Goal: Task Accomplishment & Management: Manage account settings

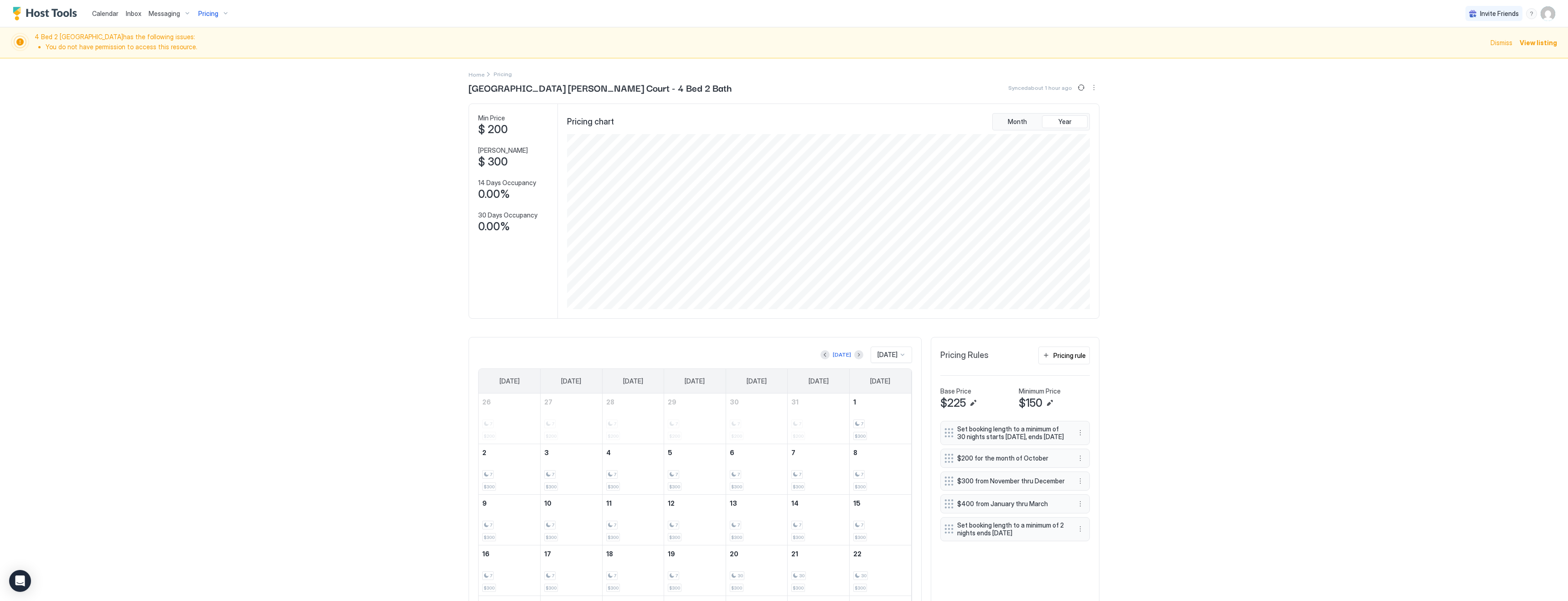
scroll to position [175, 525]
click at [105, 12] on span "Calendar" at bounding box center [105, 13] width 26 height 8
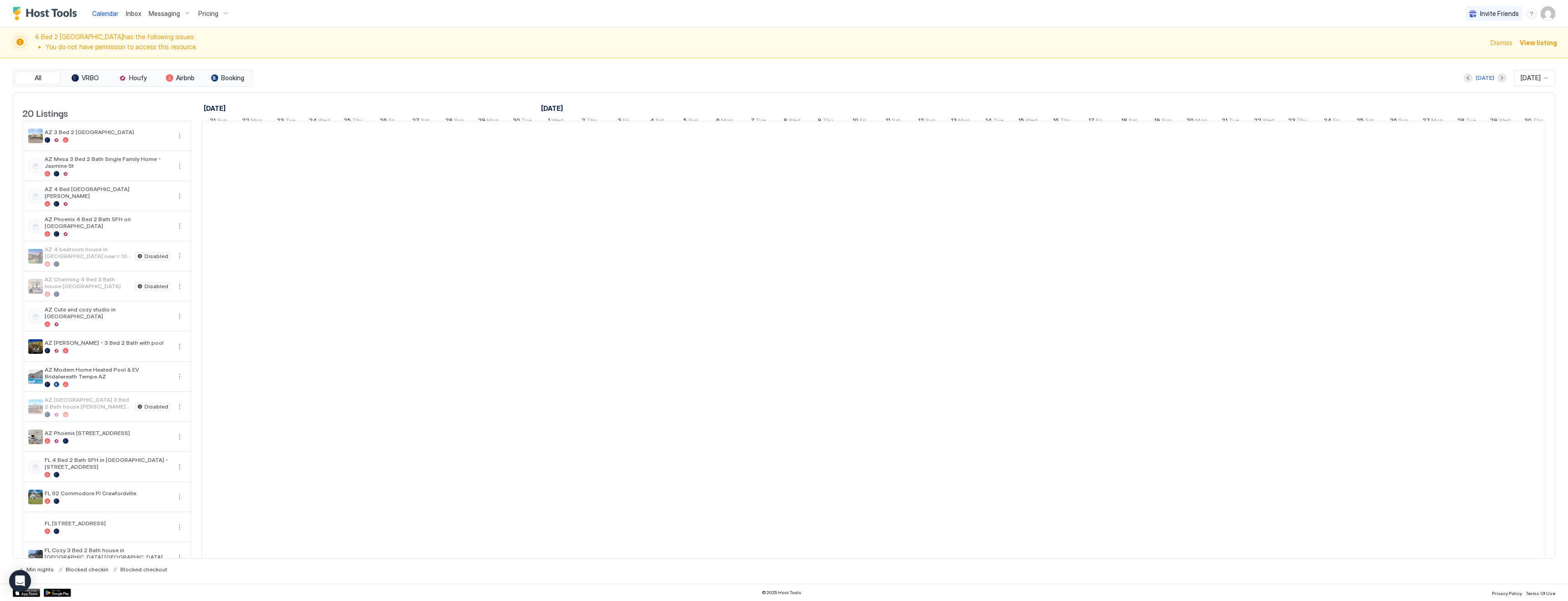
scroll to position [0, 174]
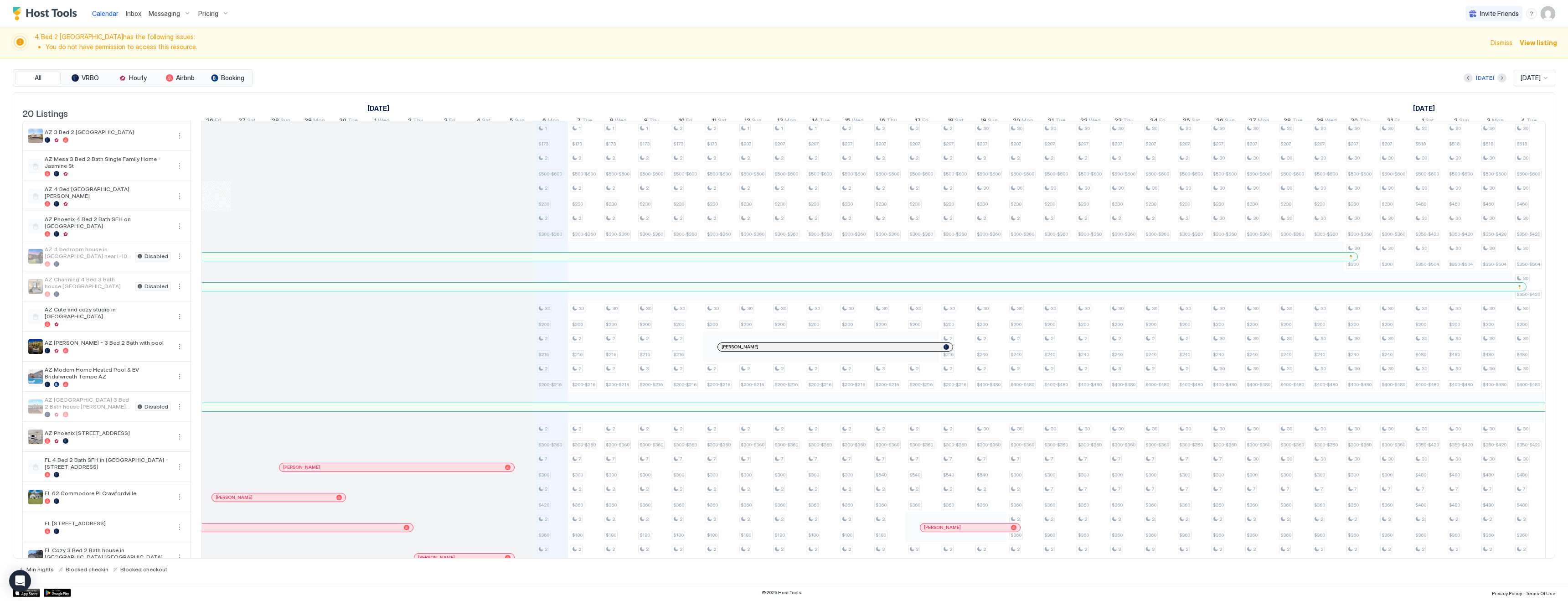
click at [214, 7] on div "Pricing" at bounding box center [213, 13] width 38 height 15
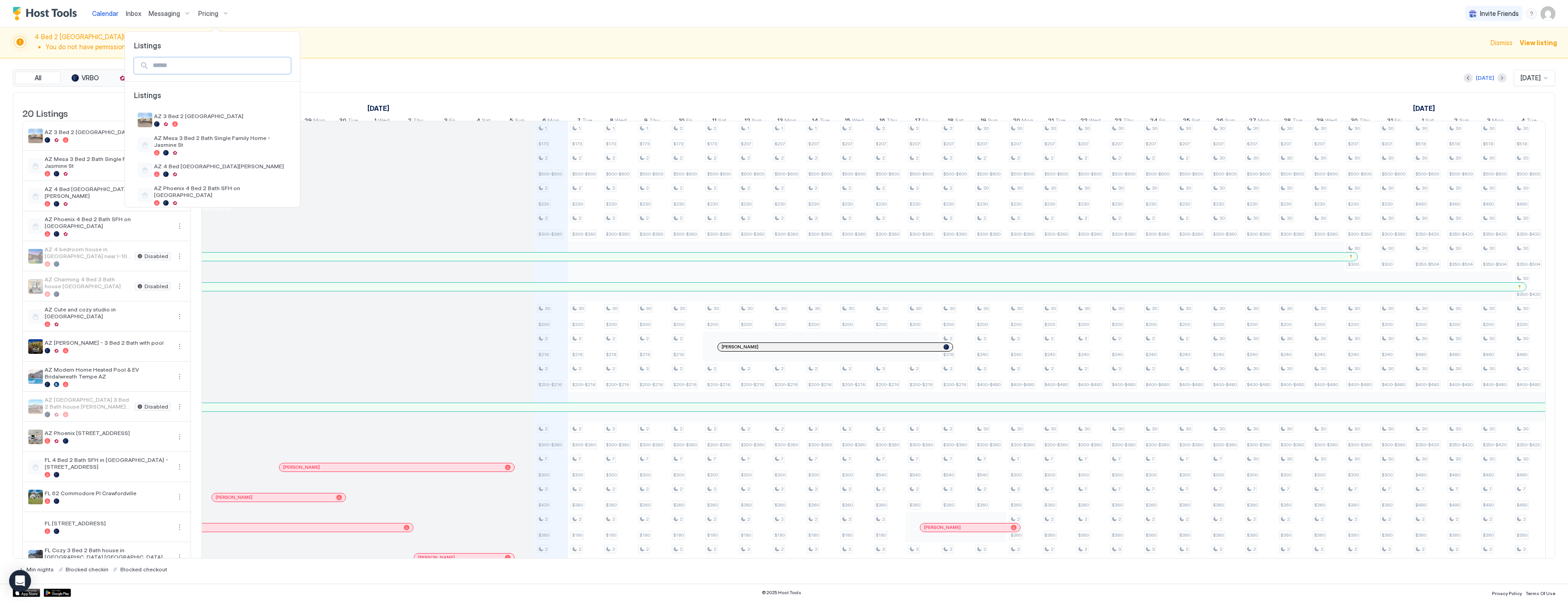
click at [211, 69] on input "Input Field" at bounding box center [219, 65] width 141 height 15
type input "******"
click at [215, 124] on span "AZ Mesa 3 Bed 2 Bath Single Family Home - Jasmine St" at bounding box center [221, 120] width 133 height 13
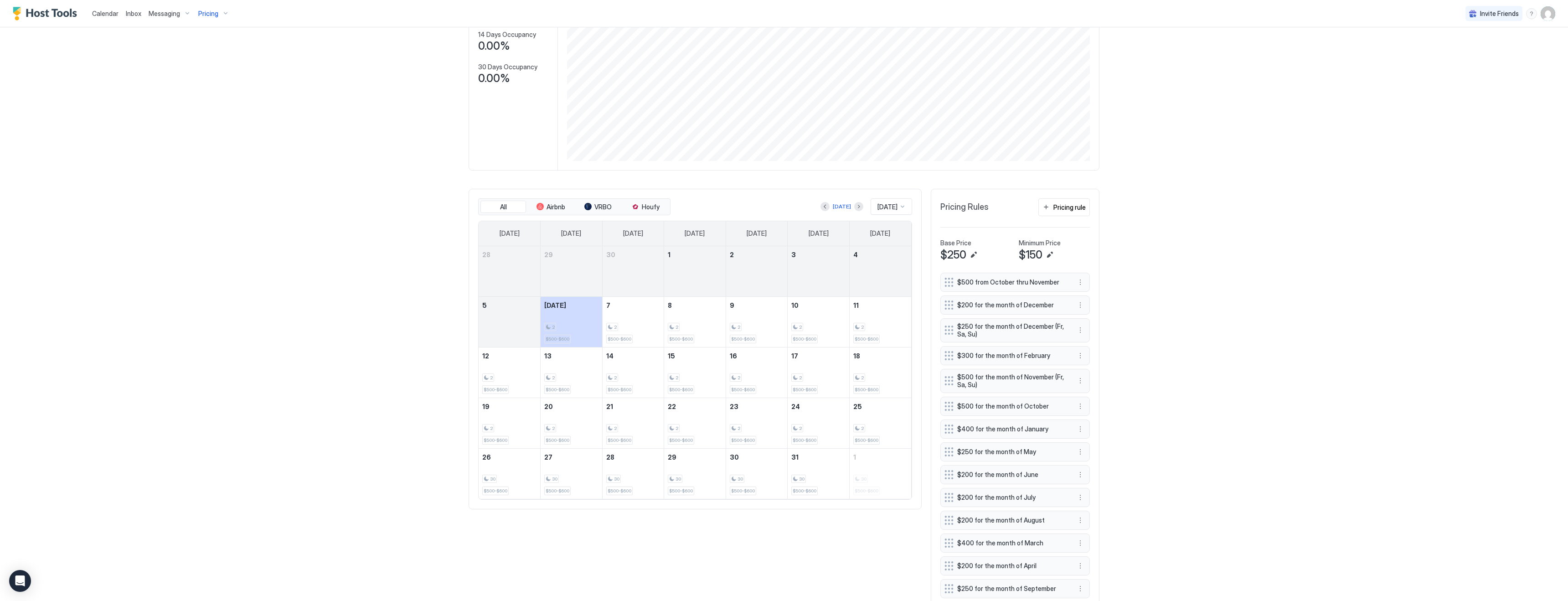
scroll to position [214, 0]
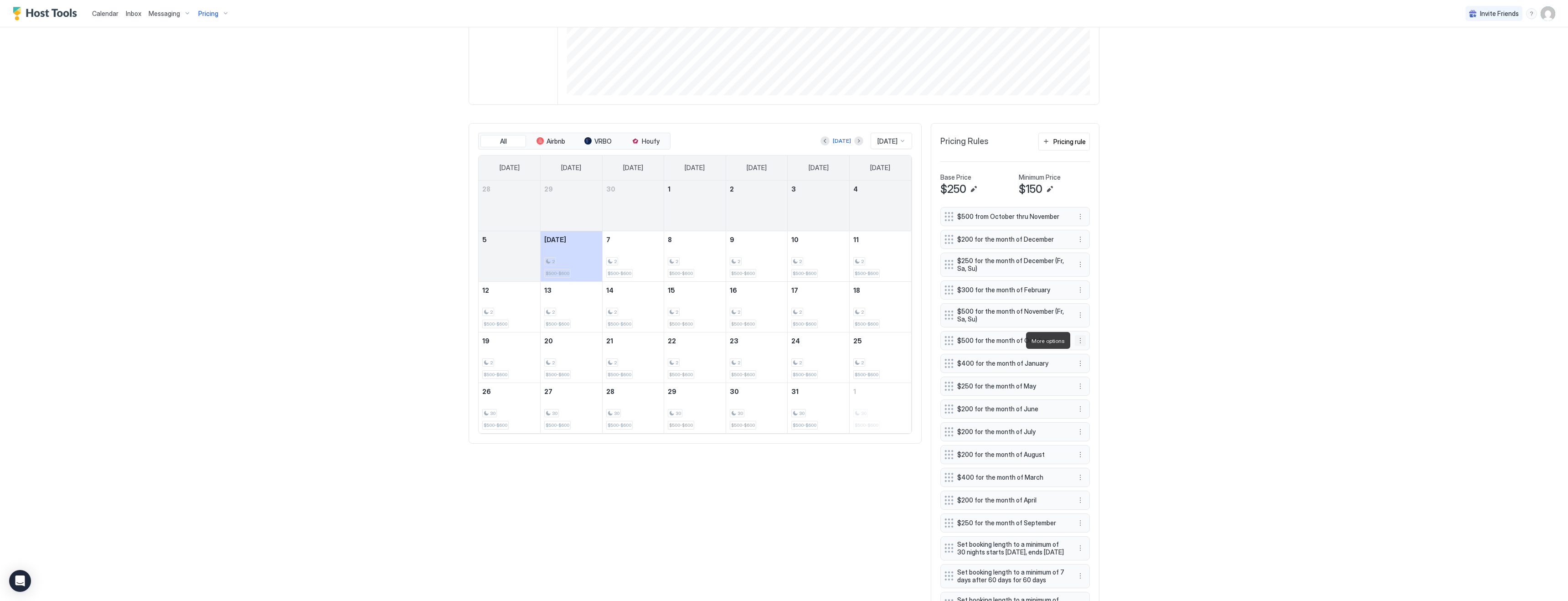
click at [1081, 340] on button "More options" at bounding box center [1080, 340] width 11 height 11
click at [1095, 351] on span "Edit" at bounding box center [1093, 353] width 10 height 7
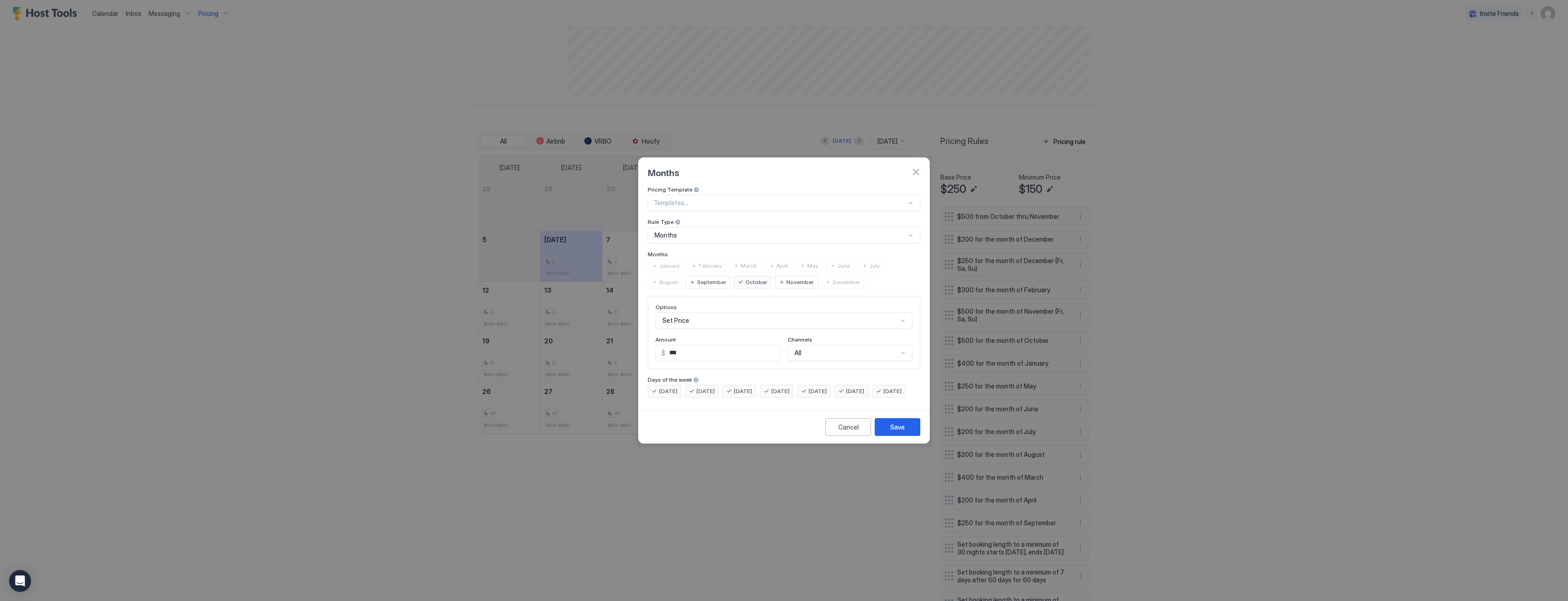
click at [675, 347] on input "***" at bounding box center [722, 353] width 114 height 15
type input "***"
click at [913, 435] on button "Save" at bounding box center [897, 427] width 46 height 17
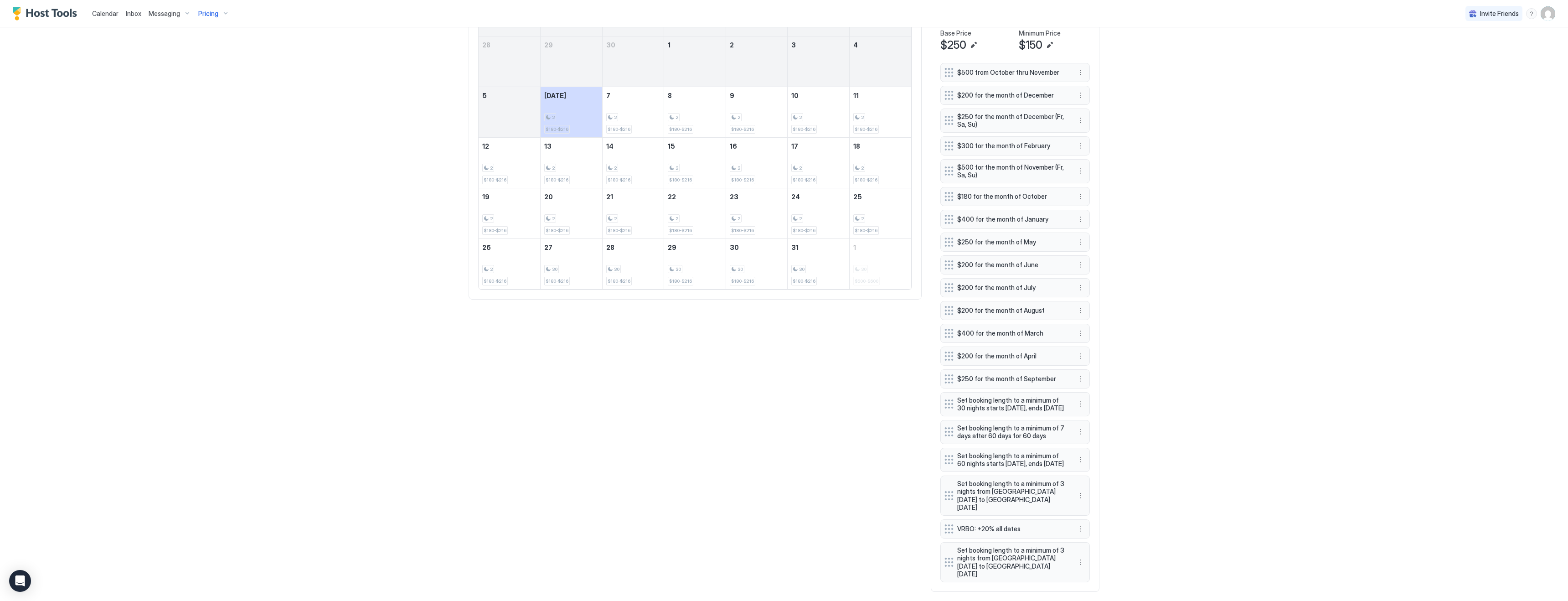
scroll to position [374, 0]
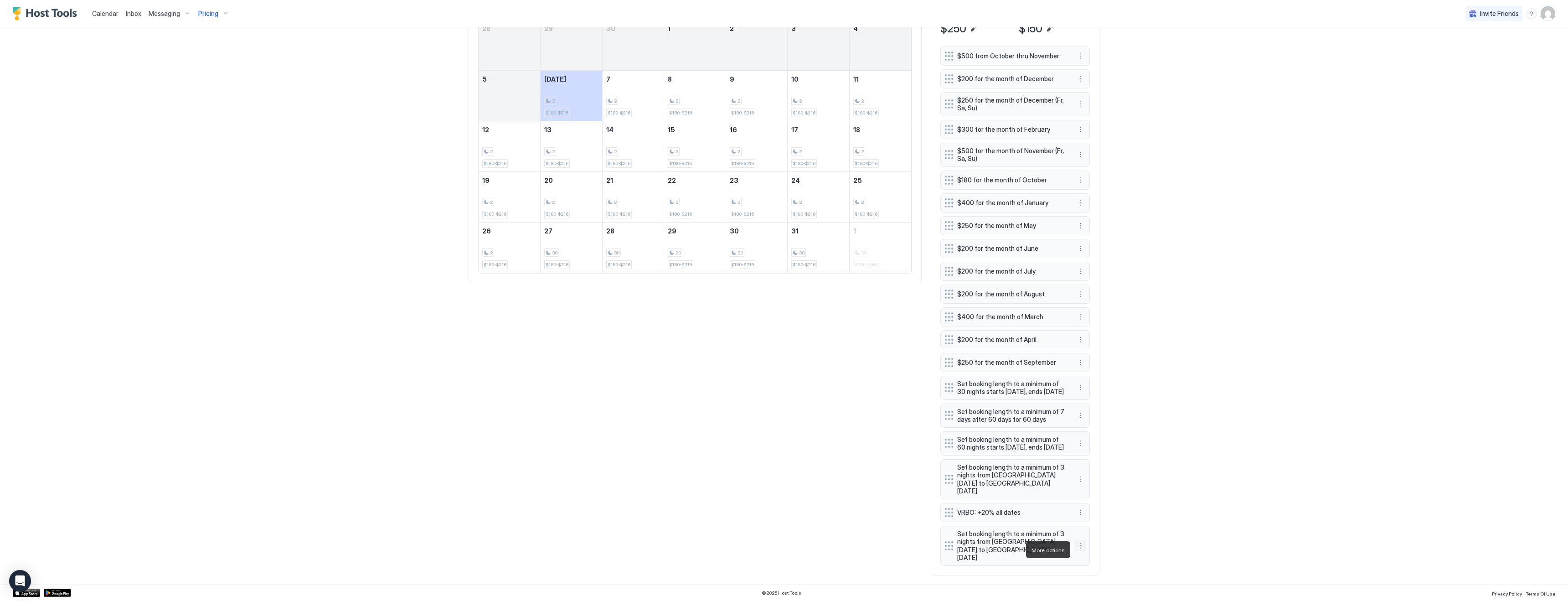
click at [1081, 551] on button "More options" at bounding box center [1080, 546] width 11 height 11
click at [1095, 592] on span "Delete" at bounding box center [1097, 592] width 17 height 7
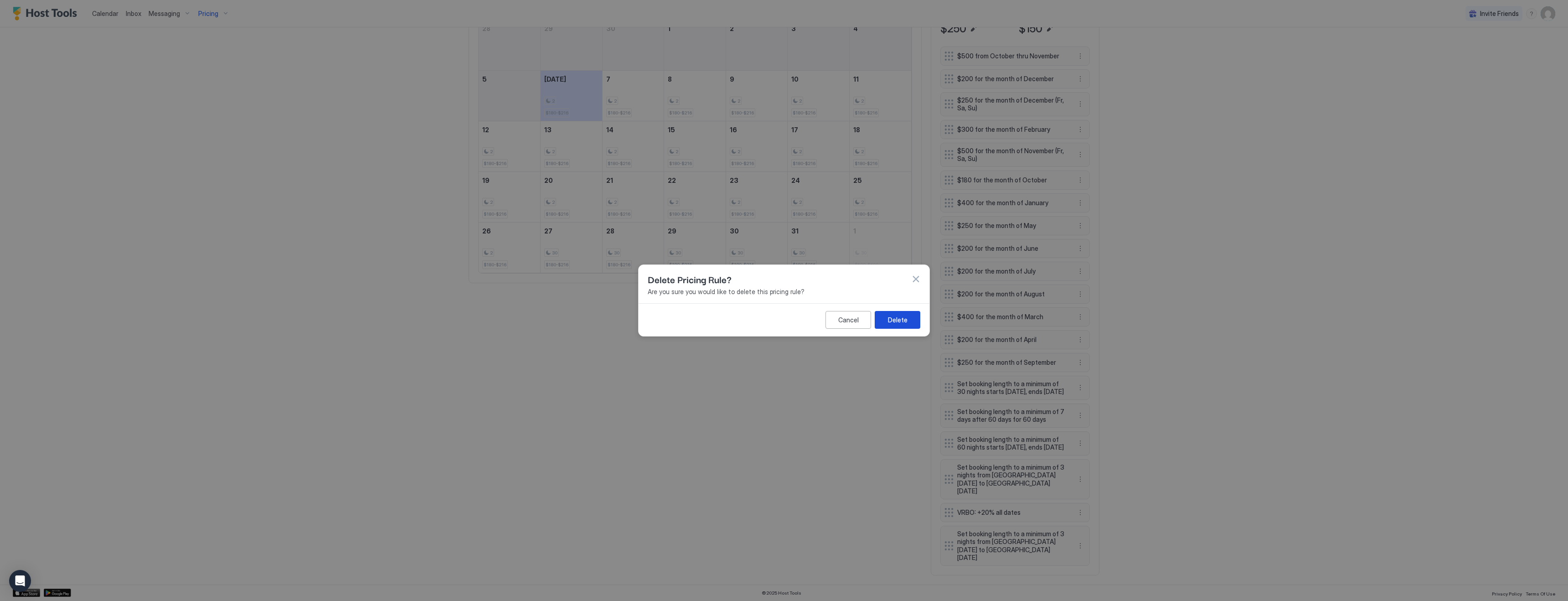
click at [898, 324] on div "Delete" at bounding box center [897, 320] width 19 height 9
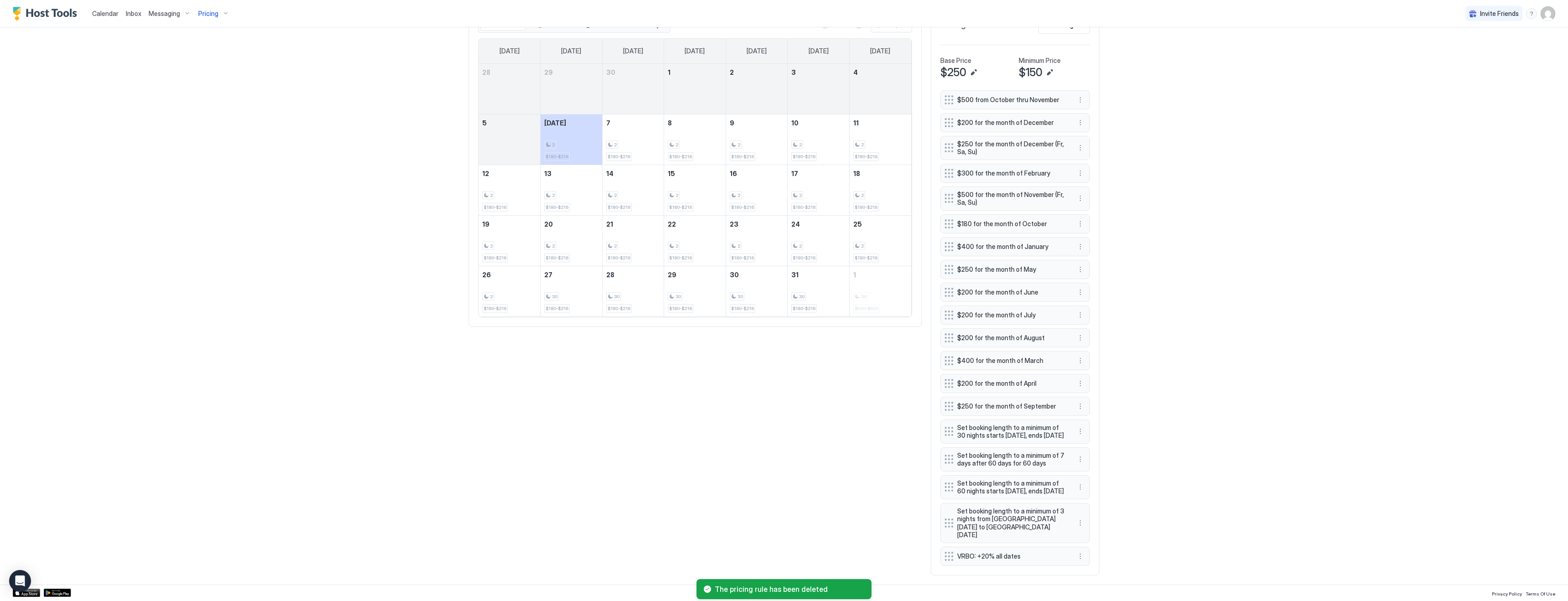
scroll to position [0, 0]
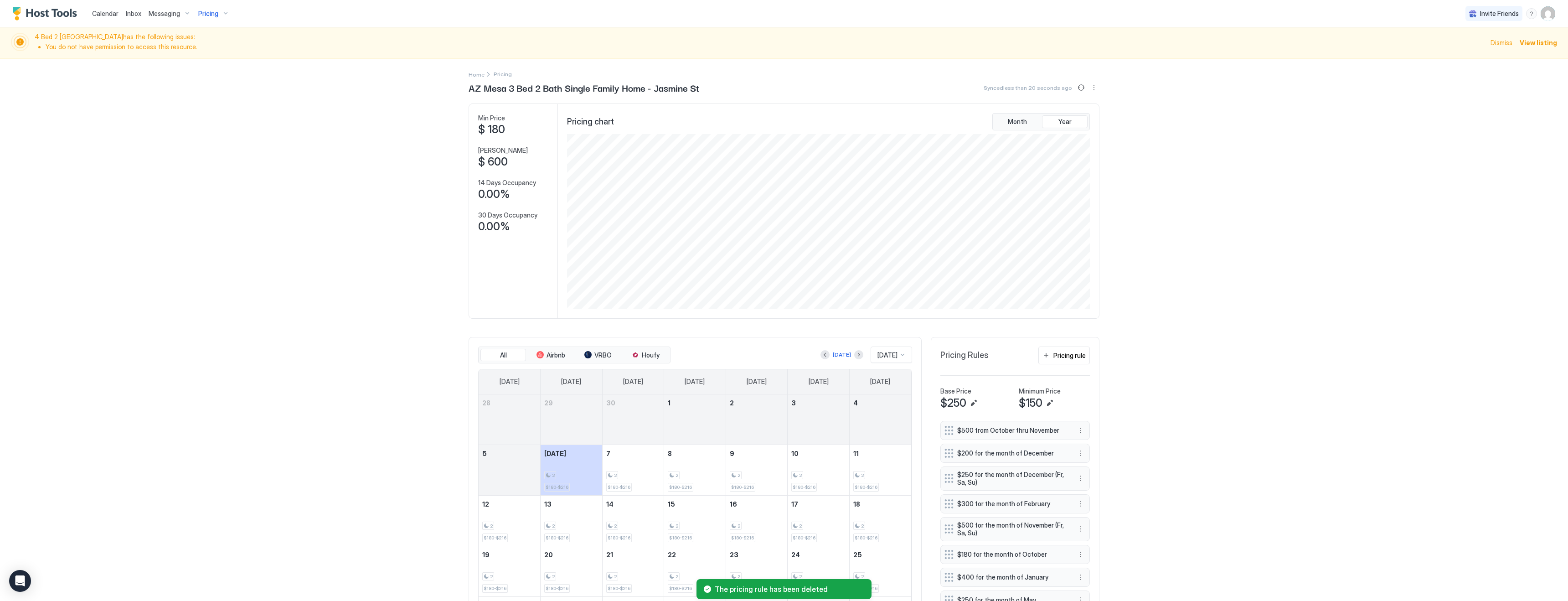
click at [99, 11] on span "Calendar" at bounding box center [105, 13] width 26 height 8
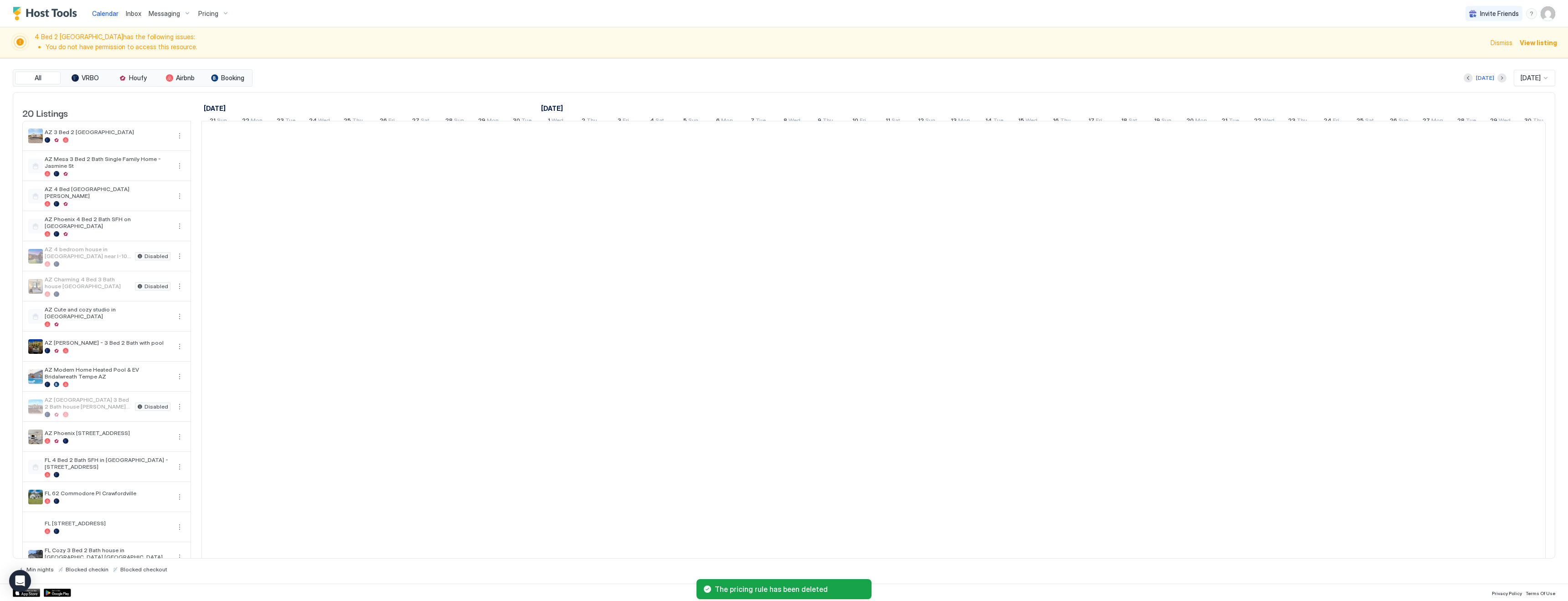
scroll to position [0, 174]
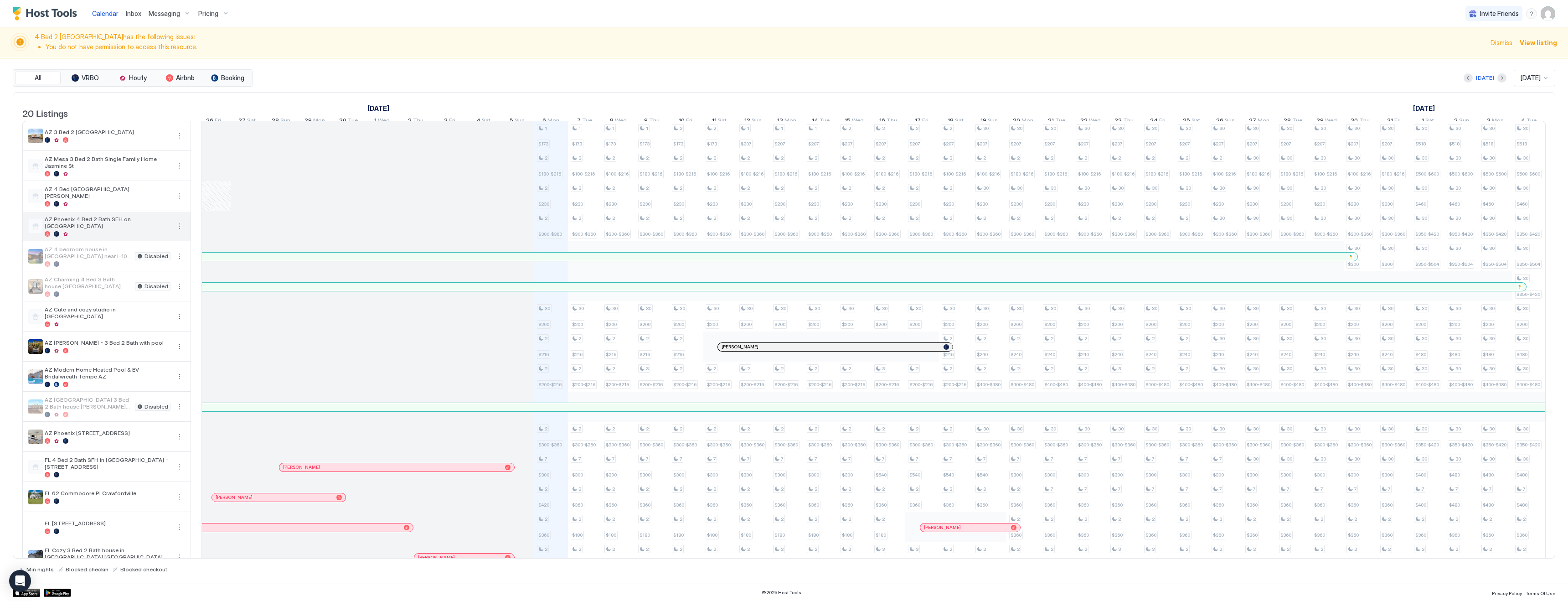
click at [179, 232] on button "More options" at bounding box center [179, 226] width 11 height 11
click at [162, 259] on div "Pricing" at bounding box center [159, 261] width 58 height 15
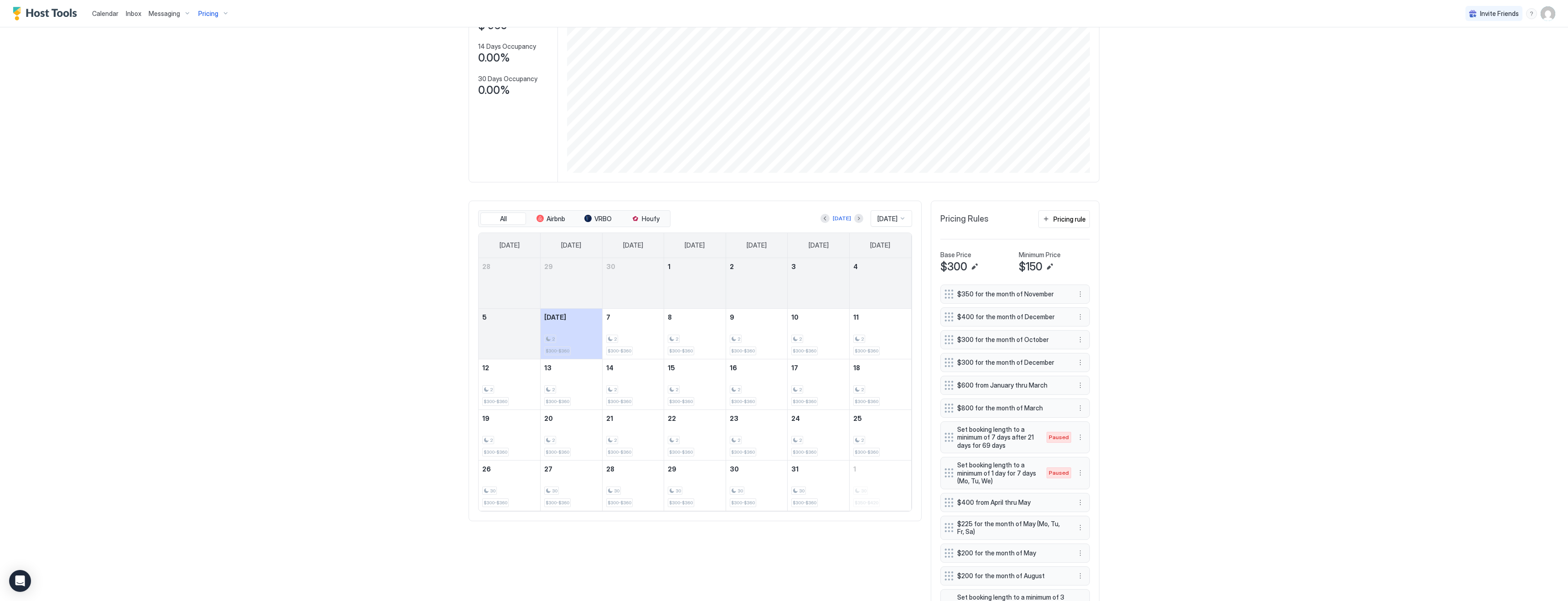
scroll to position [185, 0]
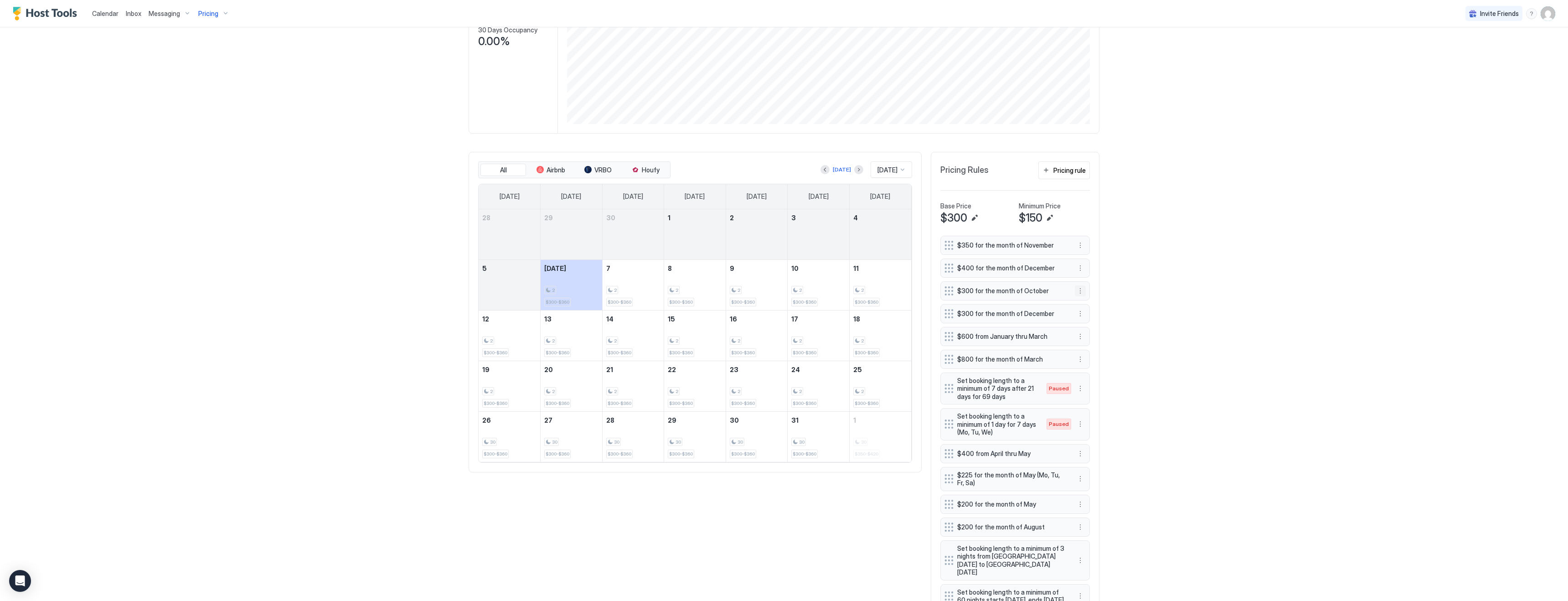
click at [1081, 292] on button "More options" at bounding box center [1080, 291] width 11 height 11
click at [1093, 306] on span "Edit" at bounding box center [1093, 304] width 10 height 7
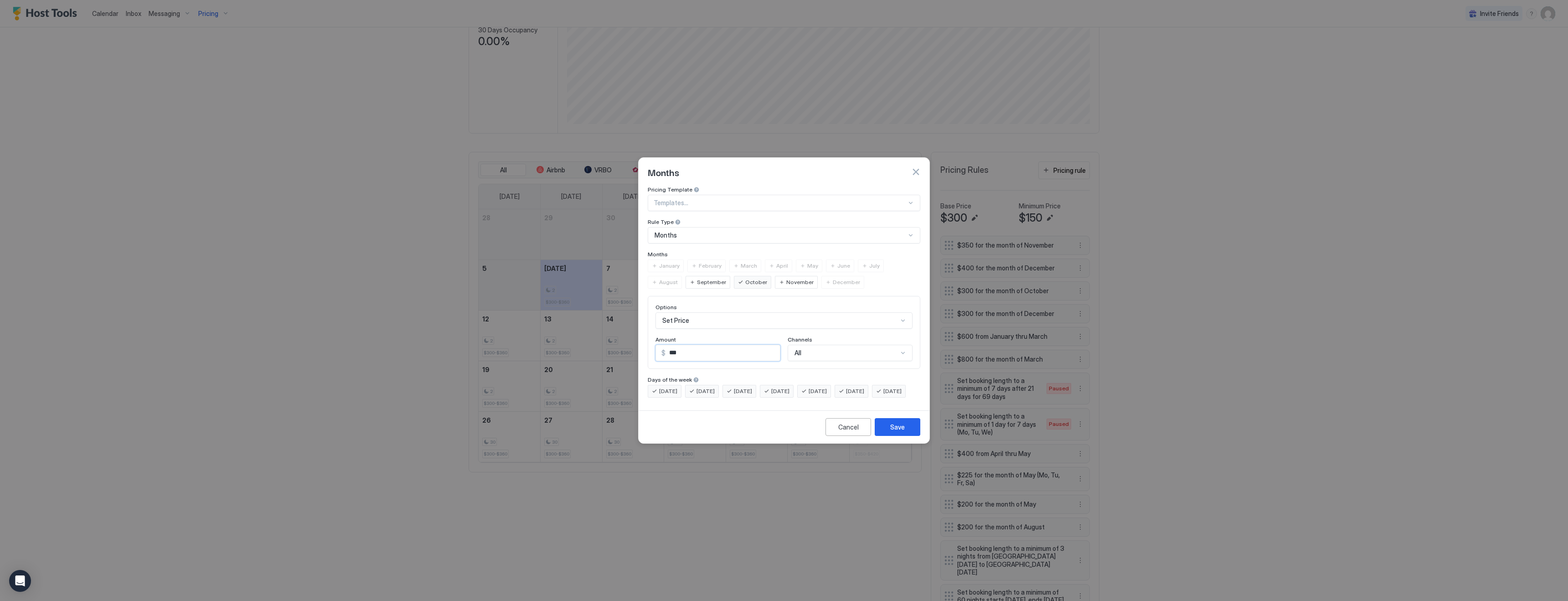
click at [712, 347] on input "***" at bounding box center [722, 353] width 114 height 15
type input "***"
click at [912, 436] on button "Save" at bounding box center [897, 427] width 46 height 17
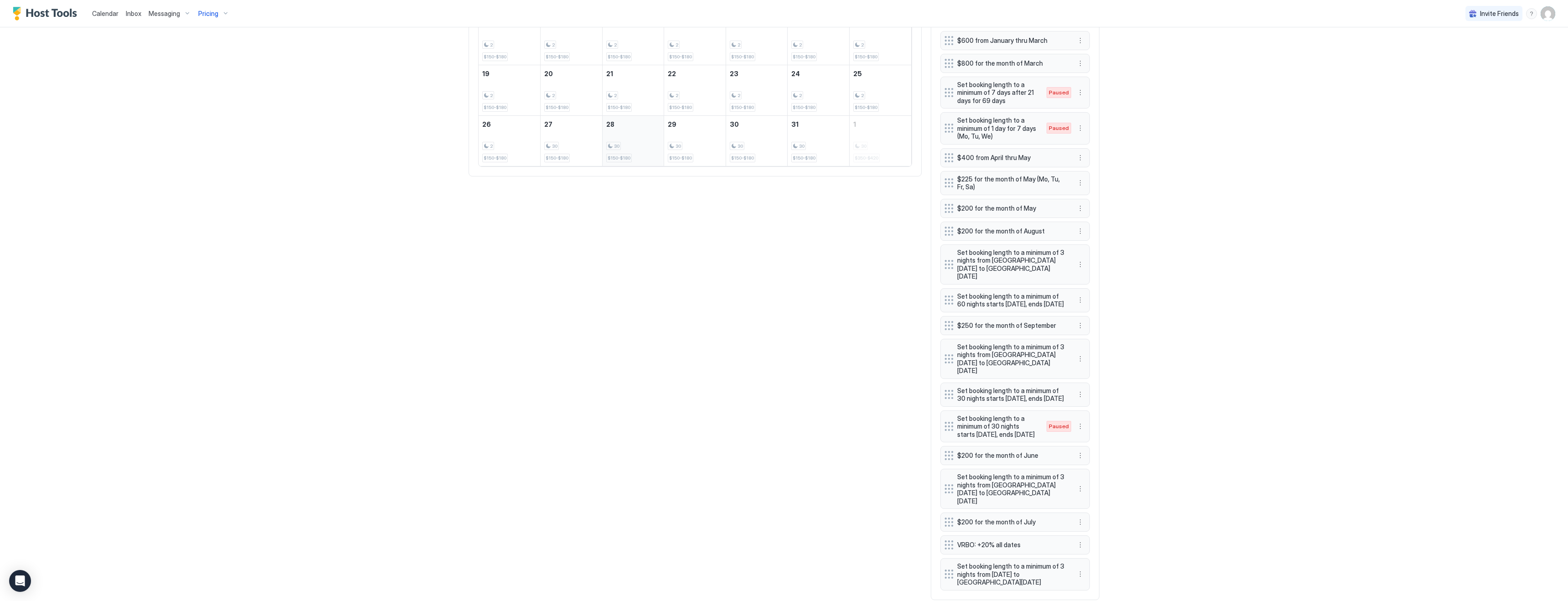
scroll to position [498, 0]
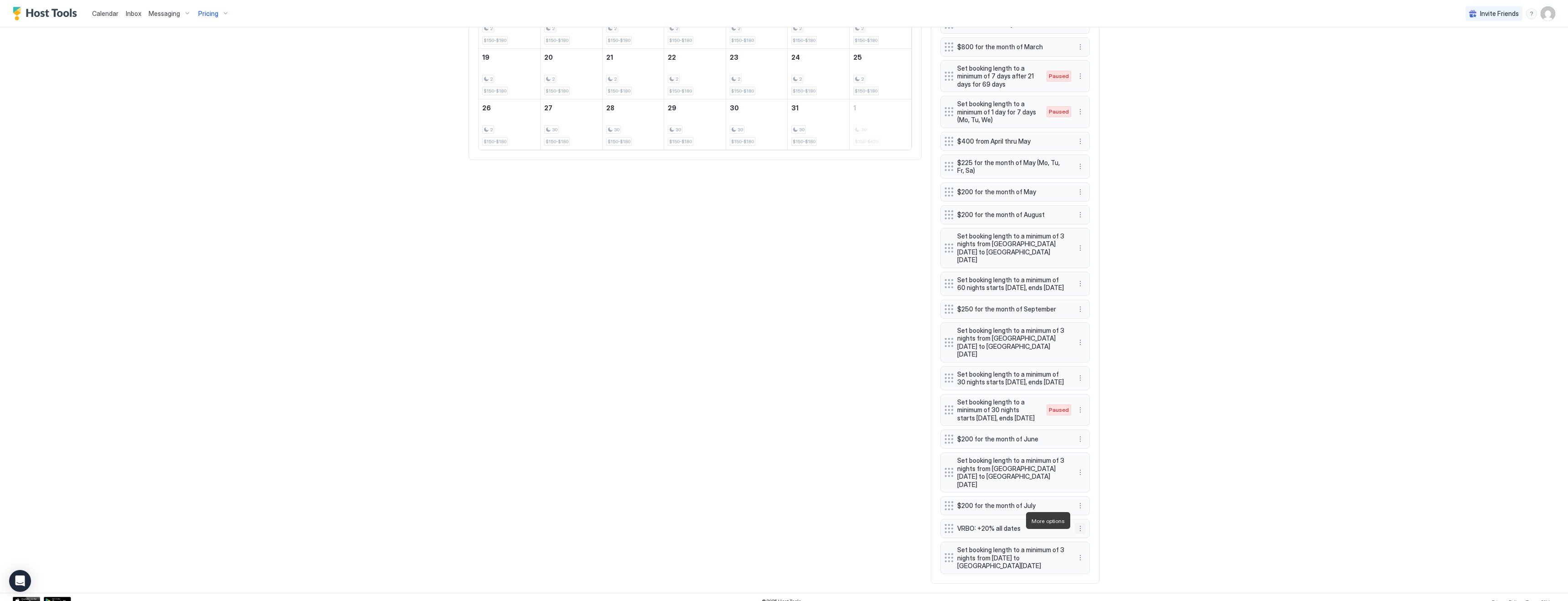
click at [1080, 523] on button "More options" at bounding box center [1080, 528] width 11 height 11
click at [1097, 535] on span "Edit" at bounding box center [1093, 533] width 10 height 7
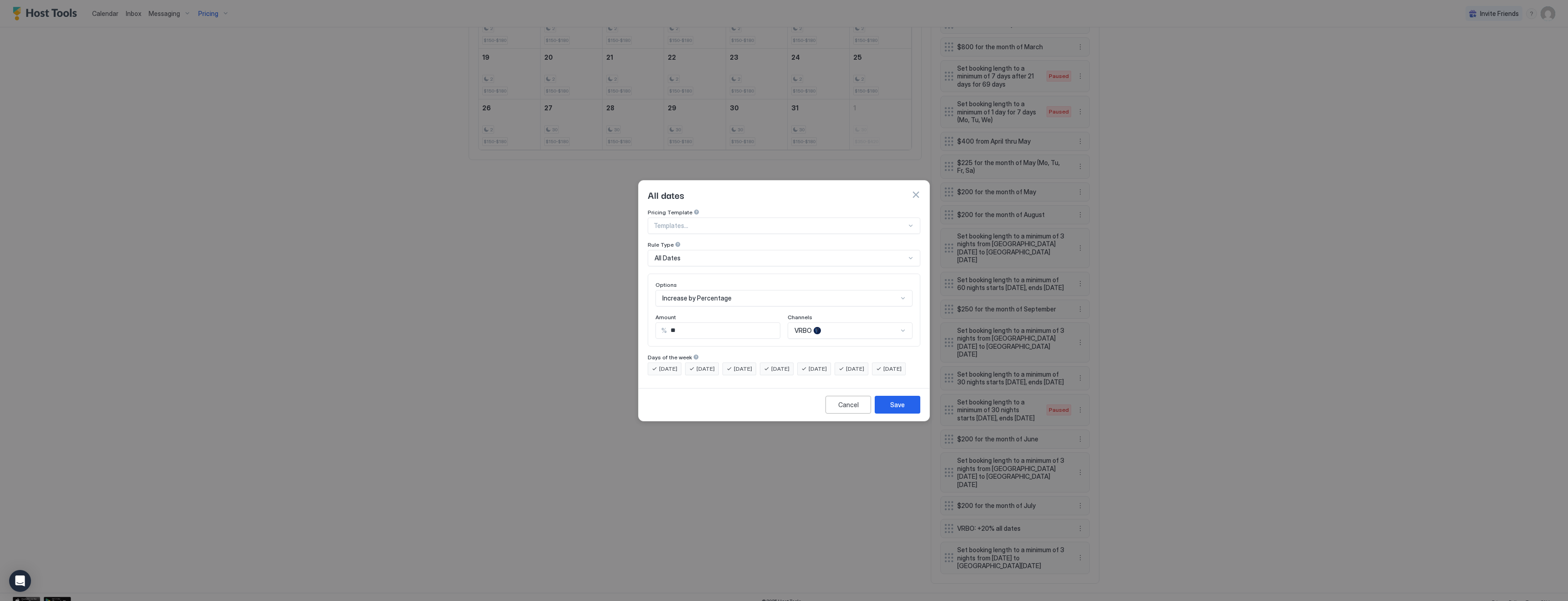
scroll to position [34, 0]
click at [828, 322] on div "VRBO" at bounding box center [850, 330] width 125 height 16
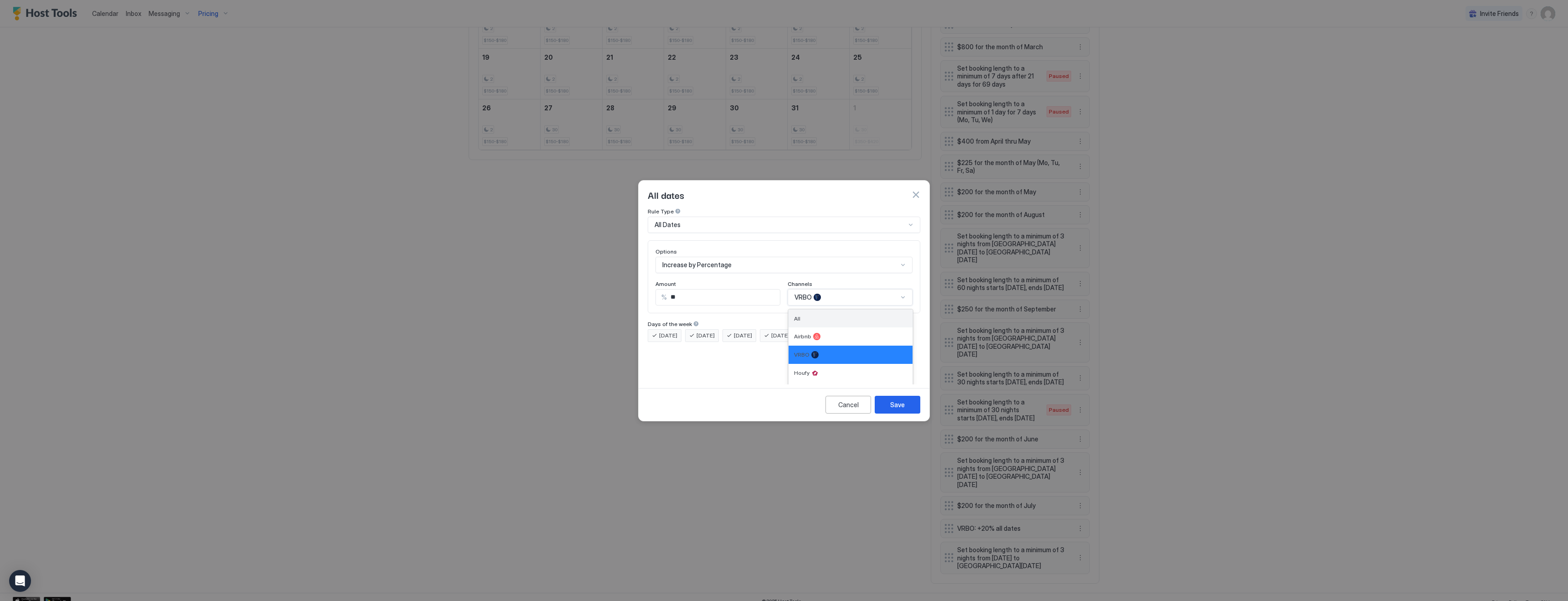
click at [822, 315] on div "All" at bounding box center [850, 318] width 113 height 7
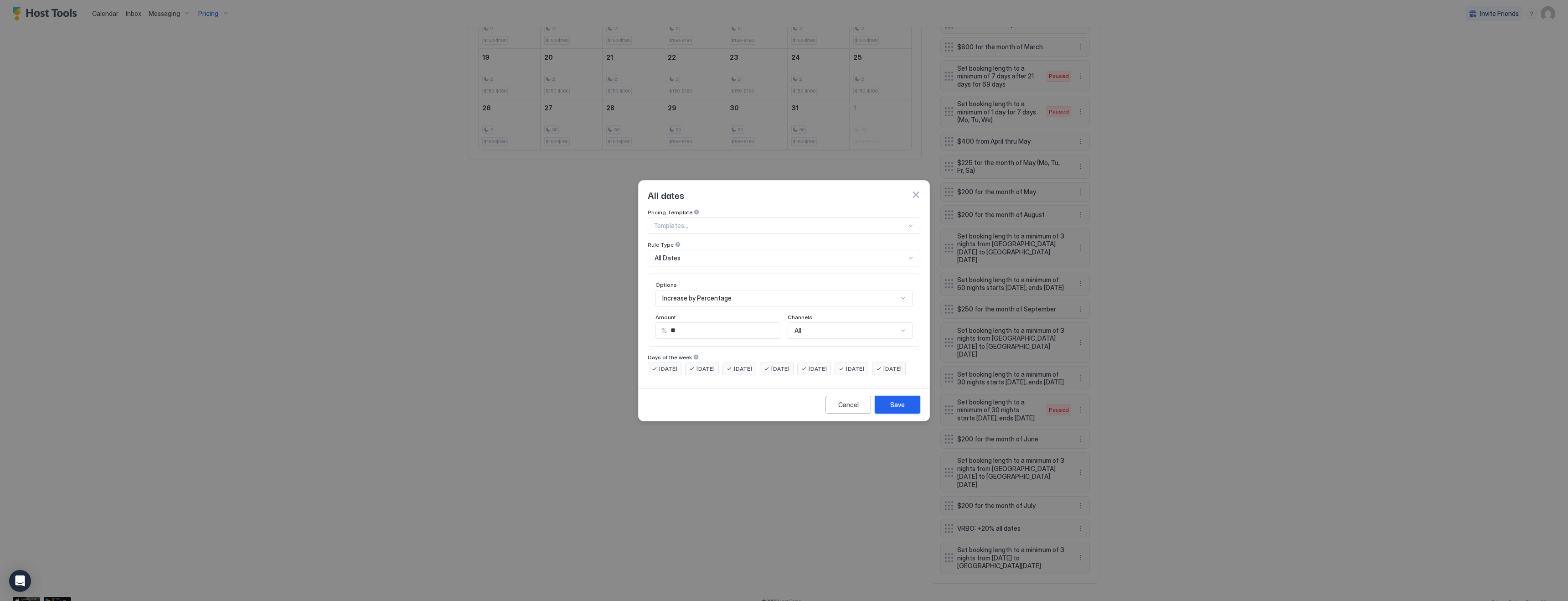
click at [899, 410] on div "Save" at bounding box center [897, 405] width 15 height 9
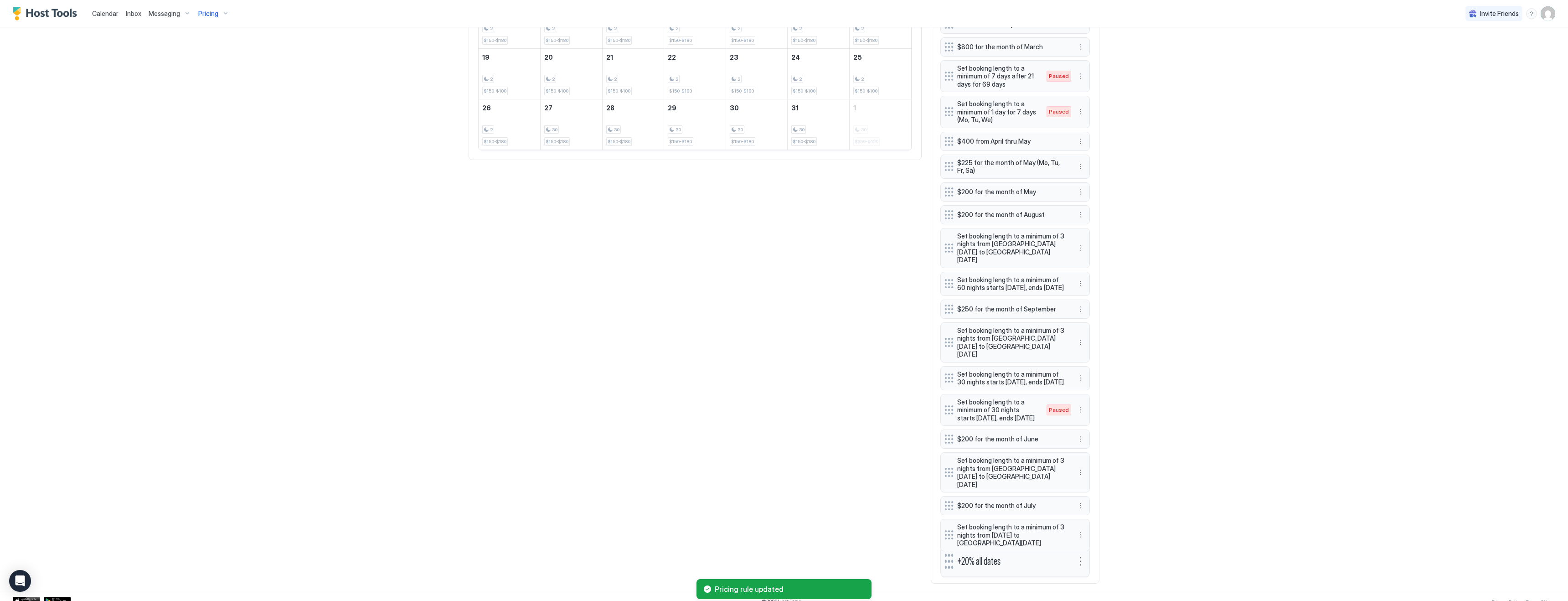
drag, startPoint x: 949, startPoint y: 520, endPoint x: 949, endPoint y: 553, distance: 33.0
click at [1080, 529] on button "More options" at bounding box center [1080, 535] width 11 height 11
click at [1097, 566] on span "Delete" at bounding box center [1097, 569] width 17 height 7
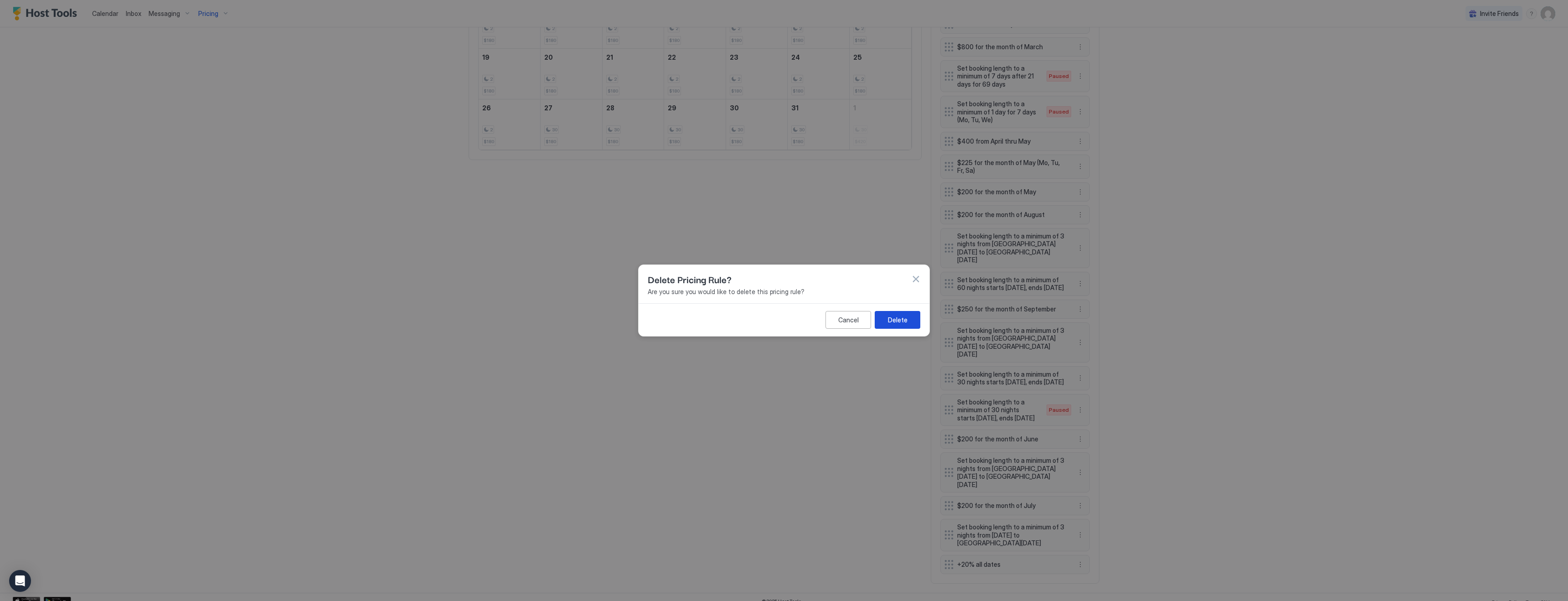
click at [908, 324] on button "Delete" at bounding box center [897, 320] width 46 height 17
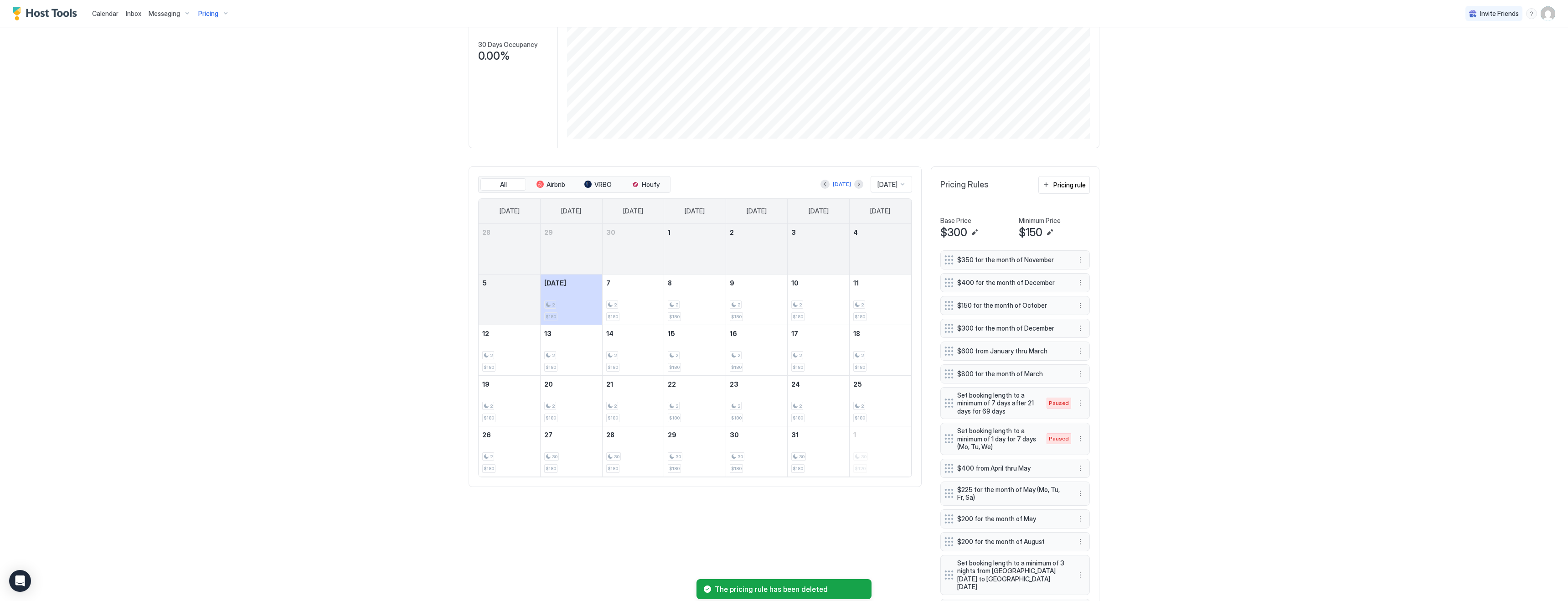
scroll to position [240, 0]
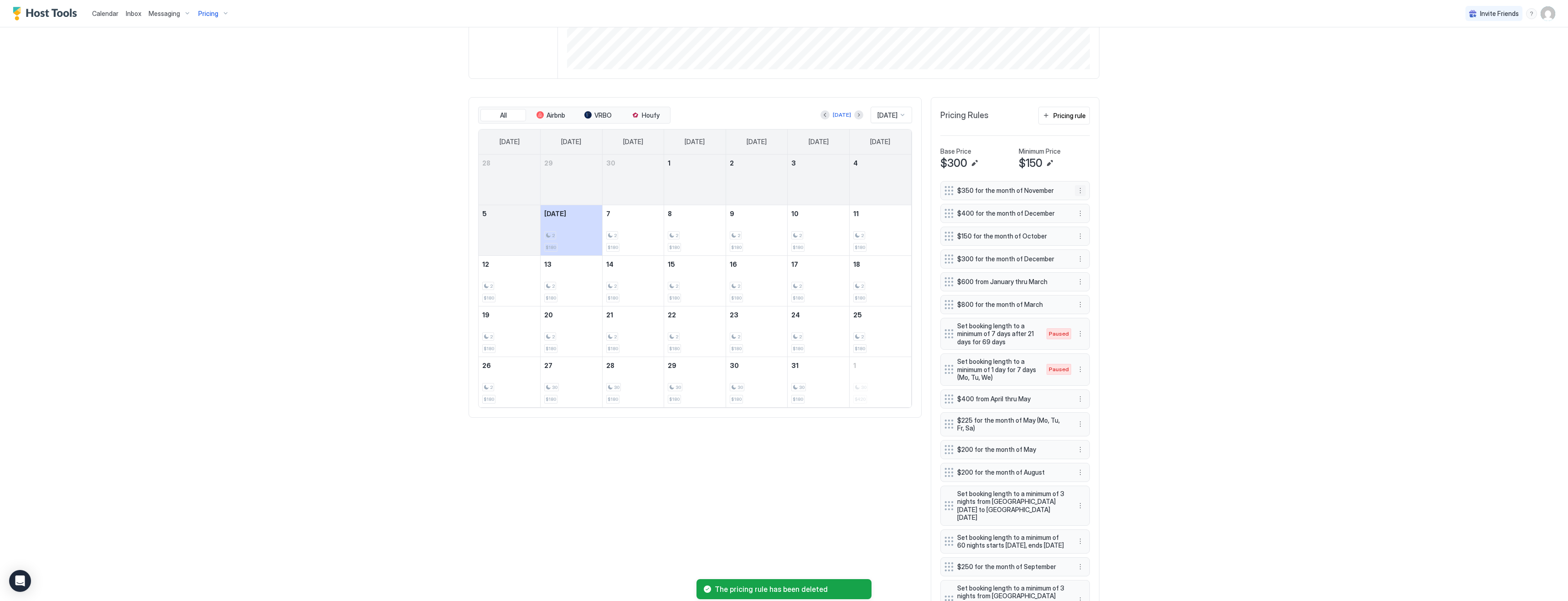
click at [1080, 189] on button "More options" at bounding box center [1080, 191] width 11 height 11
click at [1093, 202] on span "Edit" at bounding box center [1093, 203] width 10 height 7
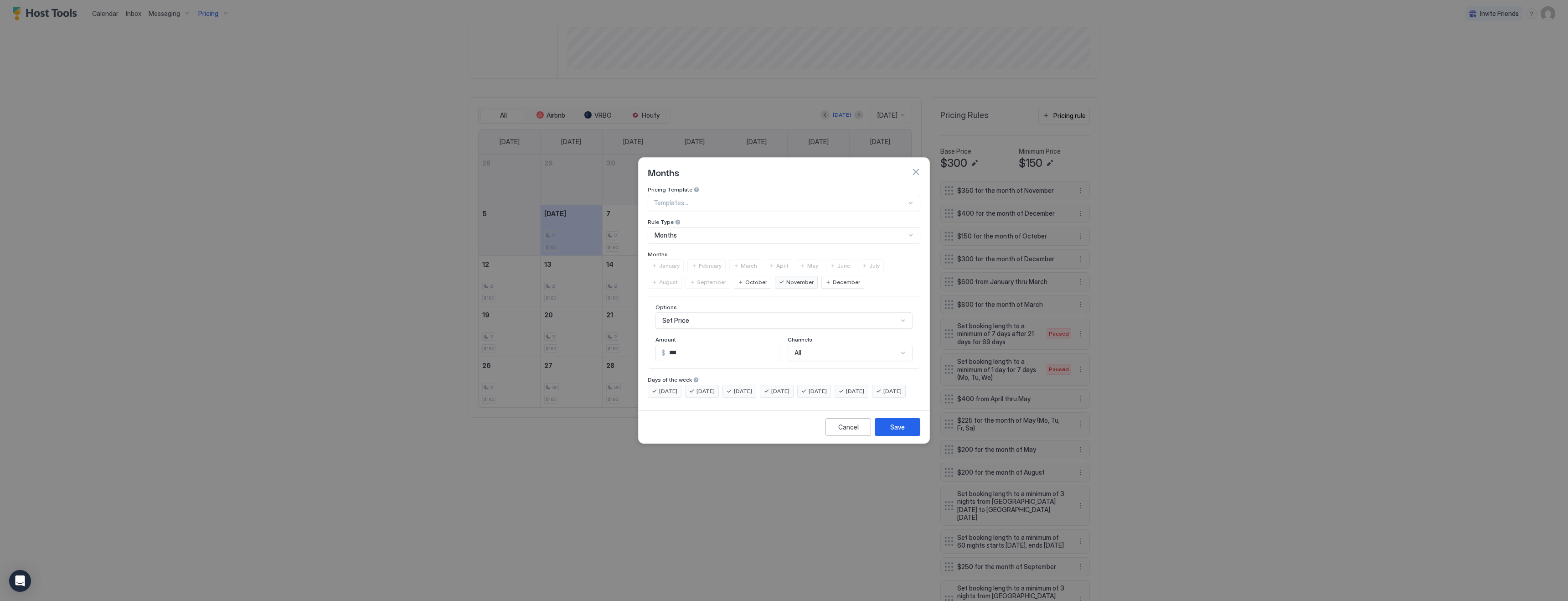
click at [690, 346] on input "***" at bounding box center [722, 353] width 114 height 15
click at [734, 345] on input "***" at bounding box center [722, 353] width 114 height 15
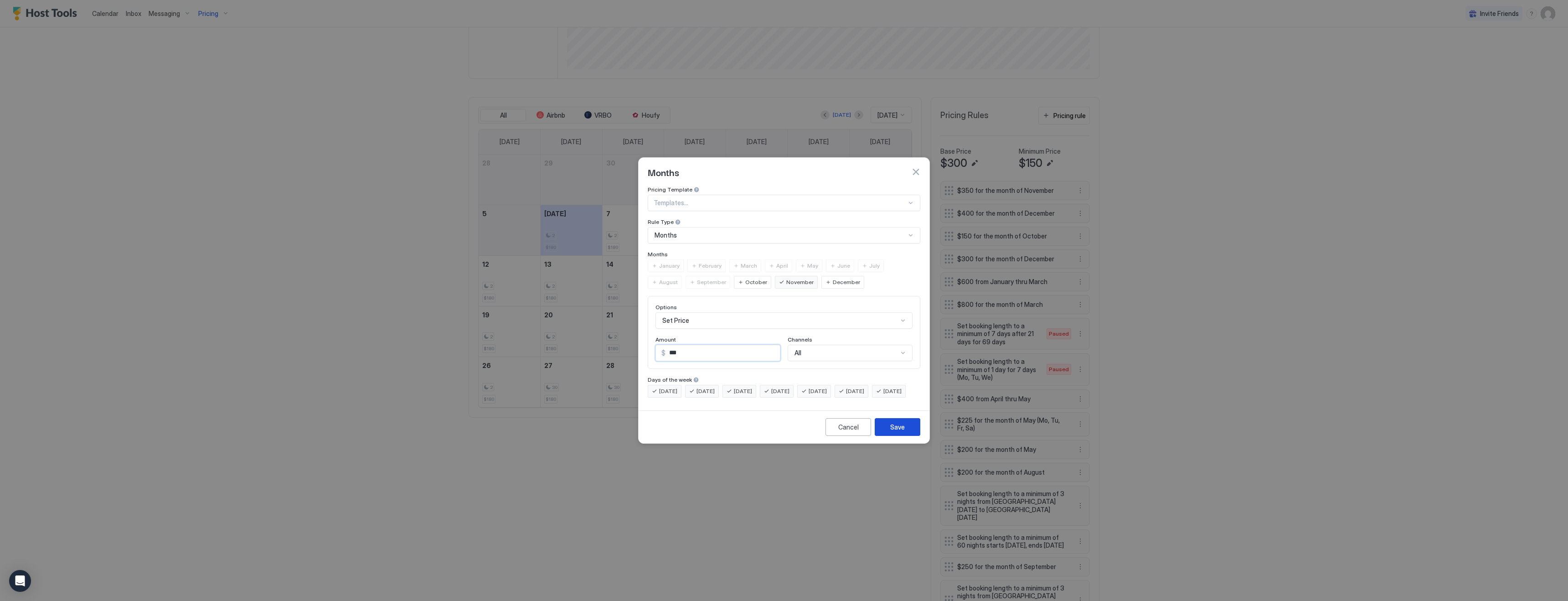
type input "***"
click at [907, 434] on button "Save" at bounding box center [897, 427] width 46 height 17
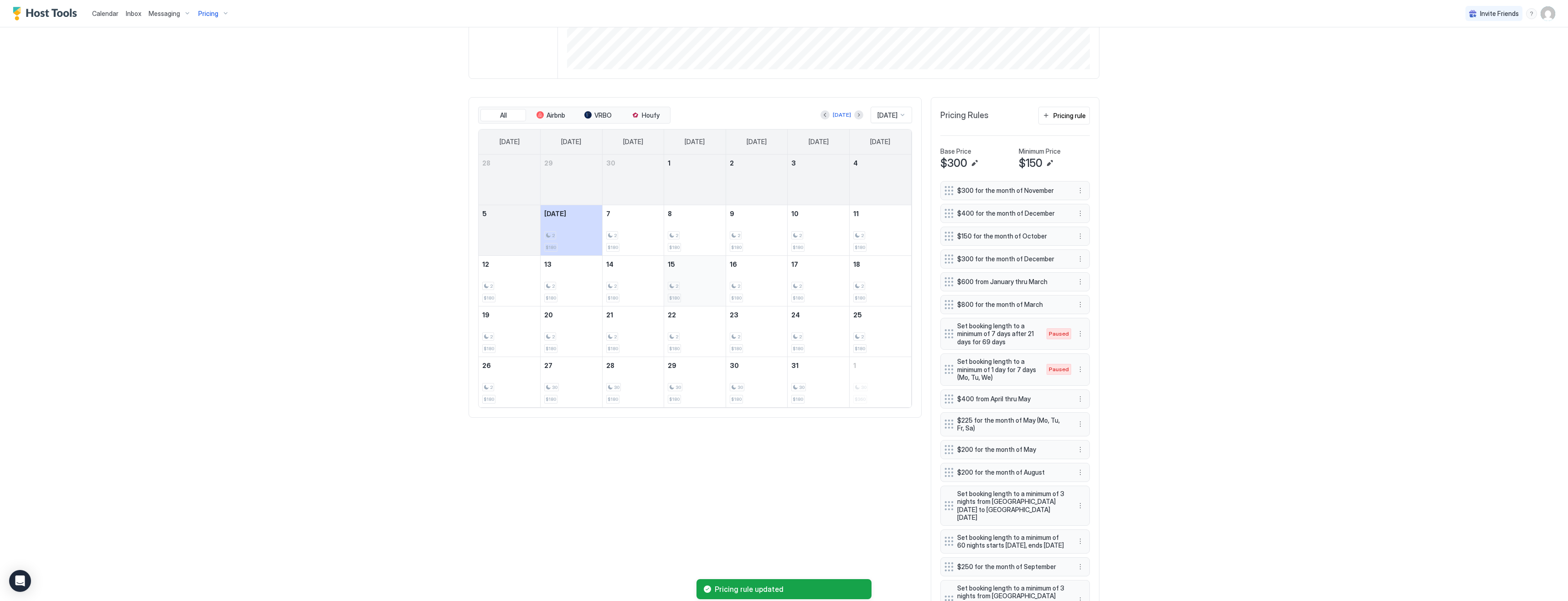
scroll to position [0, 0]
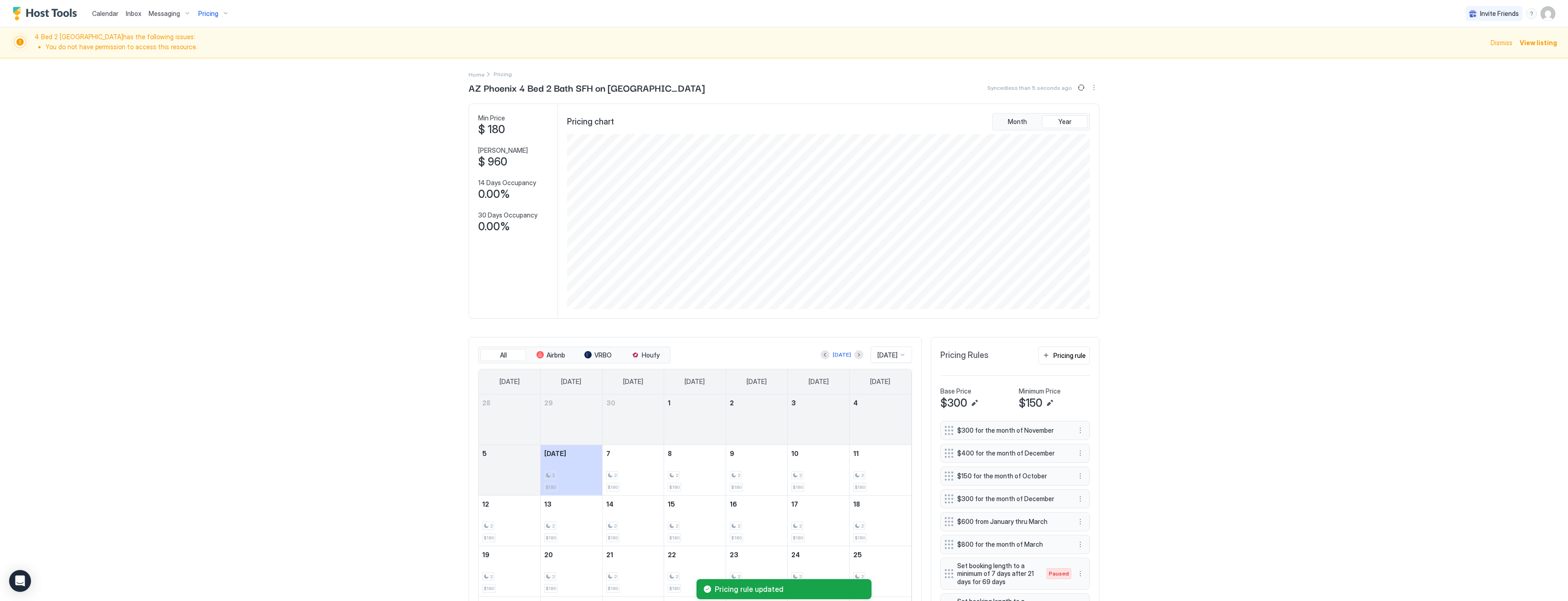
click at [214, 13] on span "Pricing" at bounding box center [208, 13] width 20 height 8
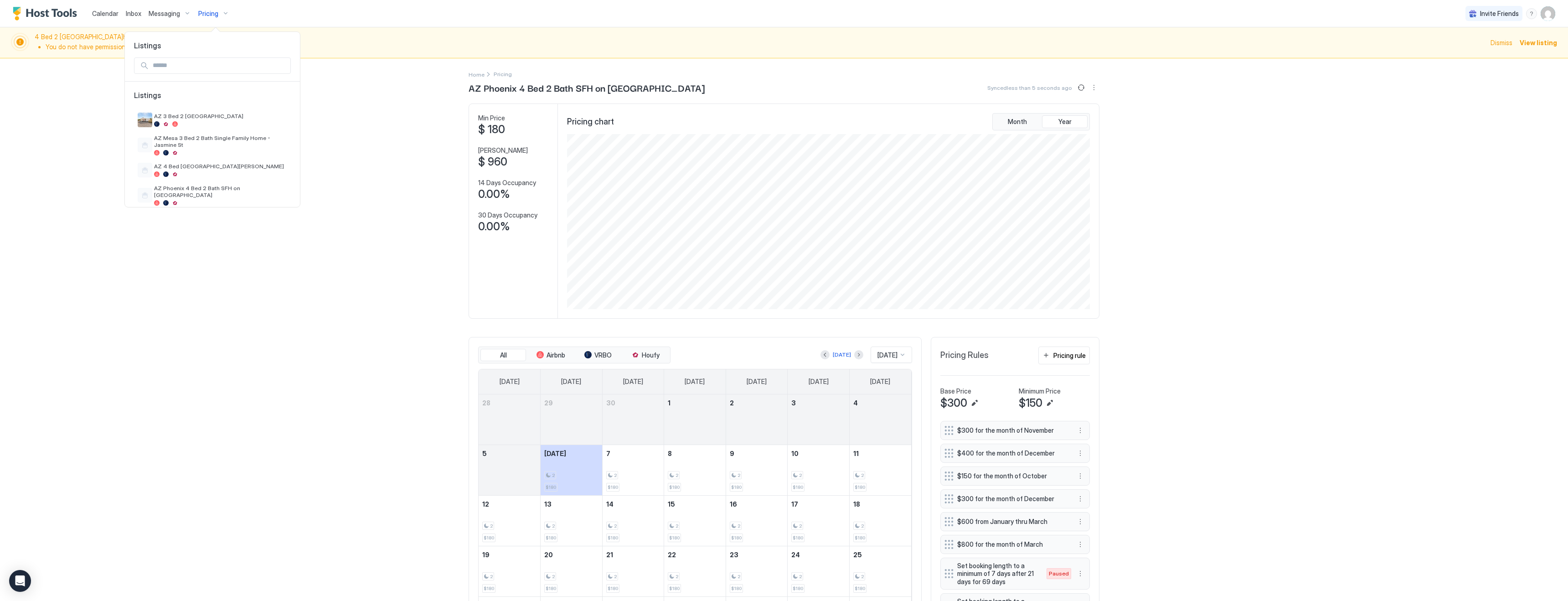
click at [93, 15] on div at bounding box center [784, 300] width 1568 height 601
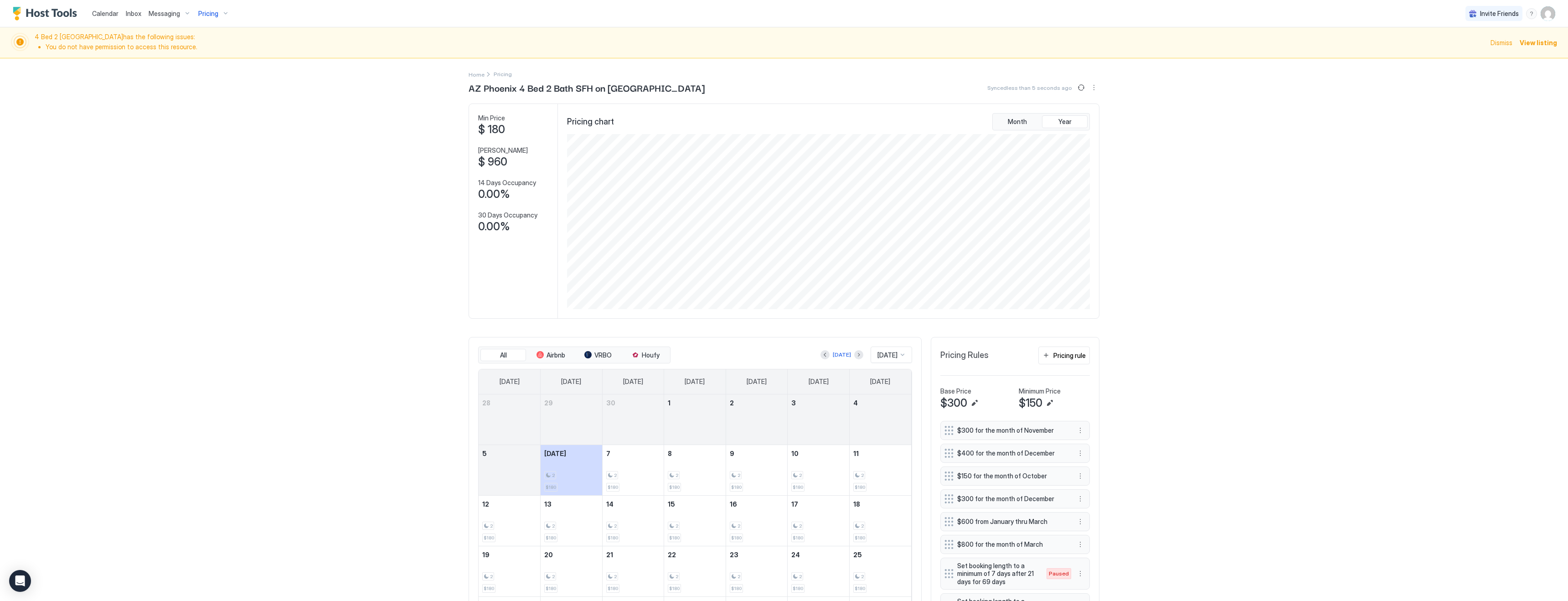
click at [99, 15] on span "Calendar" at bounding box center [105, 13] width 26 height 8
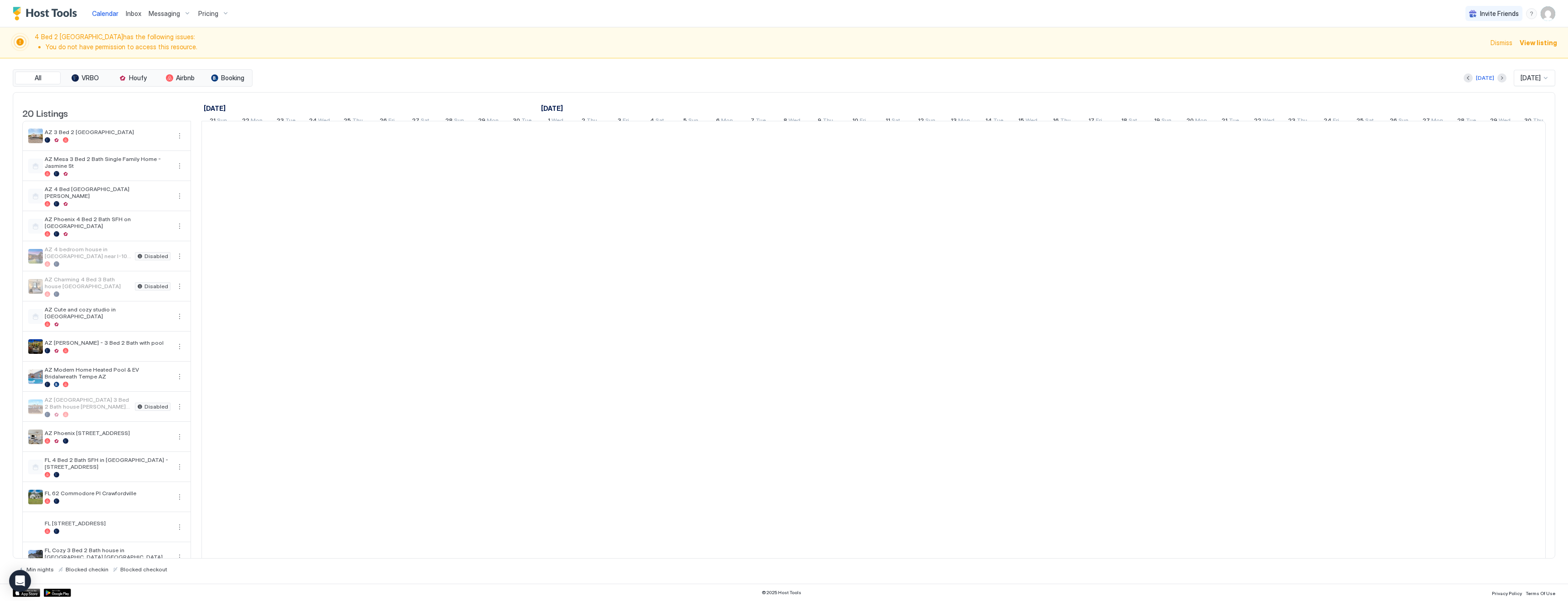
scroll to position [0, 174]
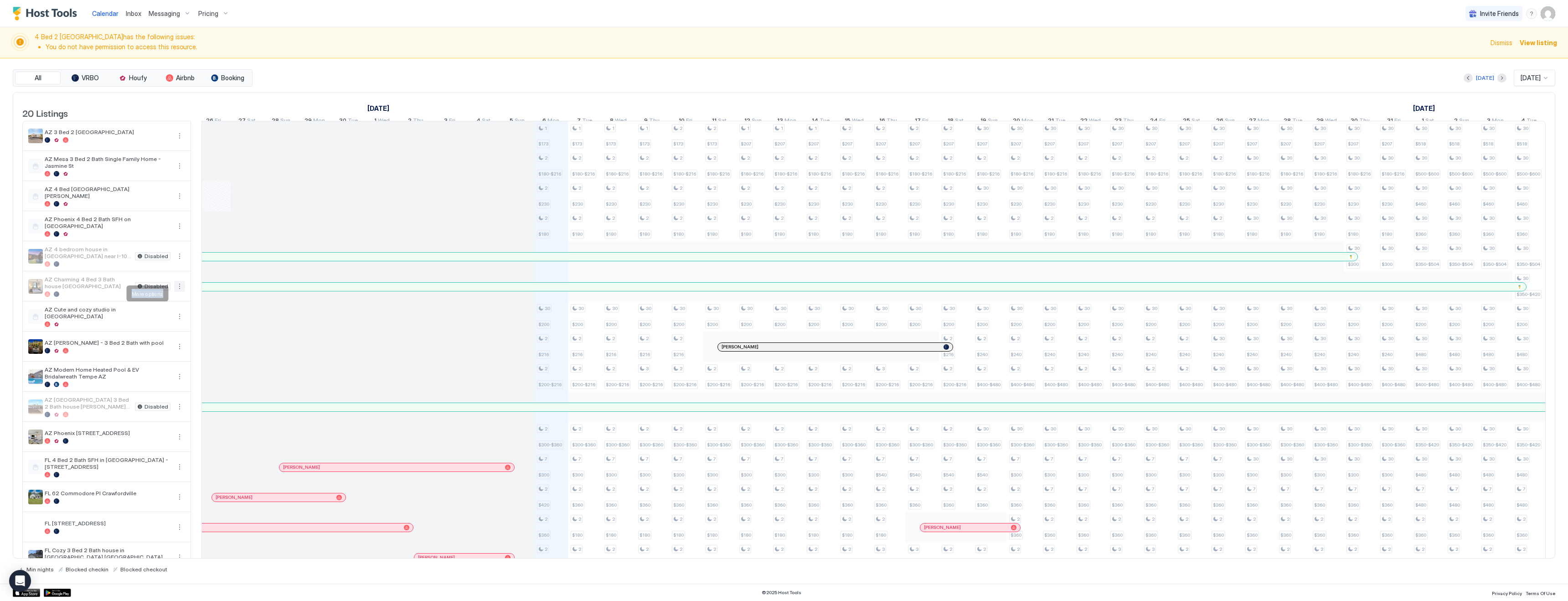
click at [180, 292] on button "More options" at bounding box center [179, 286] width 11 height 11
click at [164, 335] on span "Listing Settings" at bounding box center [164, 335] width 40 height 7
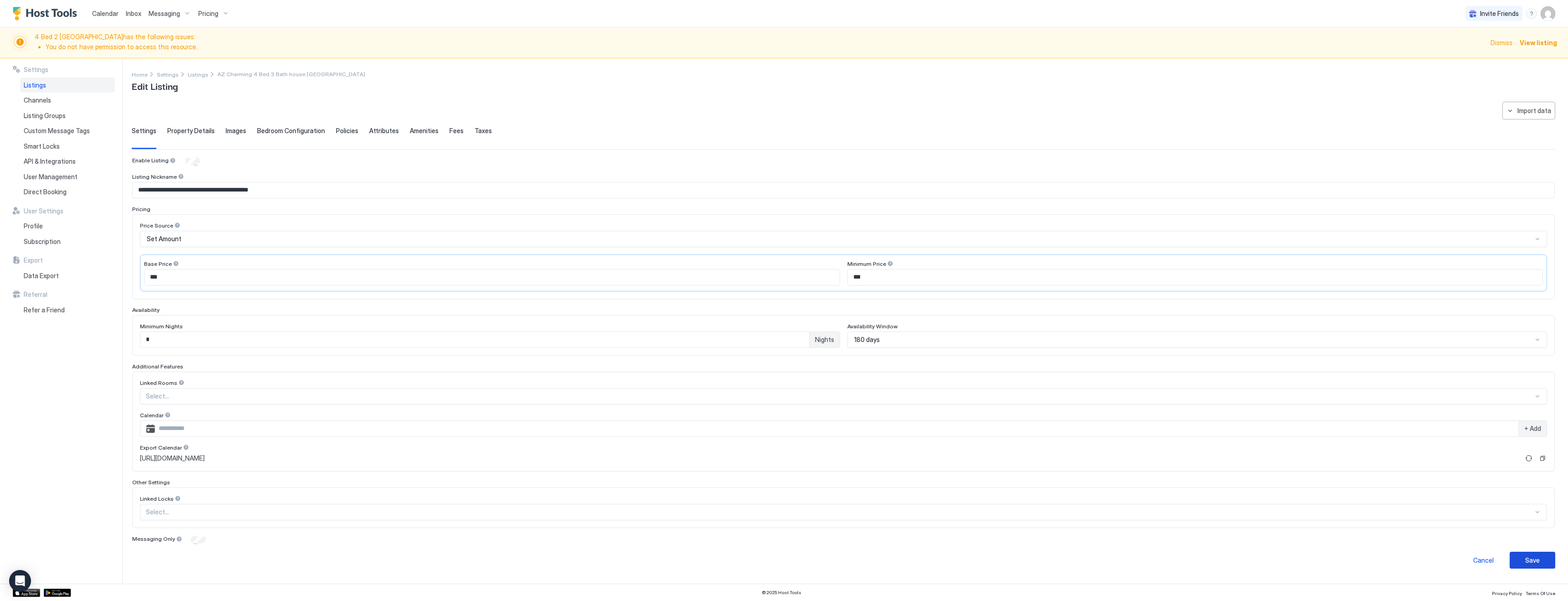
click at [1531, 556] on div "Save" at bounding box center [1532, 560] width 15 height 9
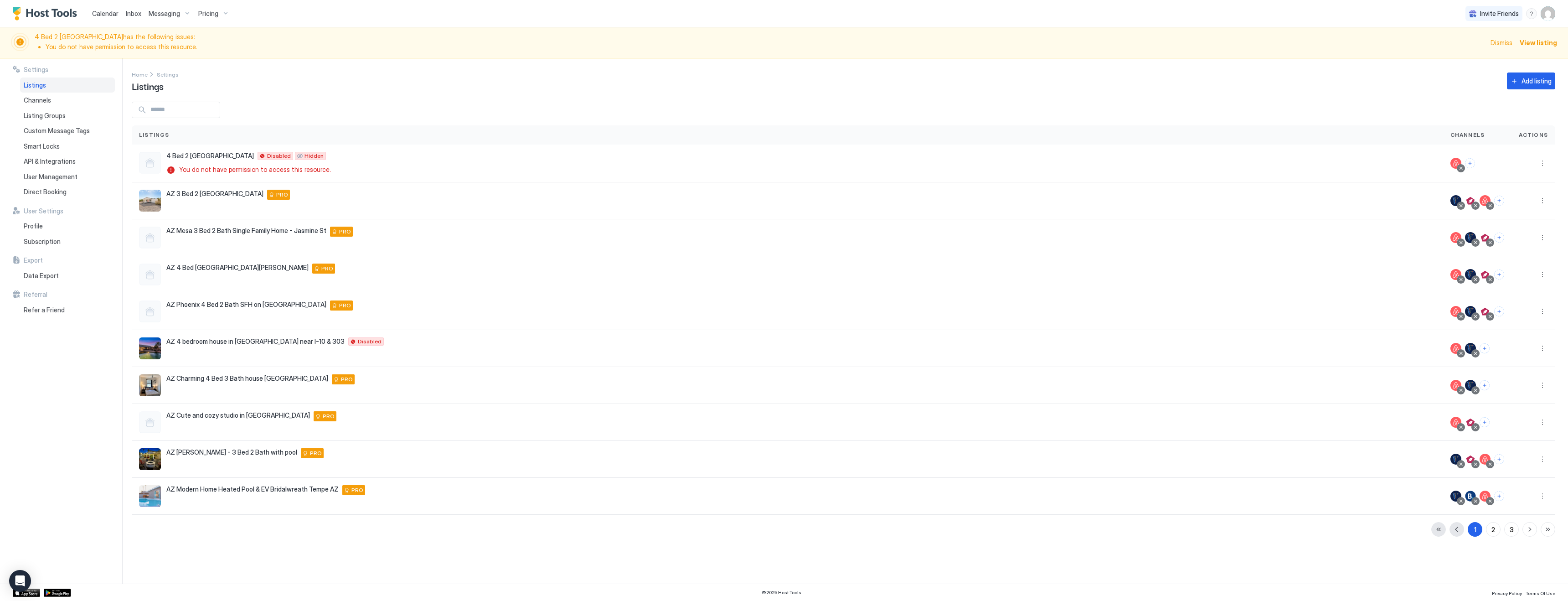
click at [218, 14] on div "Pricing" at bounding box center [213, 13] width 38 height 15
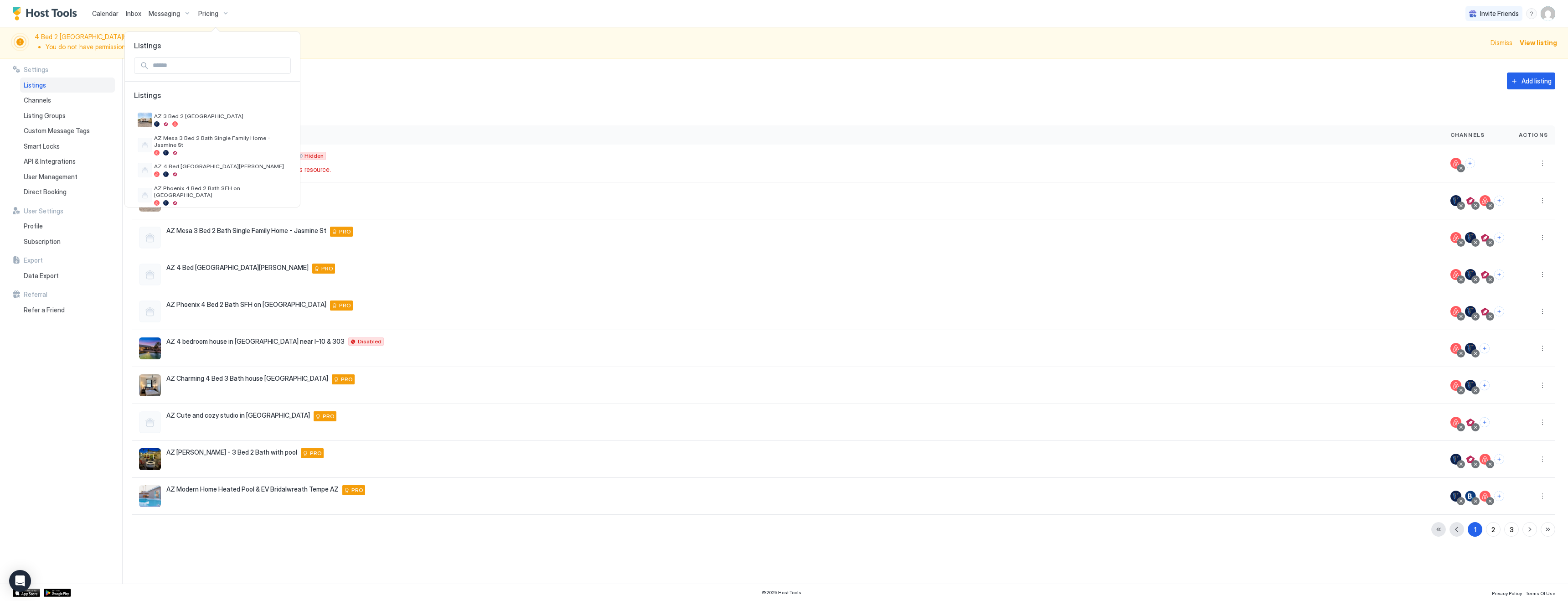
click at [195, 68] on input "Input Field" at bounding box center [219, 65] width 141 height 15
type input "*******"
click at [210, 117] on span "AZ Charming 4 Bed 3 Bath house [GEOGRAPHIC_DATA]" at bounding box center [221, 120] width 133 height 13
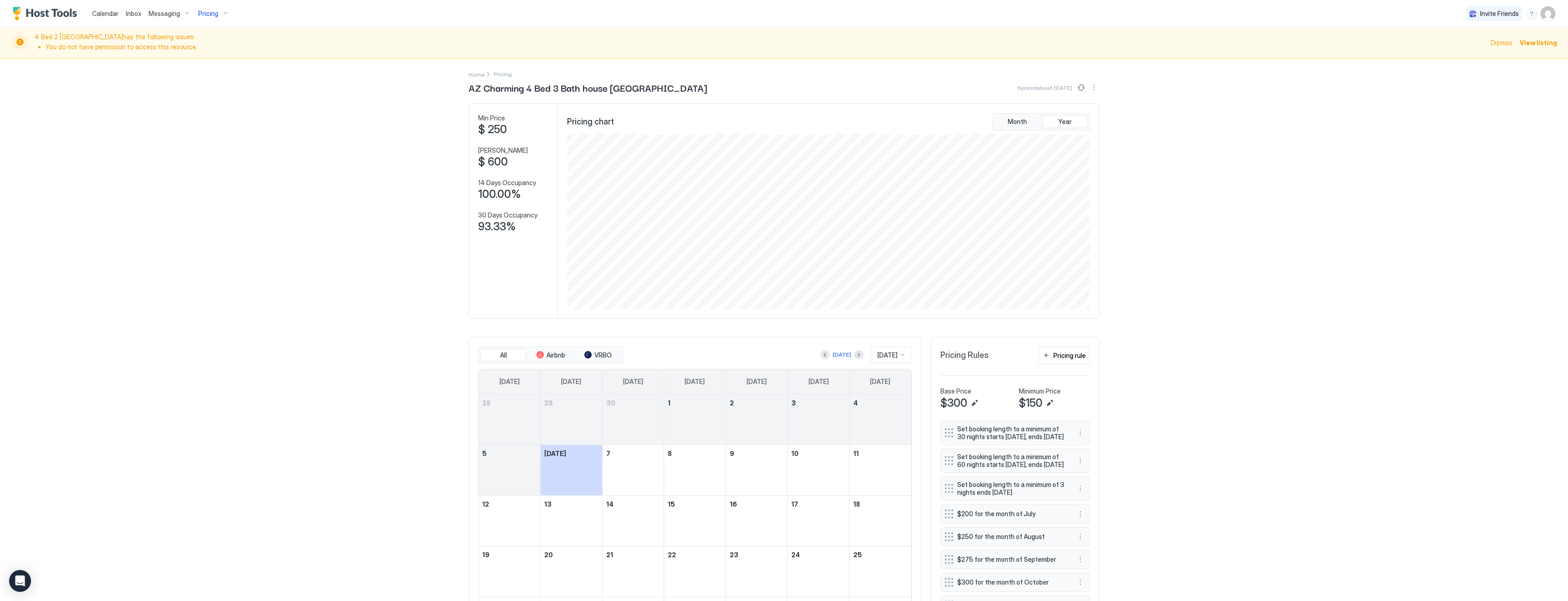
scroll to position [146, 0]
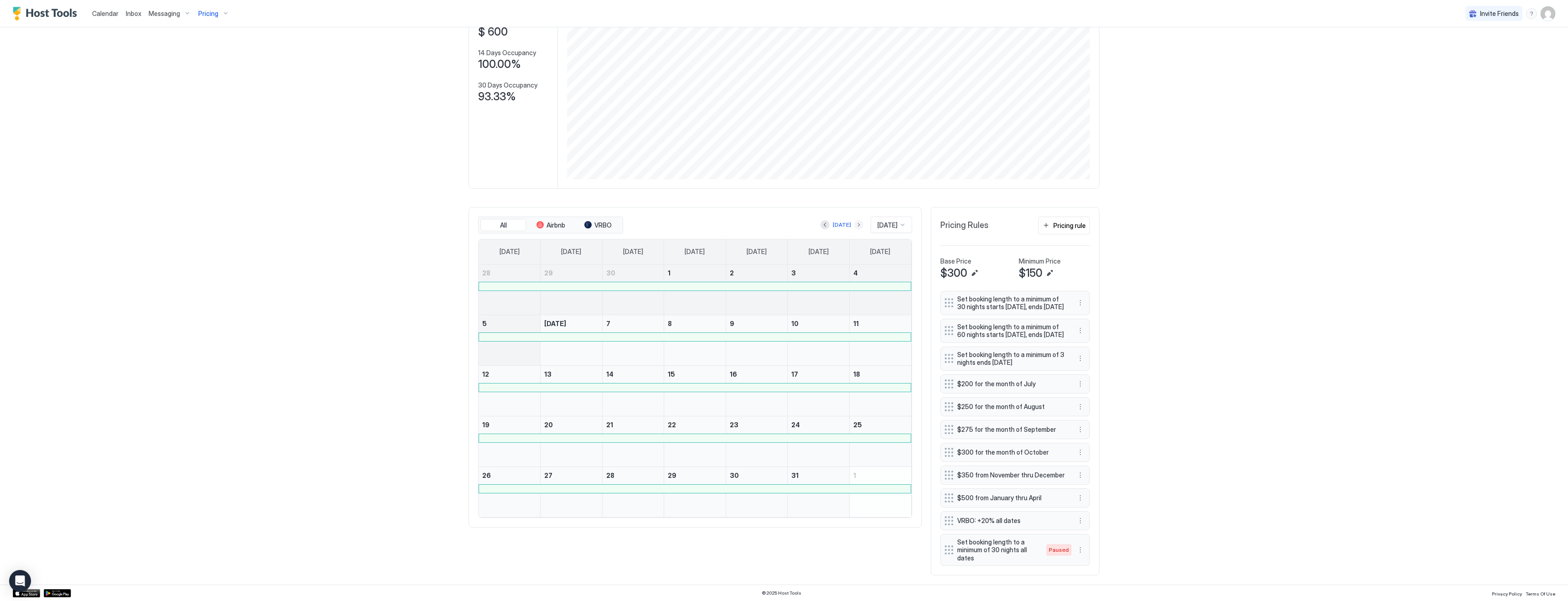
click at [854, 220] on button "Next month" at bounding box center [859, 225] width 9 height 9
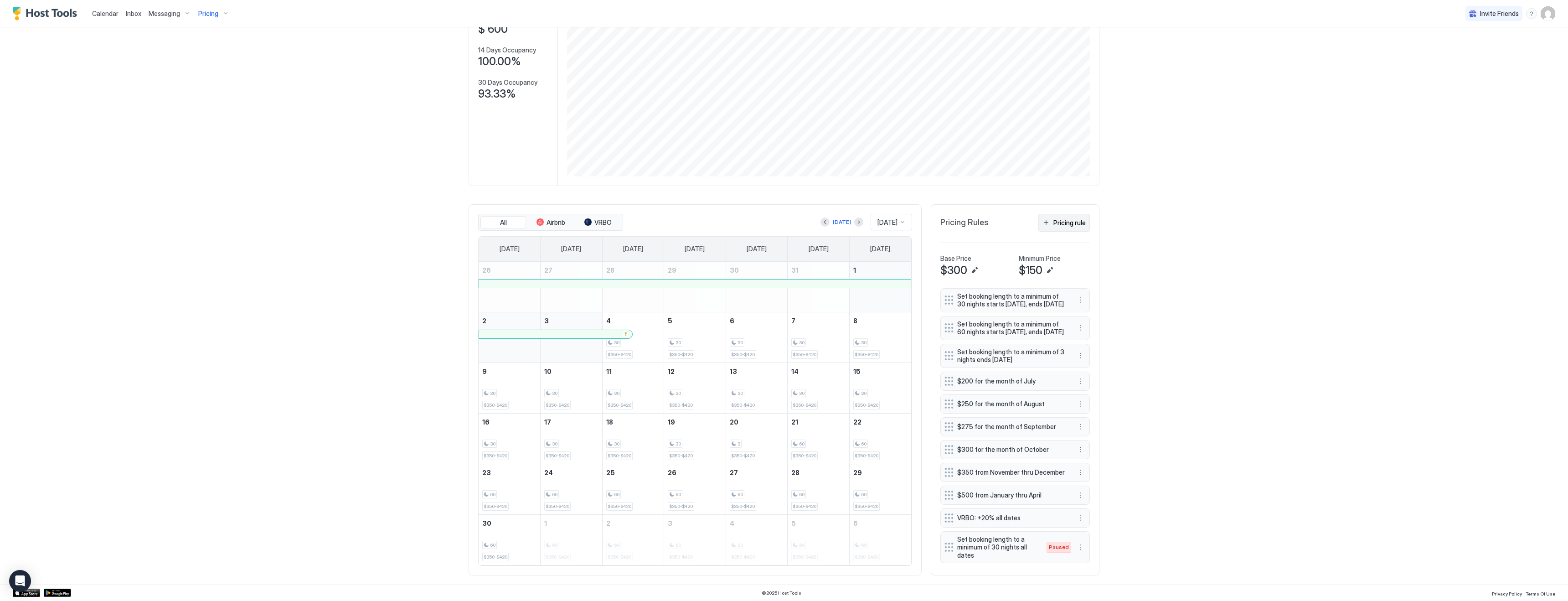
click at [1058, 218] on div "Pricing rule" at bounding box center [1069, 223] width 32 height 9
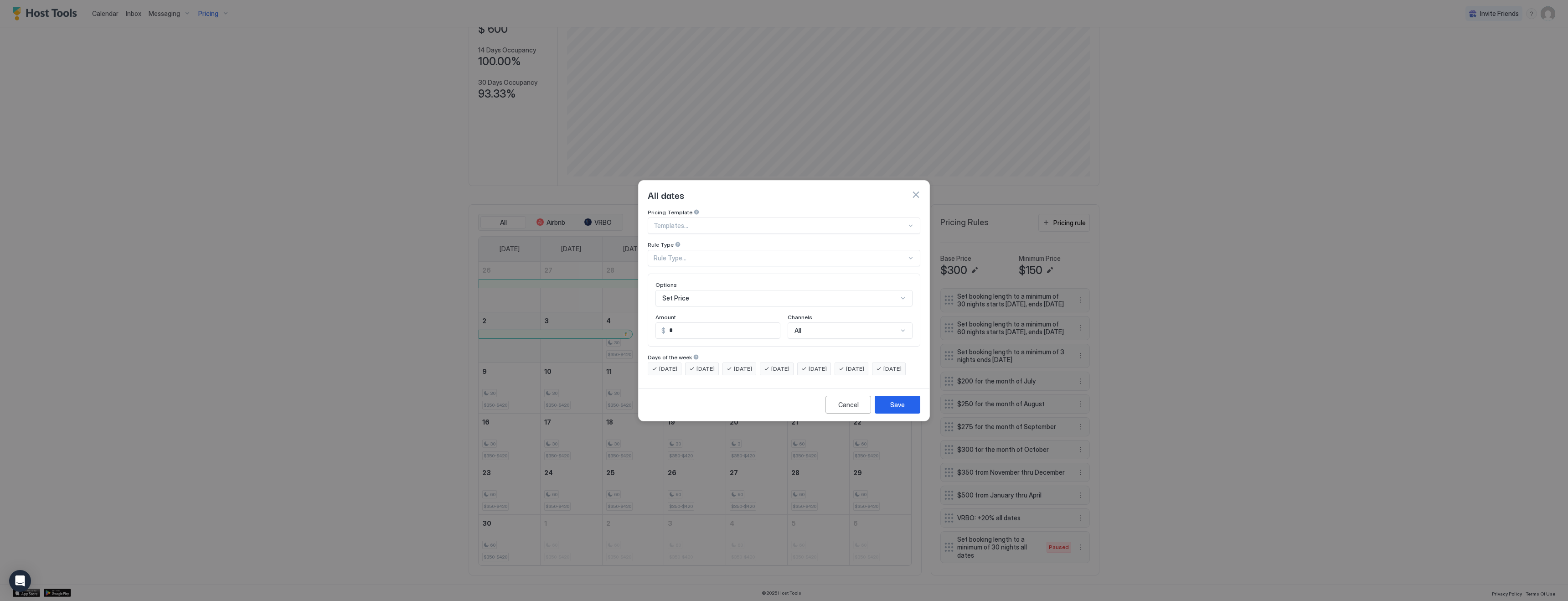
click at [667, 254] on div "Rule Type..." at bounding box center [780, 258] width 253 height 8
click at [669, 347] on span "Months" at bounding box center [664, 351] width 20 height 7
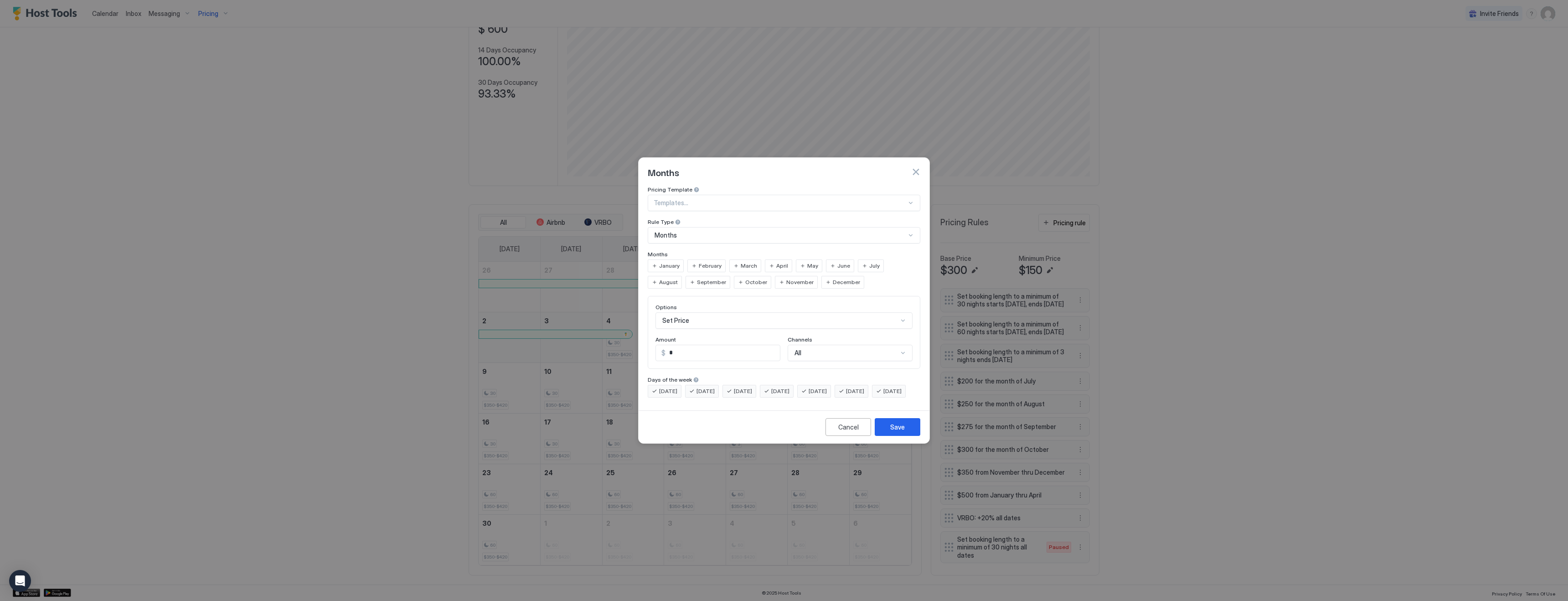
click at [786, 278] on span "November" at bounding box center [799, 282] width 28 height 8
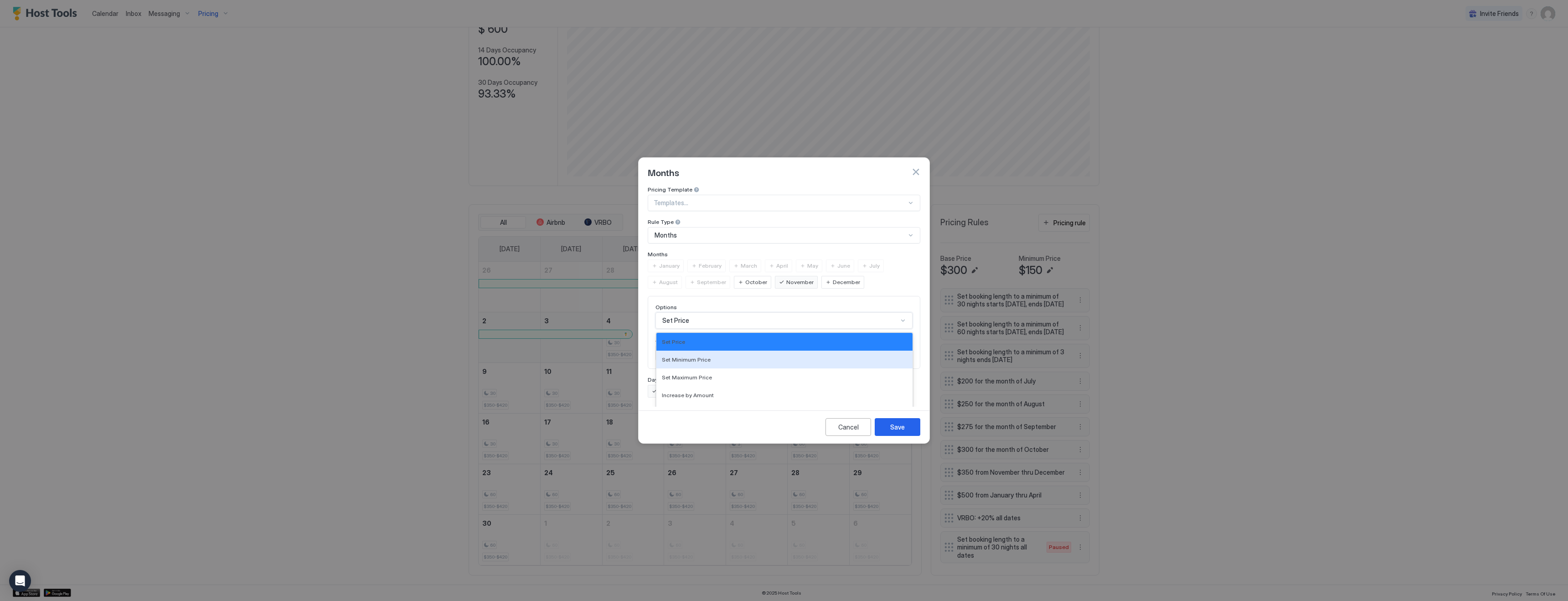
scroll to position [47, 0]
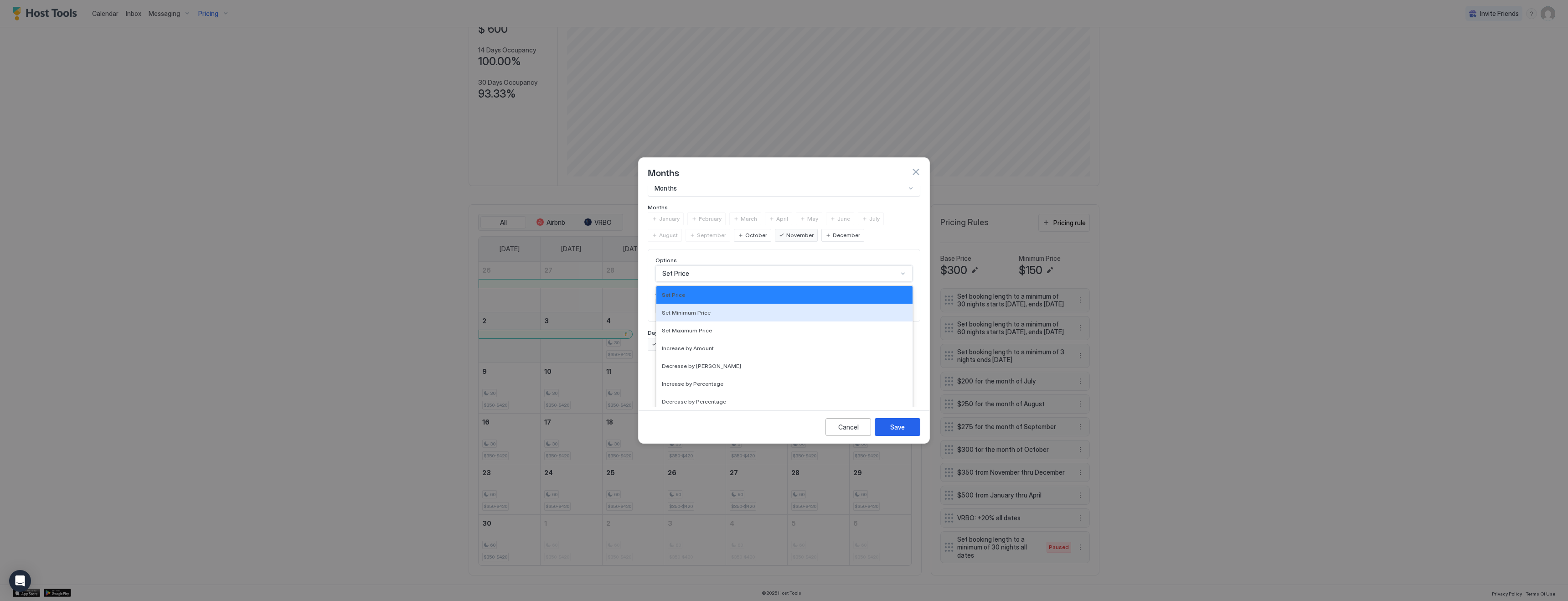
click at [701, 282] on div "Set Minimum Price, 2 of 17. 17 results available. Use Up and Down to choose opt…" at bounding box center [783, 273] width 257 height 16
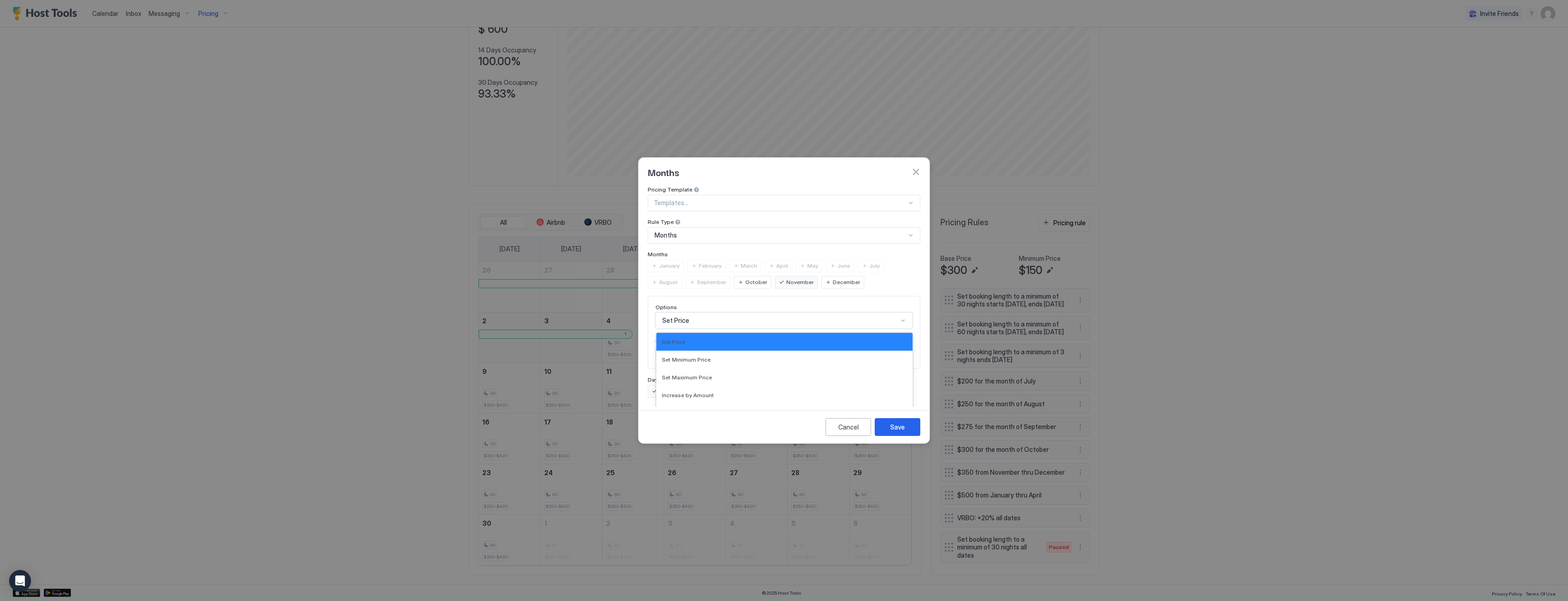
click at [717, 244] on div "Pricing Template Templates... Rule Type Months Months January February March Ap…" at bounding box center [784, 291] width 273 height 212
click at [701, 345] on input "*" at bounding box center [722, 353] width 114 height 15
type input "***"
click at [915, 429] on button "Save" at bounding box center [897, 427] width 46 height 17
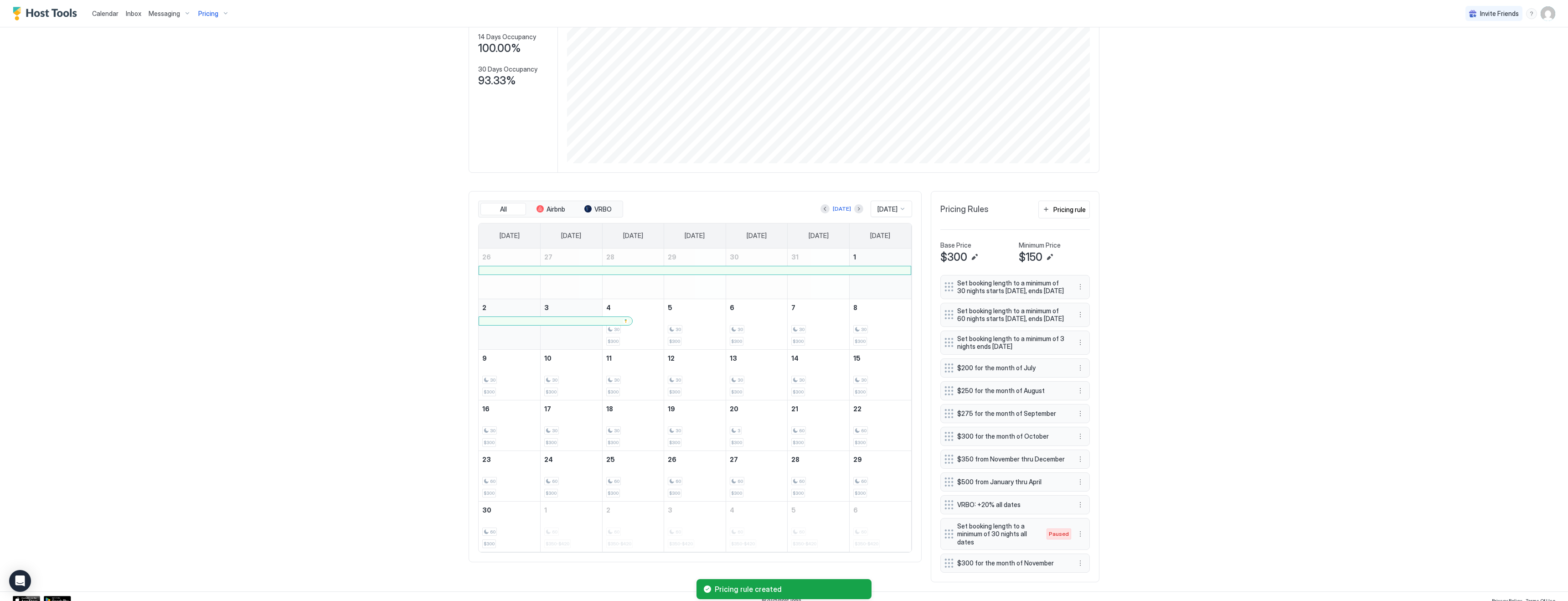
scroll to position [169, 0]
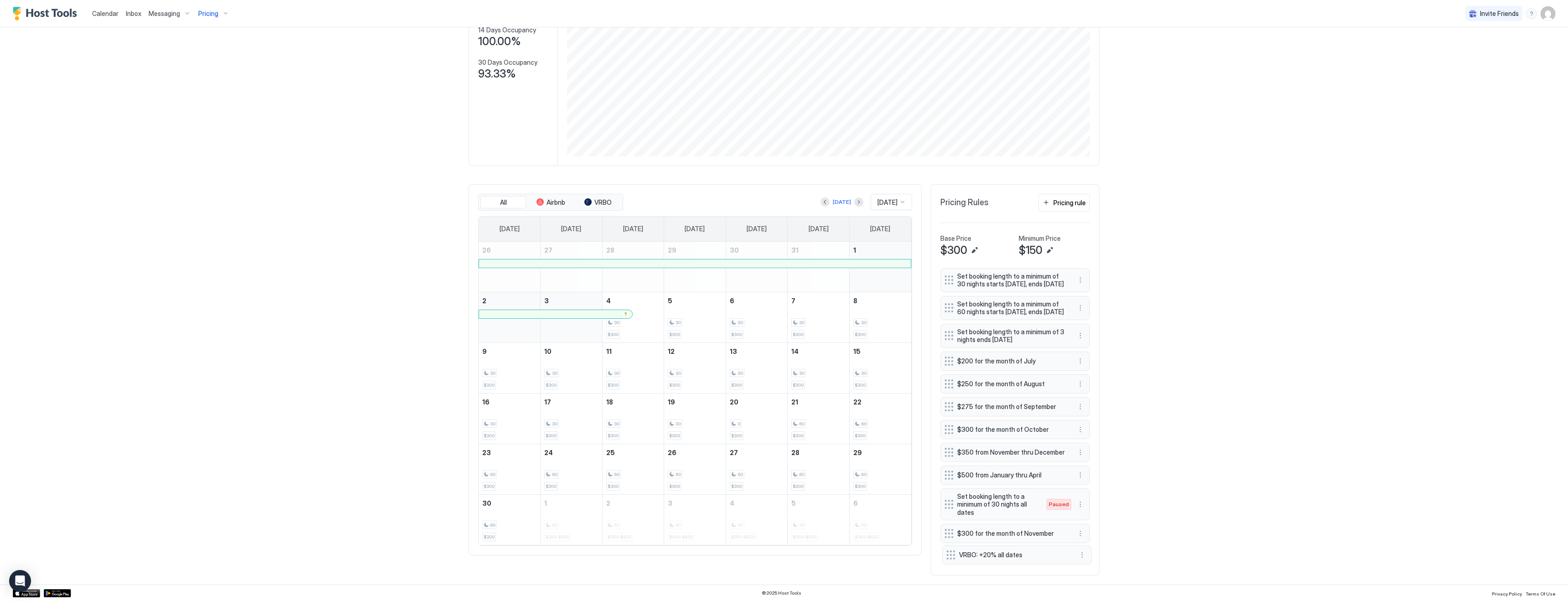
drag, startPoint x: 950, startPoint y: 498, endPoint x: 952, endPoint y: 555, distance: 57.0
click at [1081, 554] on button "More options" at bounding box center [1080, 556] width 11 height 11
click at [1095, 512] on span "Edit" at bounding box center [1093, 514] width 10 height 7
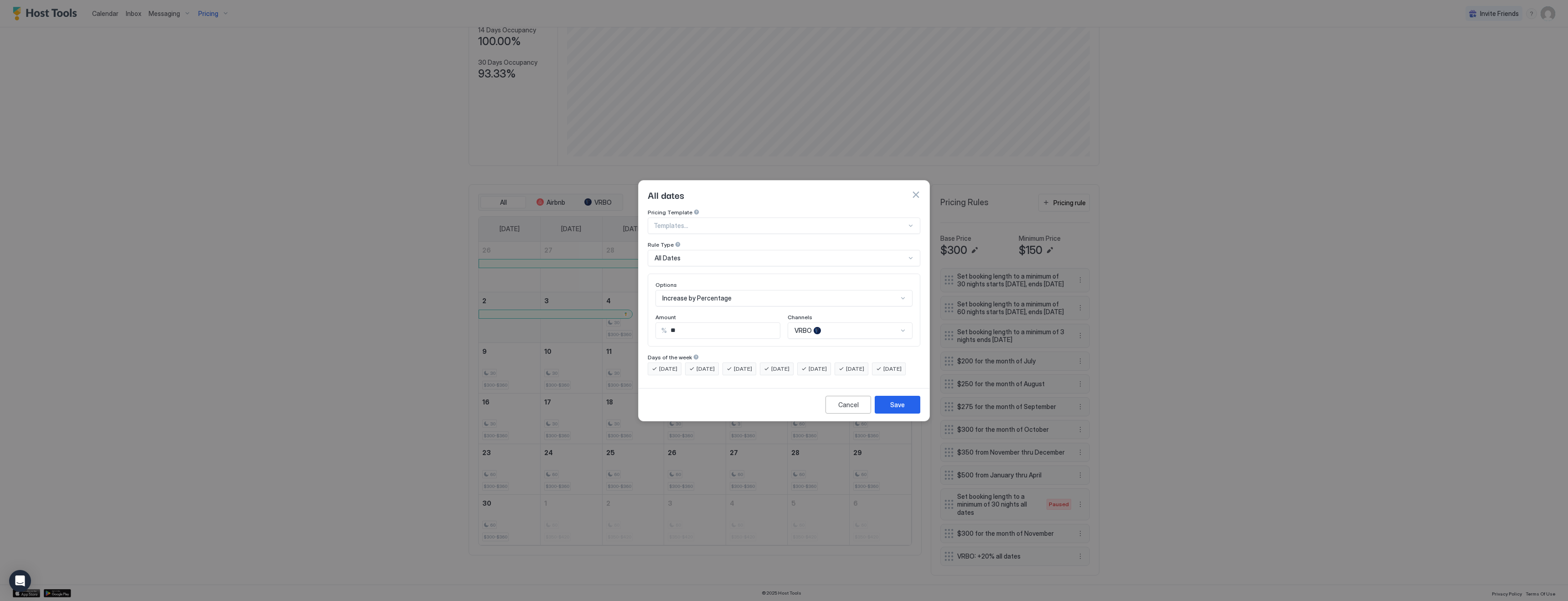
scroll to position [15, 0]
click at [843, 316] on div "Options Increase by Percentage Amount % ** Channels VRBO" at bounding box center [784, 310] width 273 height 73
click at [826, 333] on div "All" at bounding box center [850, 336] width 113 height 7
click at [712, 323] on input "**" at bounding box center [723, 330] width 113 height 15
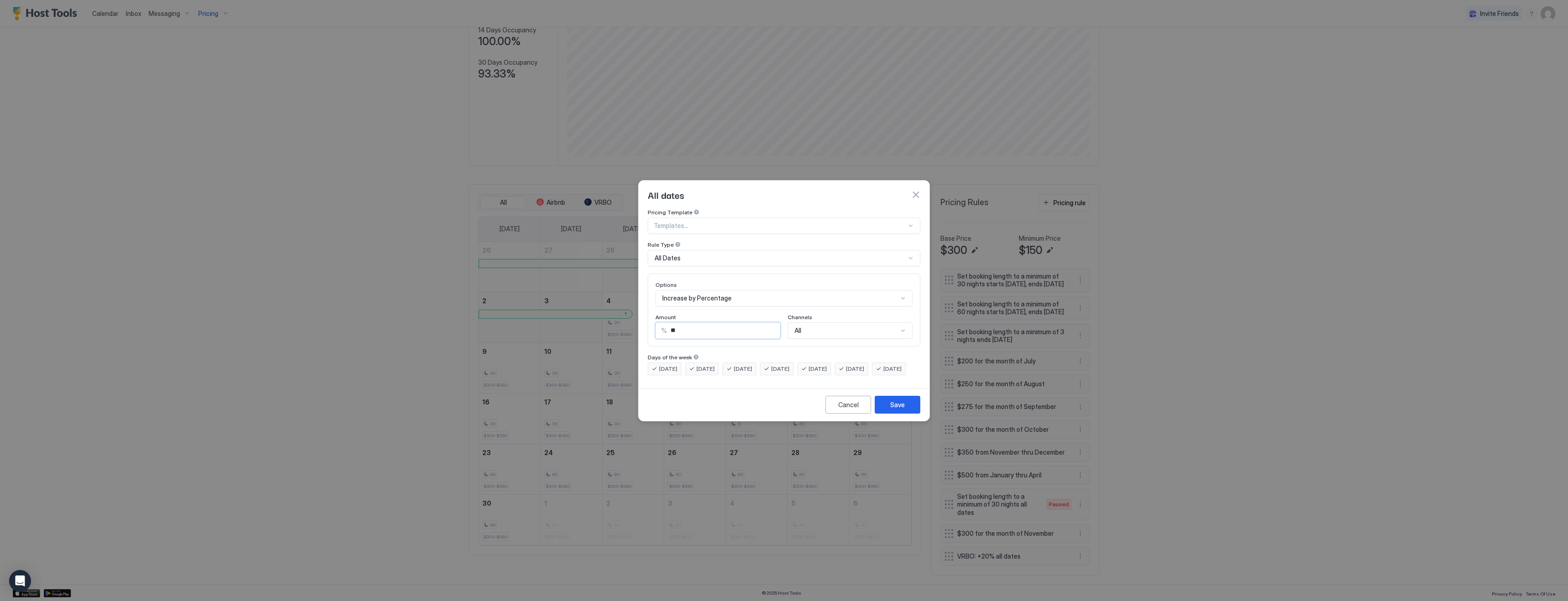
click at [712, 323] on input "**" at bounding box center [723, 330] width 113 height 15
type input "**"
click at [895, 410] on div "Save" at bounding box center [897, 405] width 15 height 9
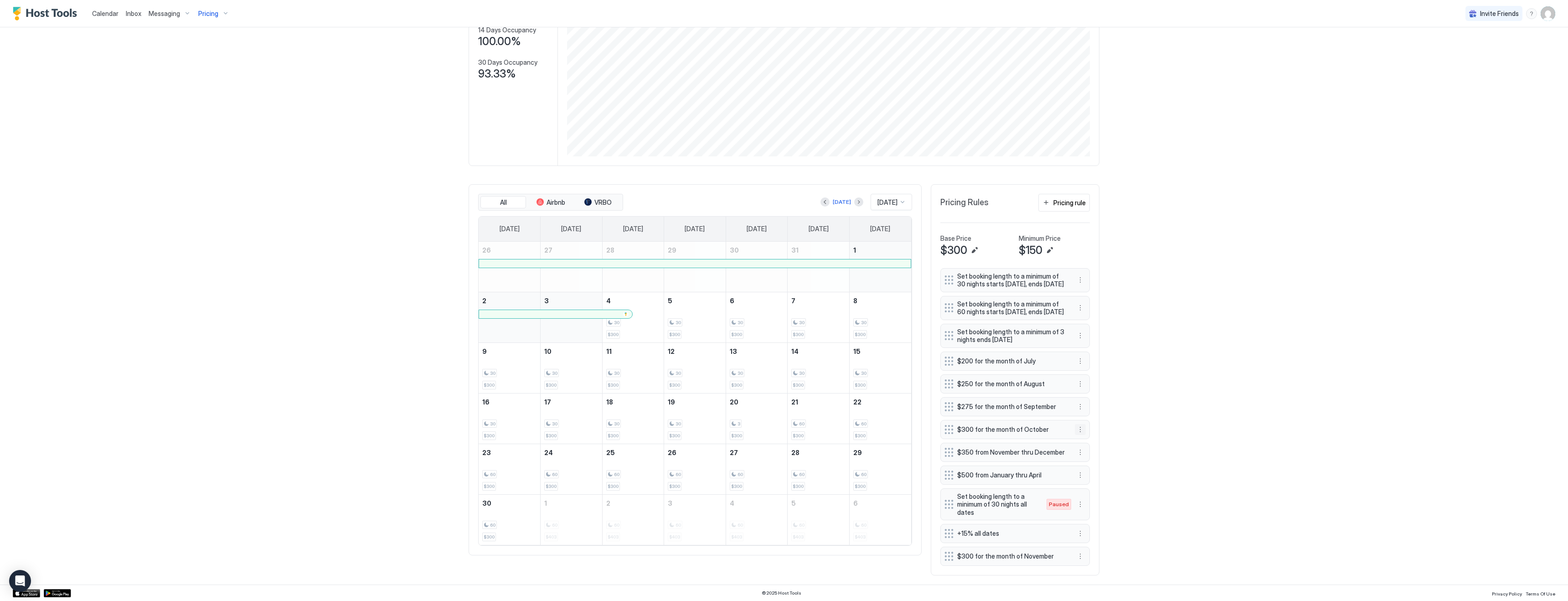
click at [1080, 428] on button "More options" at bounding box center [1080, 429] width 11 height 11
click at [1190, 444] on div at bounding box center [784, 300] width 1568 height 601
drag, startPoint x: 950, startPoint y: 557, endPoint x: 946, endPoint y: 537, distance: 20.4
click at [946, 537] on div at bounding box center [946, 538] width 9 height 9
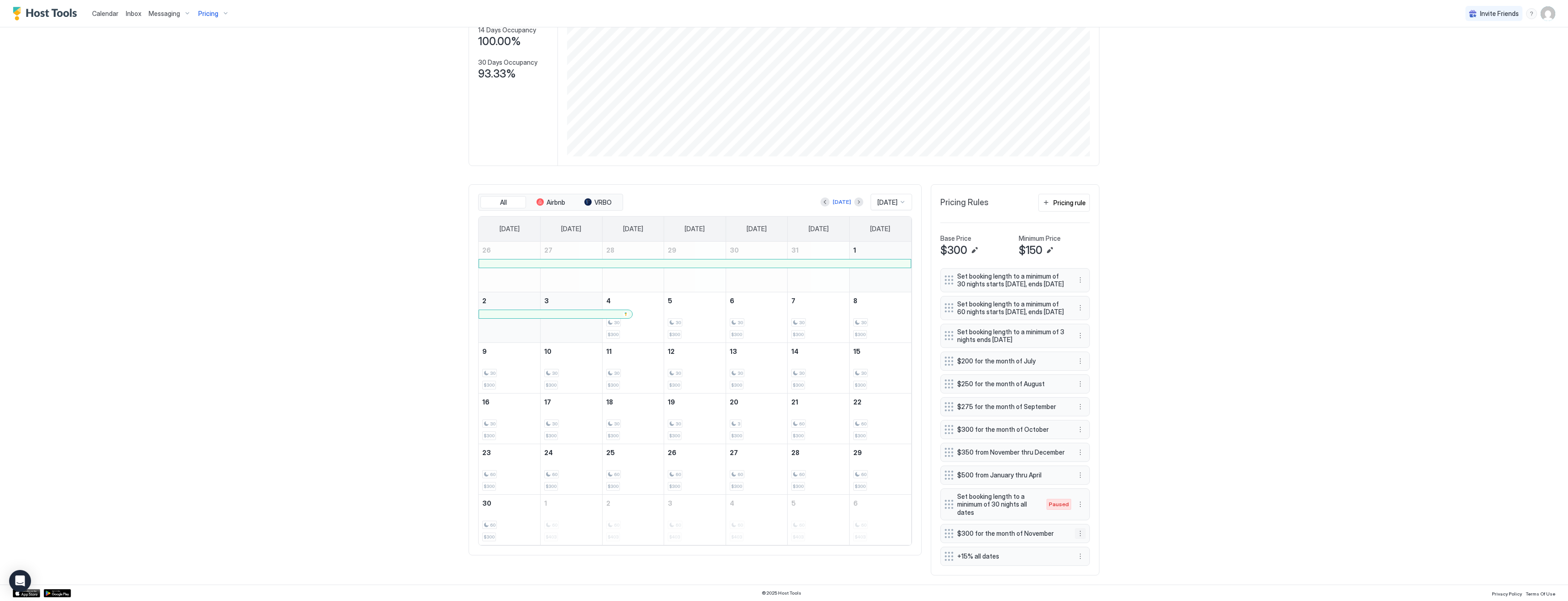
scroll to position [199, 0]
click at [1080, 535] on button "More options" at bounding box center [1080, 533] width 11 height 11
click at [1212, 454] on div at bounding box center [784, 300] width 1568 height 601
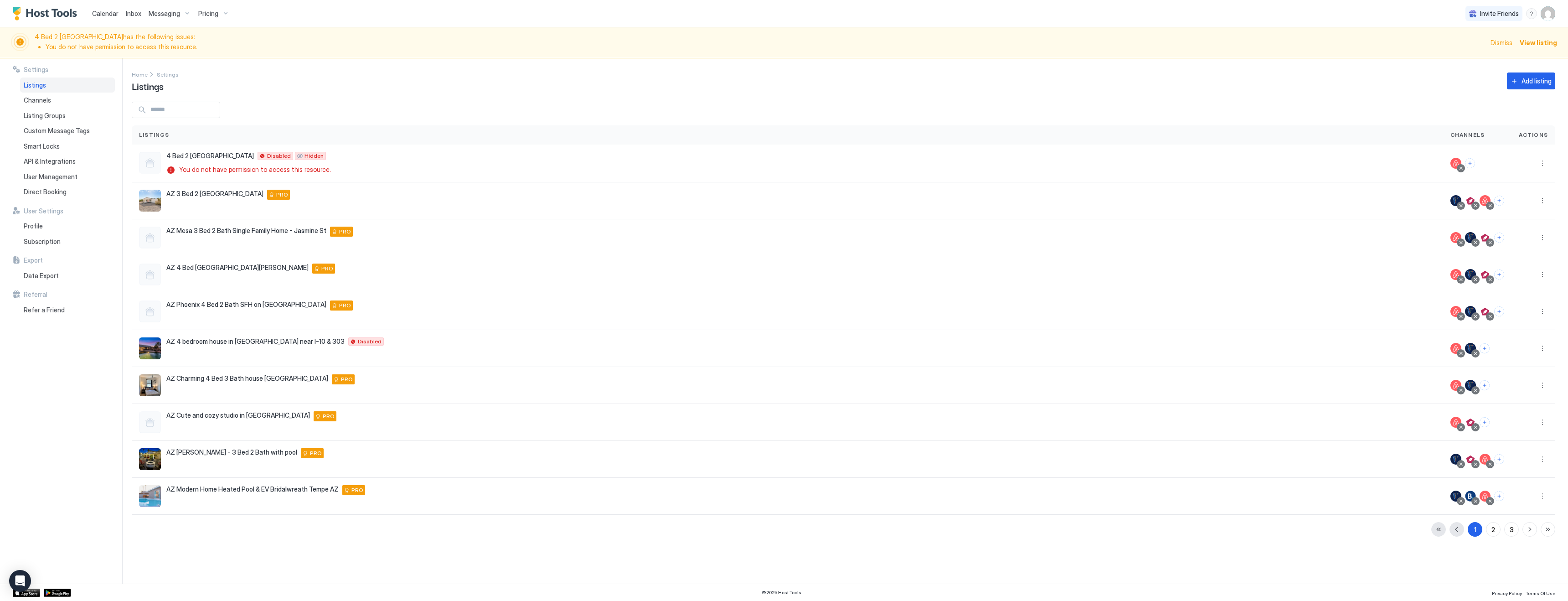
click at [216, 14] on span "Pricing" at bounding box center [208, 13] width 20 height 8
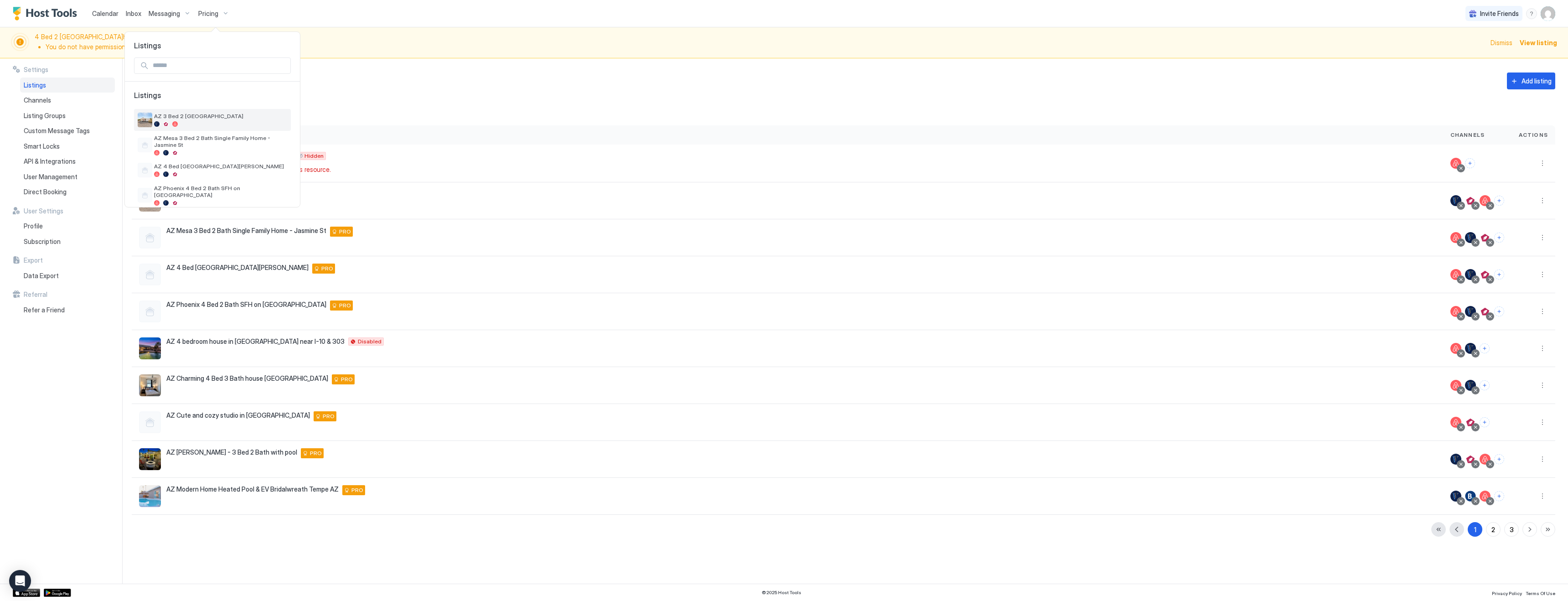
click at [193, 118] on span "AZ 3 Bed 2 [GEOGRAPHIC_DATA]" at bounding box center [221, 116] width 133 height 7
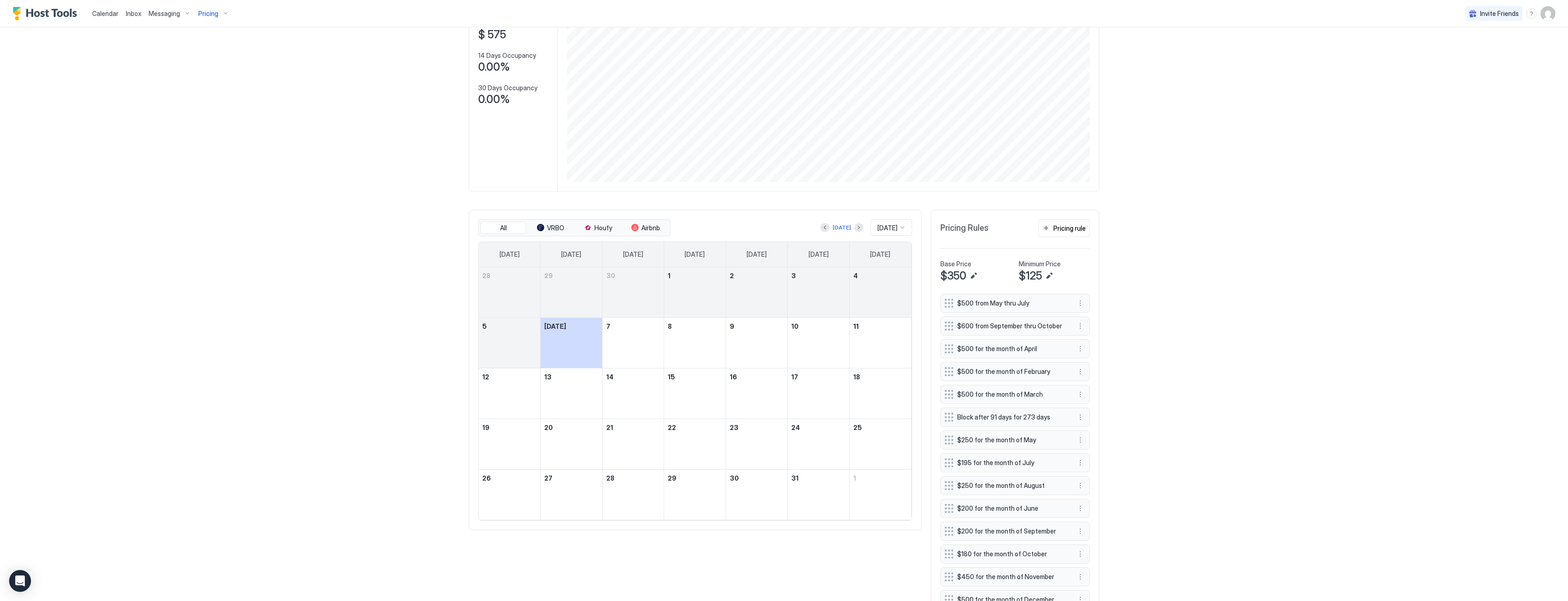
scroll to position [177, 0]
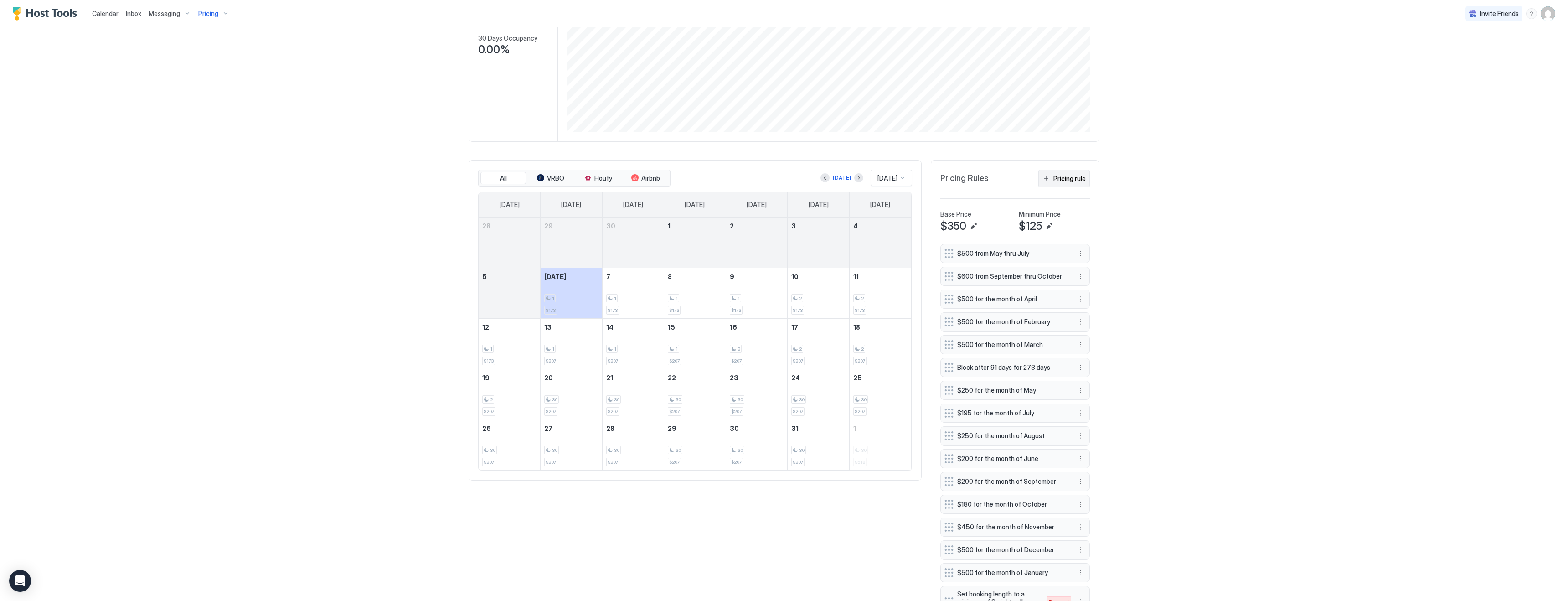
click at [1065, 175] on div "Pricing rule" at bounding box center [1069, 179] width 32 height 9
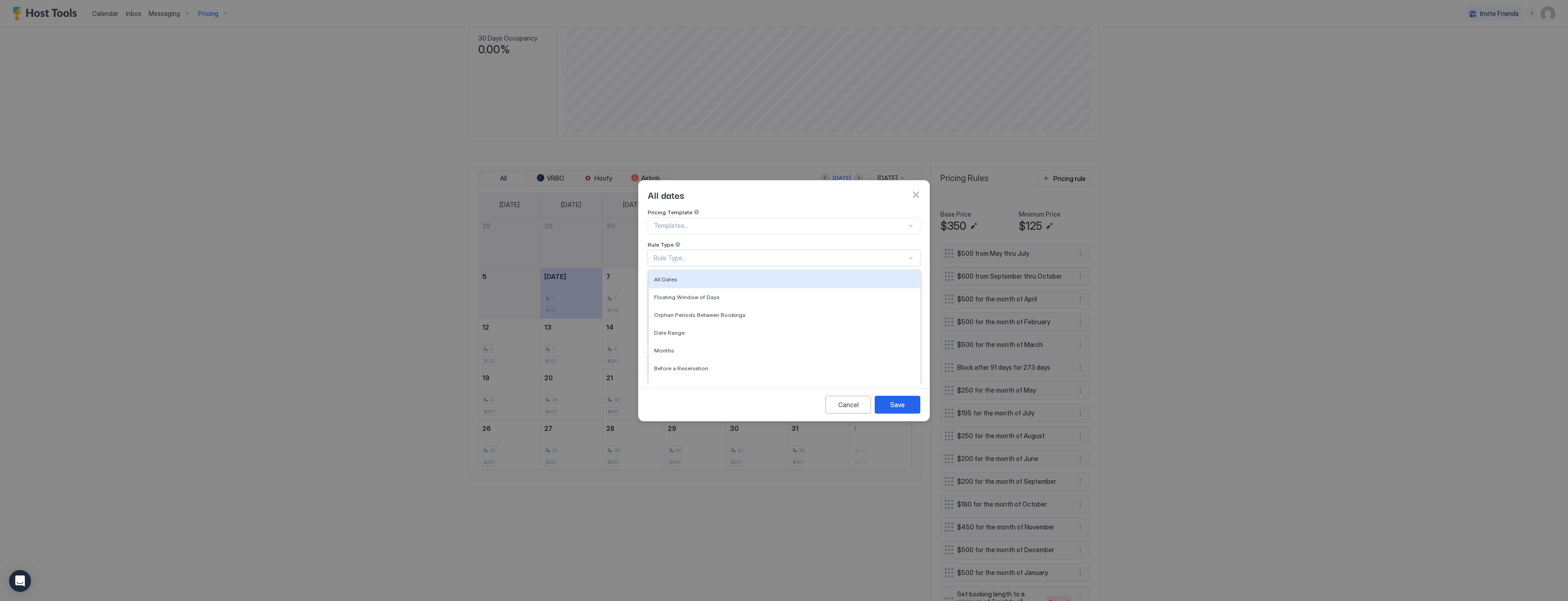
click at [677, 254] on div "Rule Type..." at bounding box center [780, 258] width 253 height 8
click at [683, 329] on div "Date Range" at bounding box center [784, 332] width 260 height 7
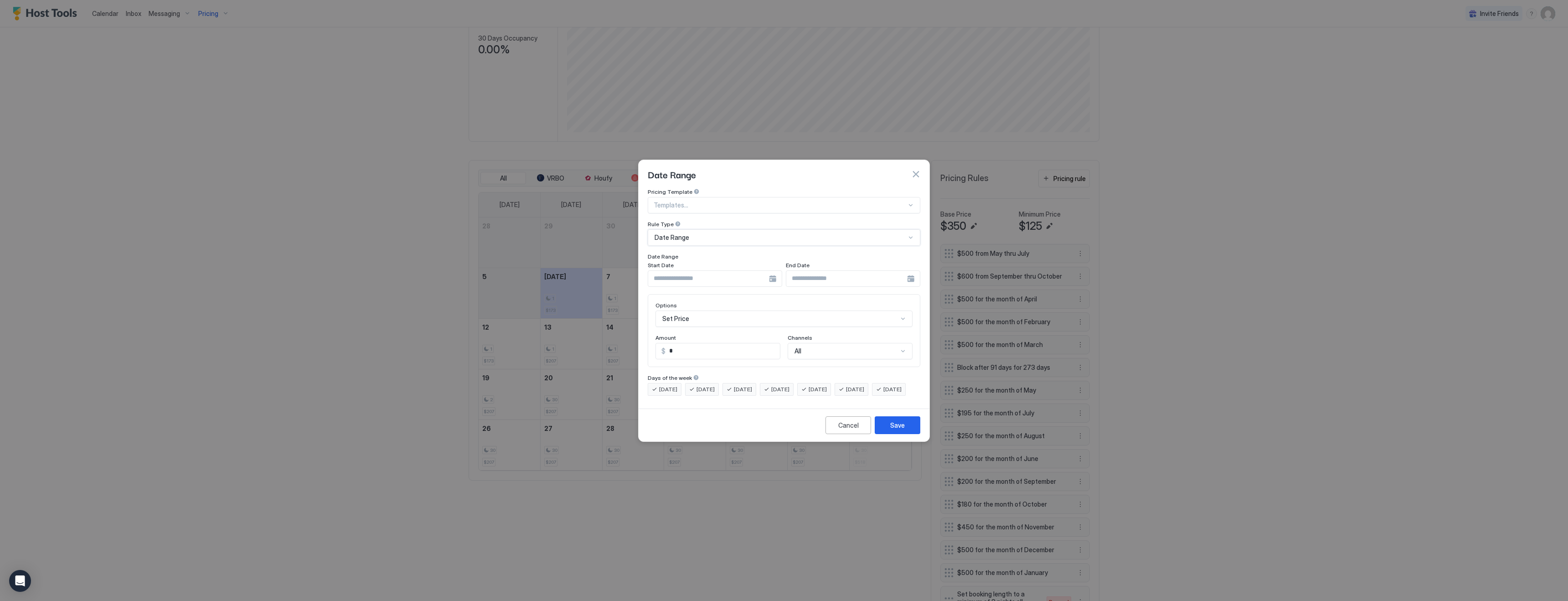
click at [775, 273] on div at bounding box center [715, 279] width 134 height 16
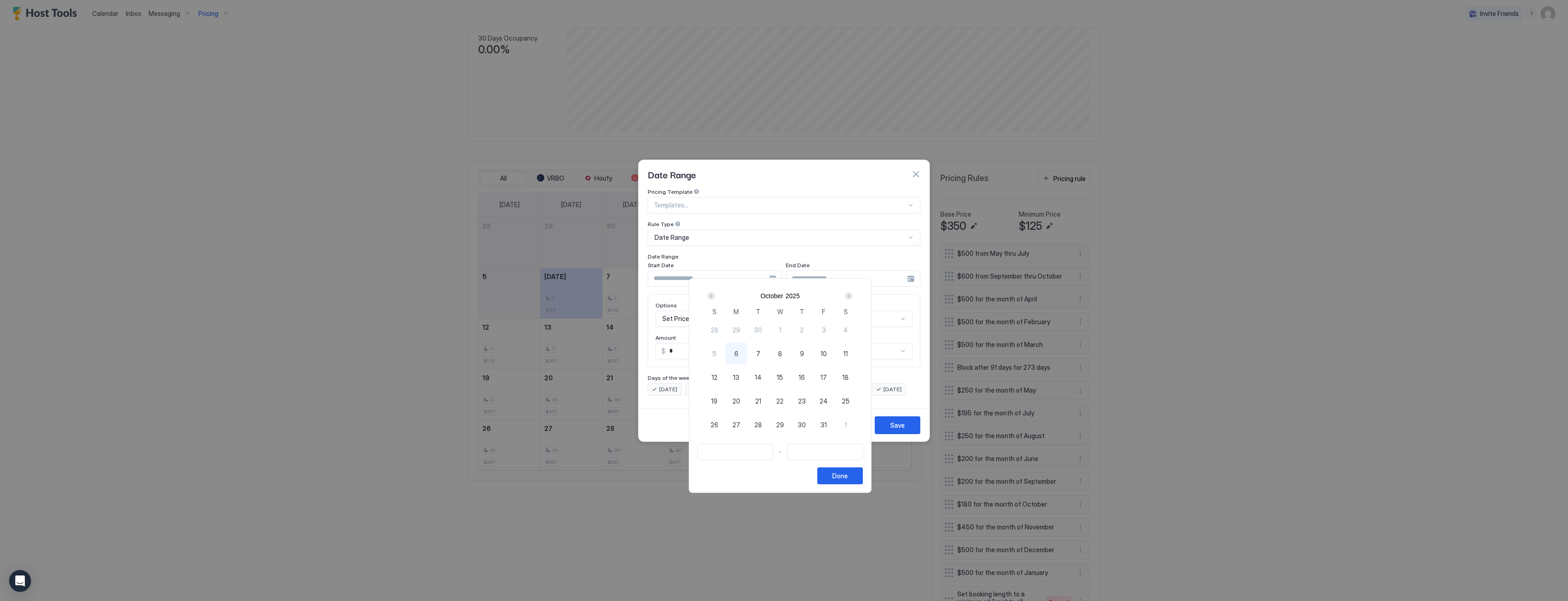
click at [805, 424] on span "30" at bounding box center [801, 424] width 8 height 9
type input "**********"
click at [852, 296] on div "Next" at bounding box center [848, 295] width 7 height 7
type input "**********"
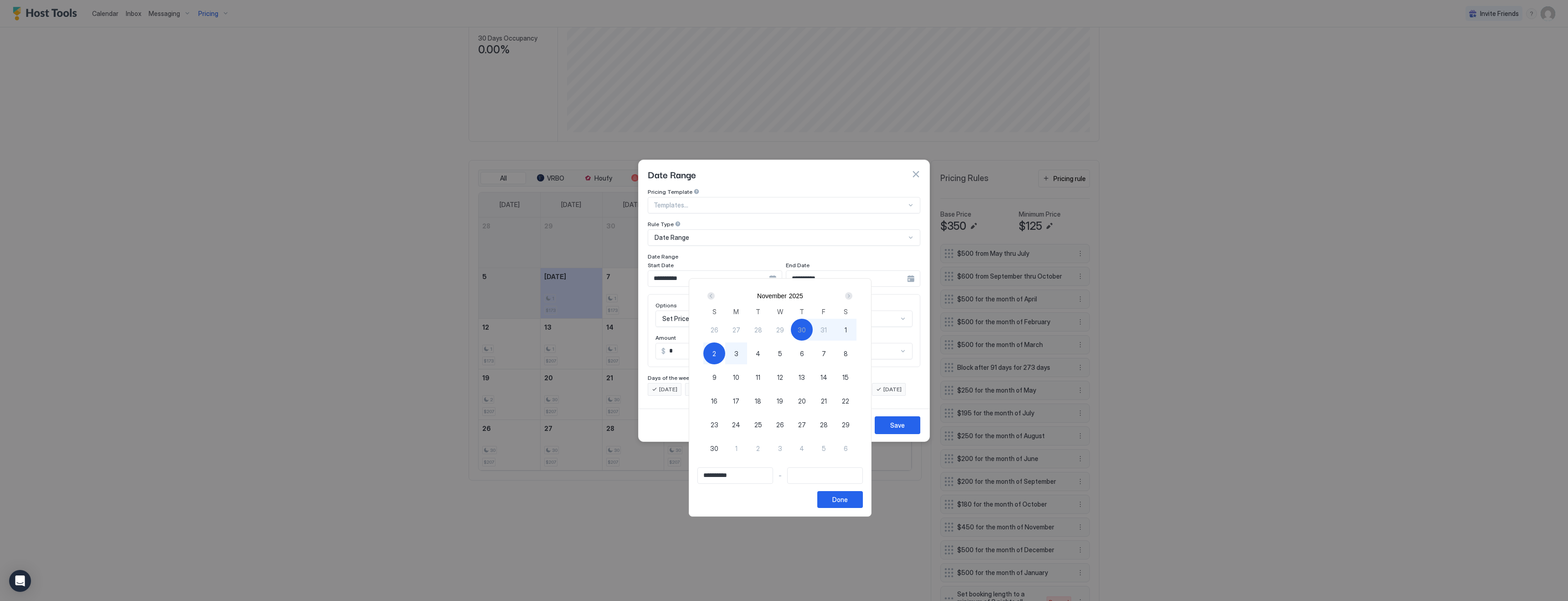
click at [738, 352] on span "3" at bounding box center [736, 353] width 4 height 9
type input "**********"
click at [745, 351] on div "3" at bounding box center [736, 353] width 22 height 22
type input "**********"
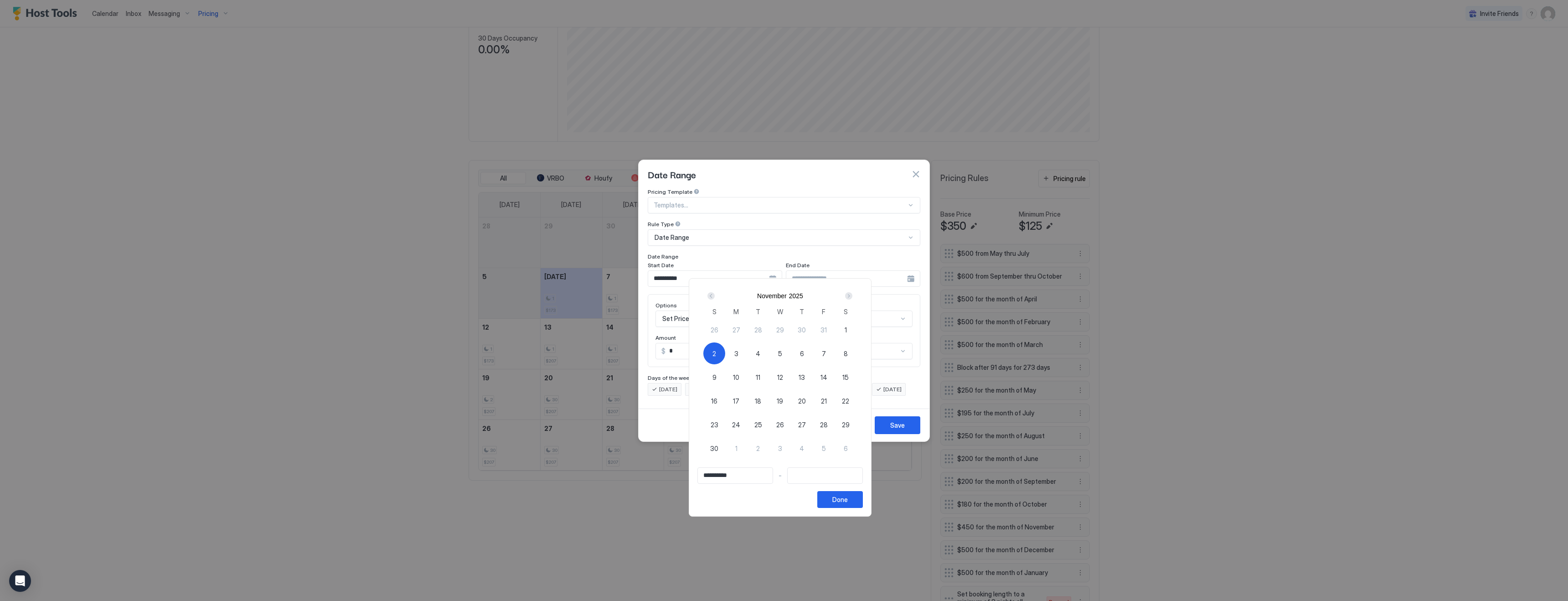
click at [745, 351] on div "3" at bounding box center [736, 353] width 22 height 22
type input "**********"
click at [764, 354] on div "4" at bounding box center [758, 353] width 22 height 22
type input "**********"
click at [812, 479] on input "**********" at bounding box center [824, 475] width 75 height 15
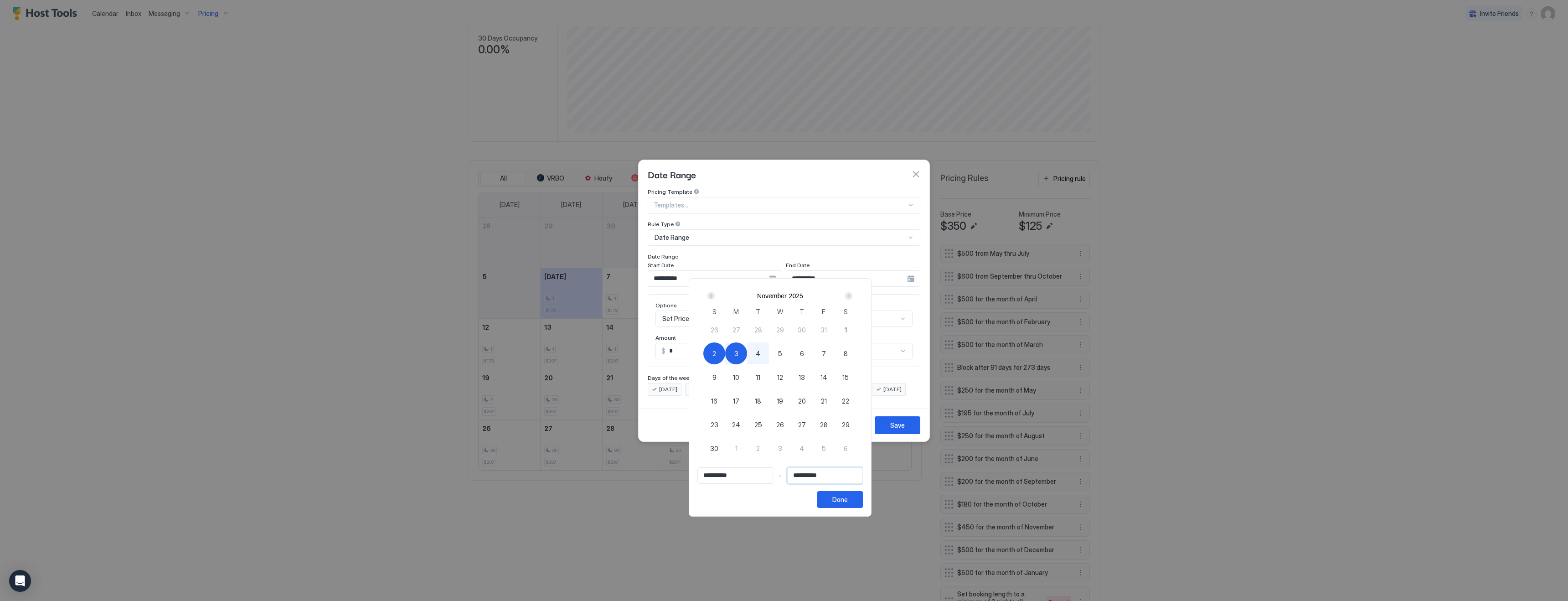
click at [715, 295] on div "Prev" at bounding box center [711, 295] width 7 height 7
click at [803, 425] on span "30" at bounding box center [801, 424] width 8 height 9
type input "**********"
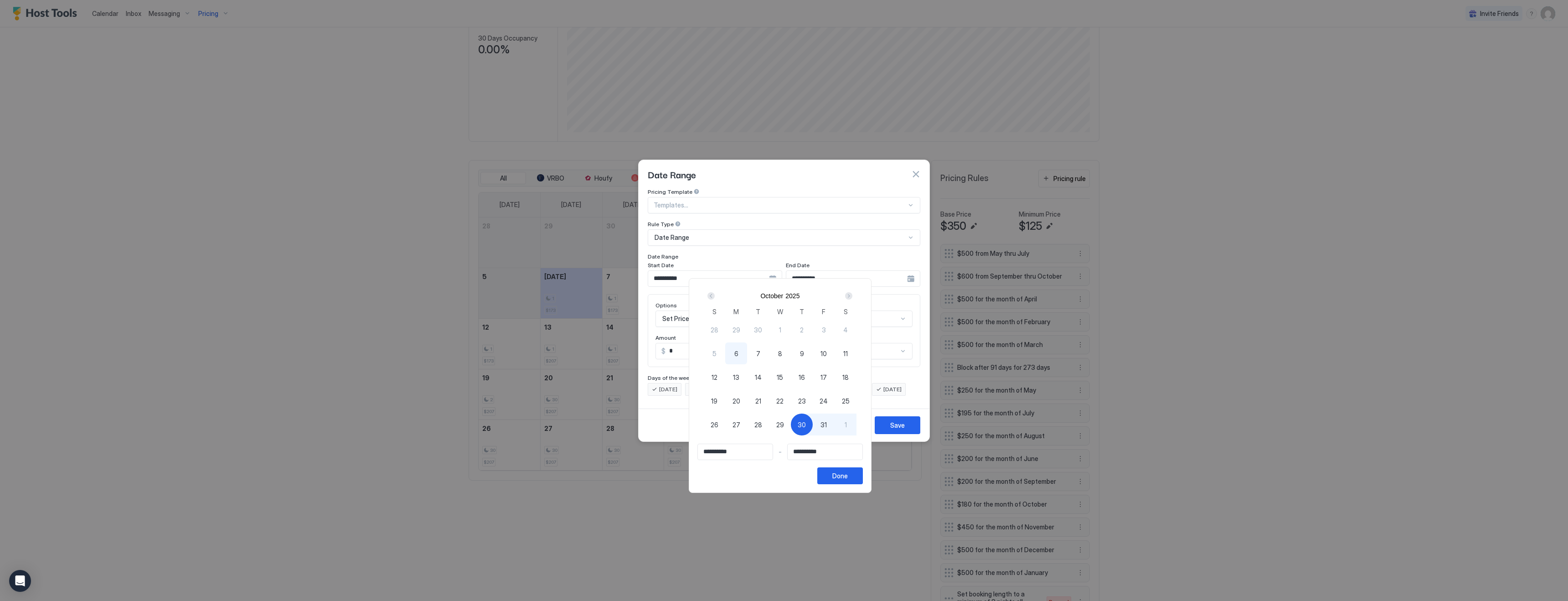
click at [852, 293] on div "Next" at bounding box center [848, 295] width 7 height 7
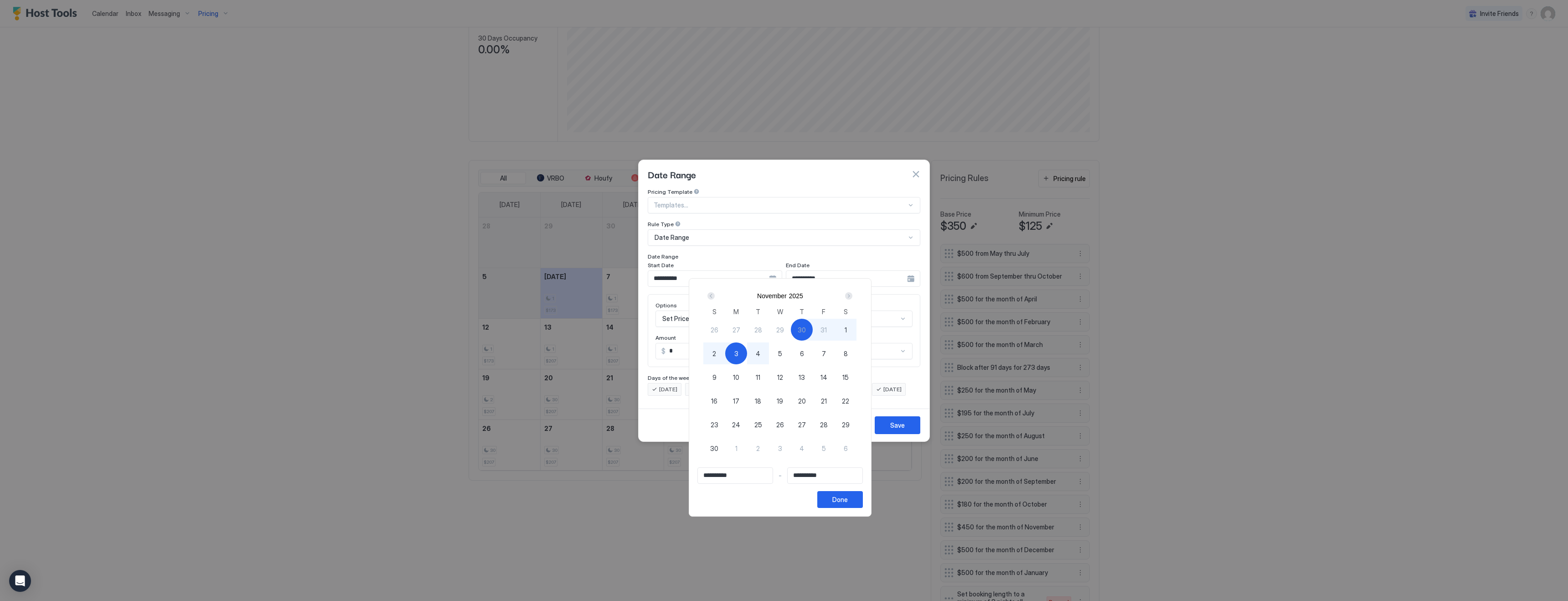
click at [761, 356] on span "4" at bounding box center [758, 353] width 5 height 9
click at [824, 473] on input "**********" at bounding box center [824, 475] width 75 height 15
click at [831, 477] on input "**********" at bounding box center [824, 475] width 75 height 15
click at [810, 475] on input "**********" at bounding box center [824, 475] width 75 height 15
click at [848, 501] on div "Done" at bounding box center [840, 500] width 15 height 9
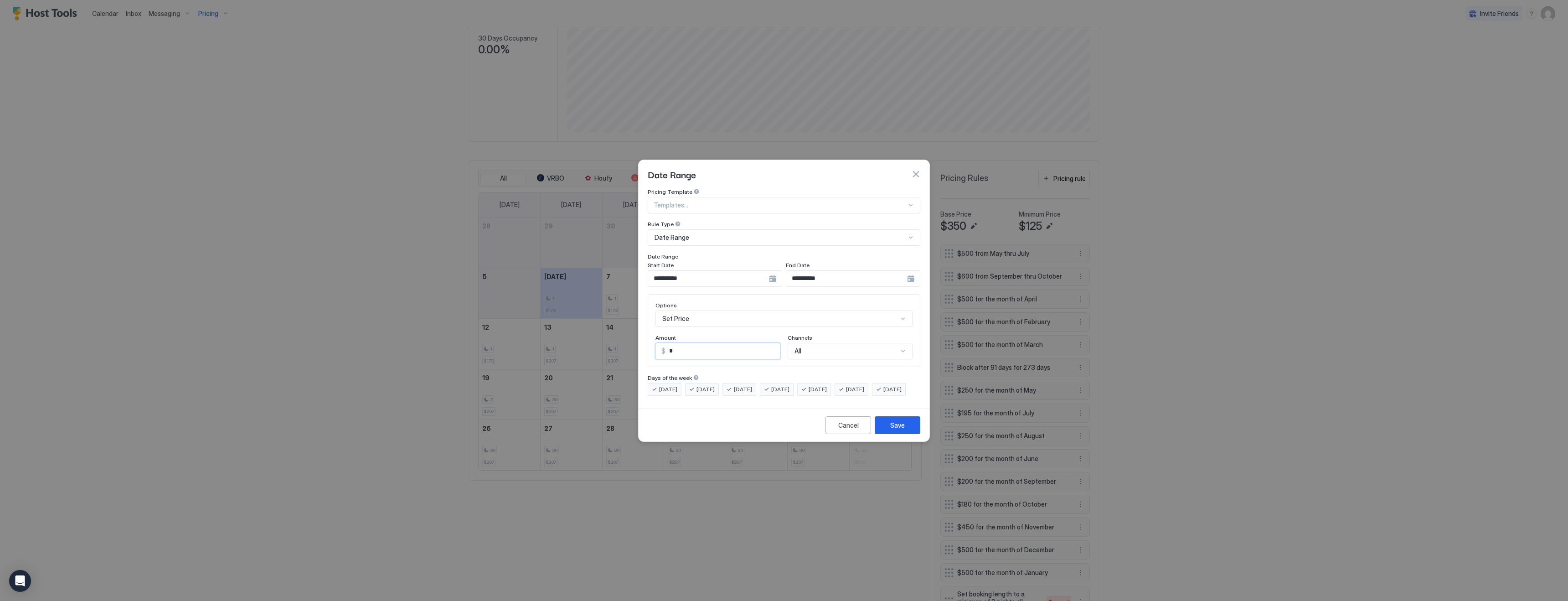
click at [689, 344] on input "*" at bounding box center [722, 351] width 114 height 15
type input "***"
click at [910, 424] on button "Save" at bounding box center [897, 425] width 46 height 17
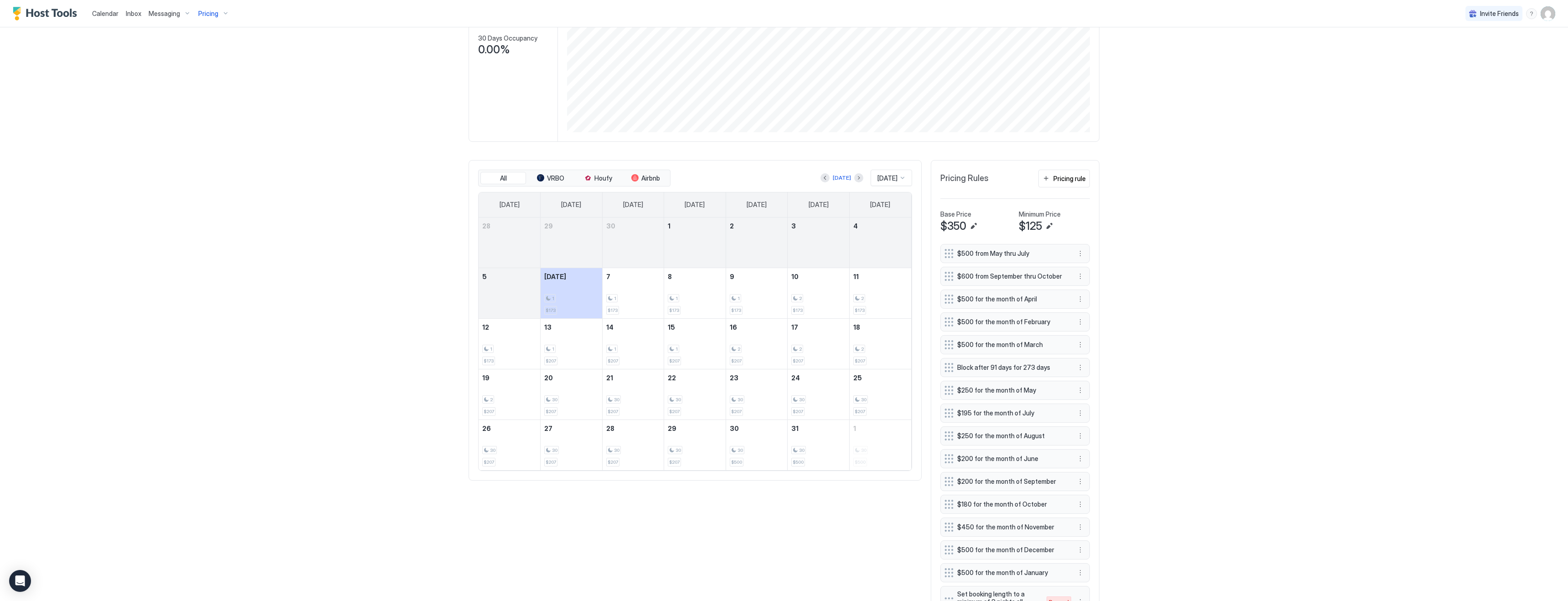
click at [119, 13] on div "Calendar" at bounding box center [105, 13] width 34 height 17
click at [108, 13] on span "Calendar" at bounding box center [105, 13] width 26 height 8
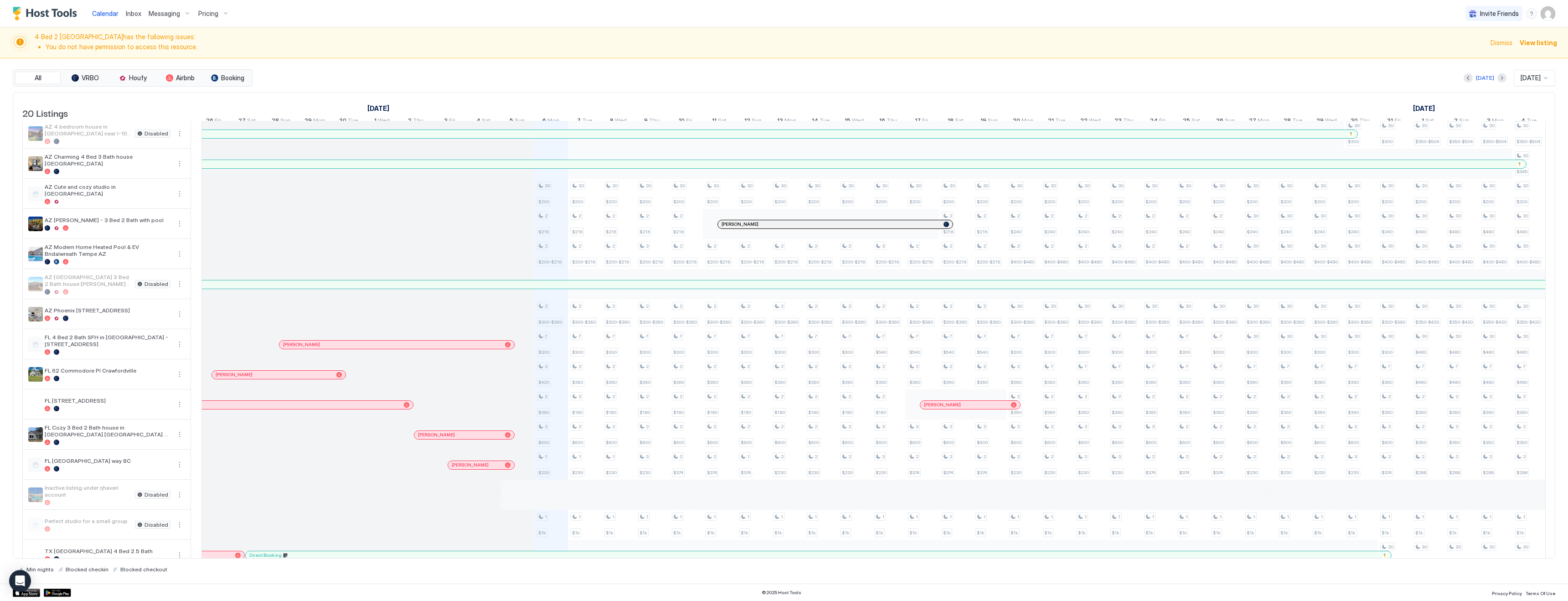
scroll to position [124, 0]
click at [211, 12] on span "Pricing" at bounding box center [208, 13] width 20 height 8
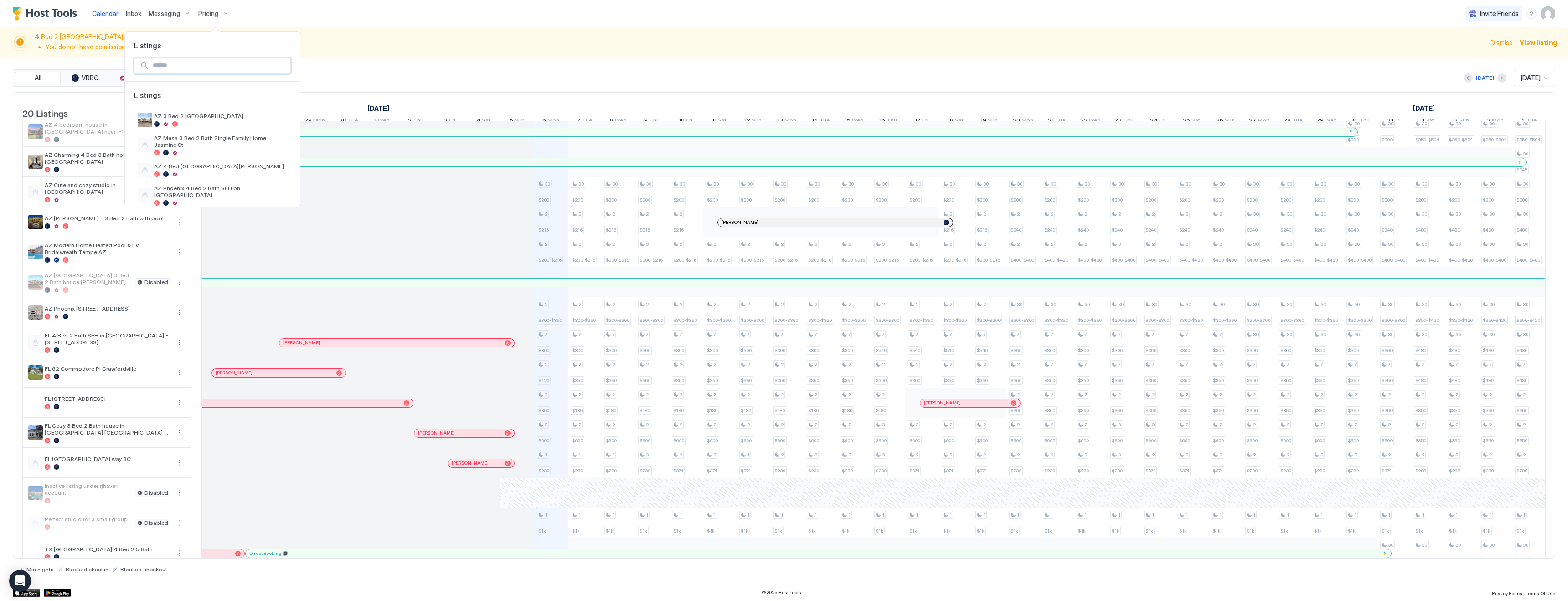
click at [198, 64] on input "Input Field" at bounding box center [219, 65] width 141 height 15
type input "***"
click at [199, 173] on div at bounding box center [221, 174] width 133 height 5
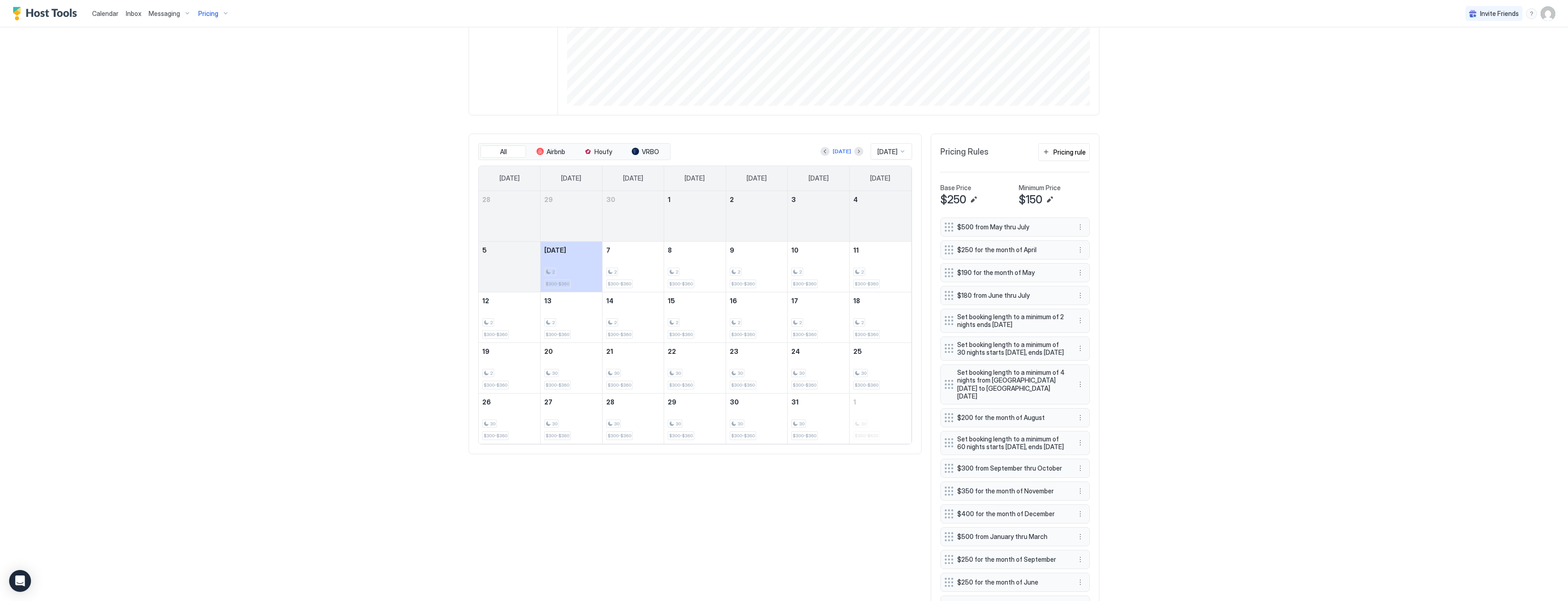
scroll to position [332, 0]
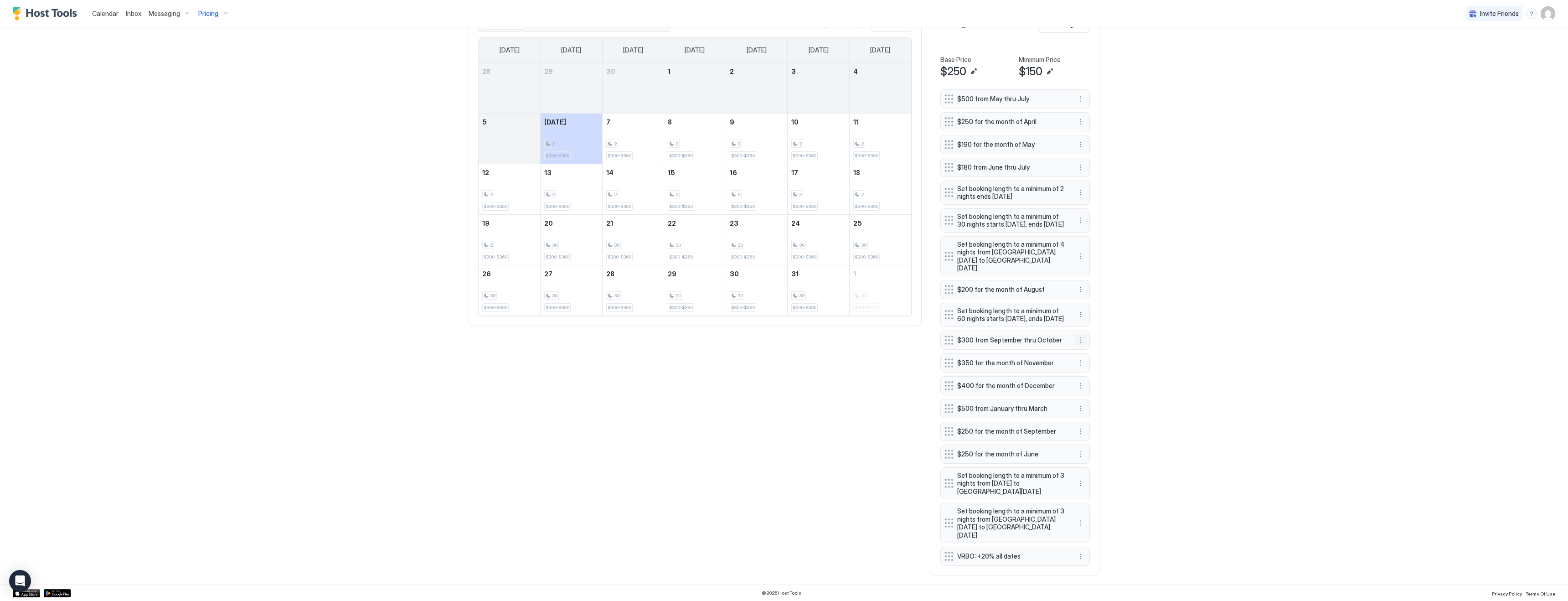
click at [1079, 346] on button "More options" at bounding box center [1080, 340] width 11 height 11
click at [1094, 360] on span "Edit" at bounding box center [1093, 361] width 10 height 7
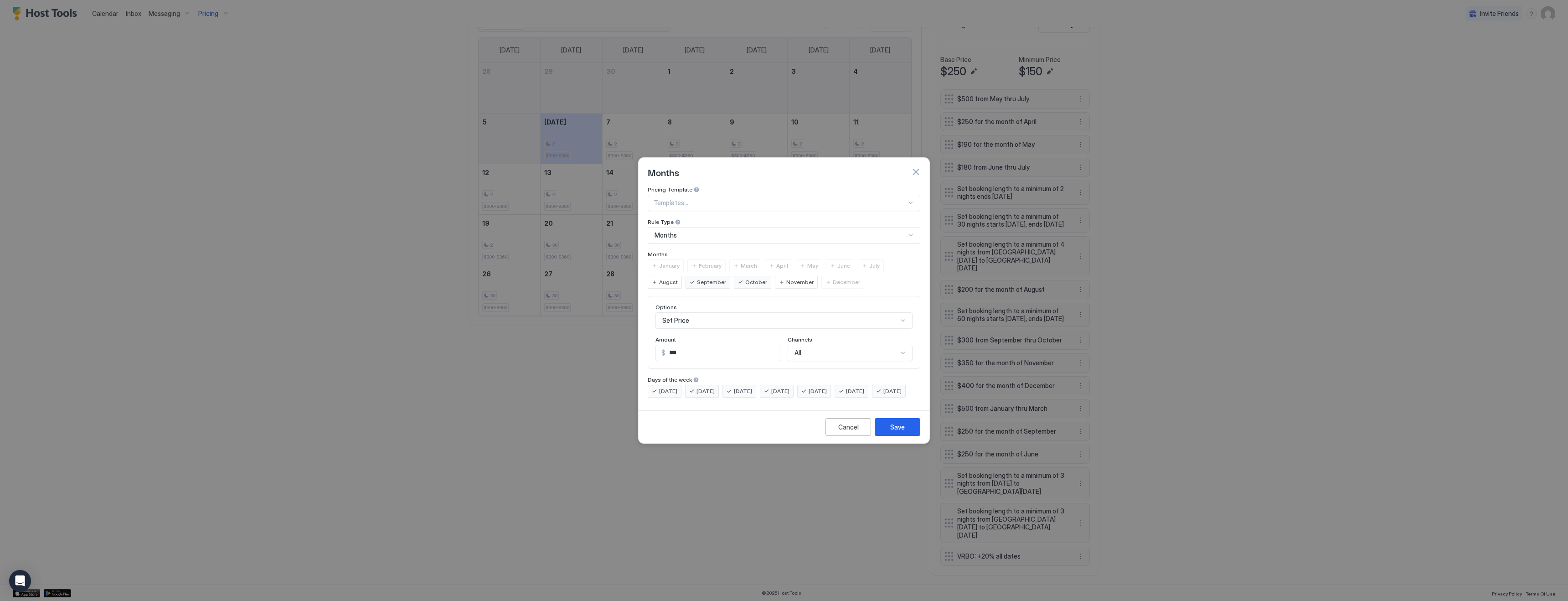
click at [689, 345] on input "***" at bounding box center [722, 353] width 114 height 15
type input "***"
click at [930, 438] on div "Months Pricing Template Templates... Rule Type Months Months January February M…" at bounding box center [784, 300] width 292 height 286
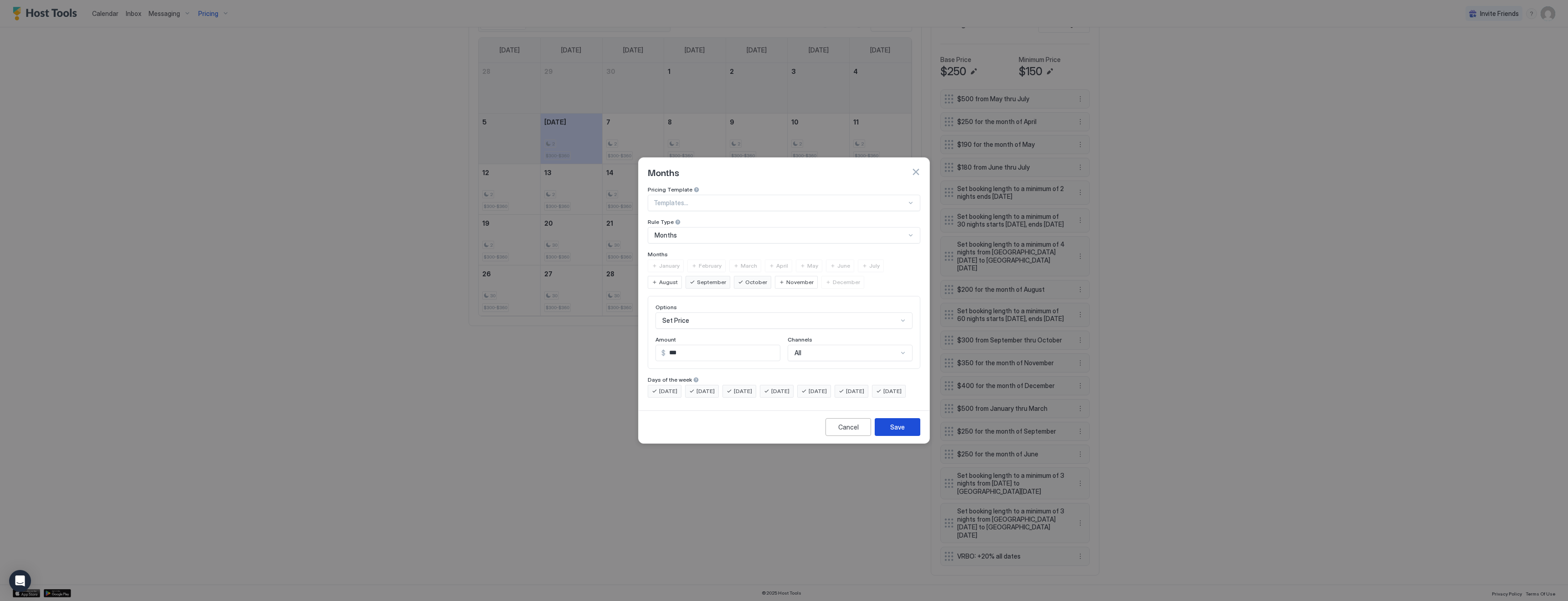
click at [905, 436] on button "Save" at bounding box center [897, 427] width 46 height 17
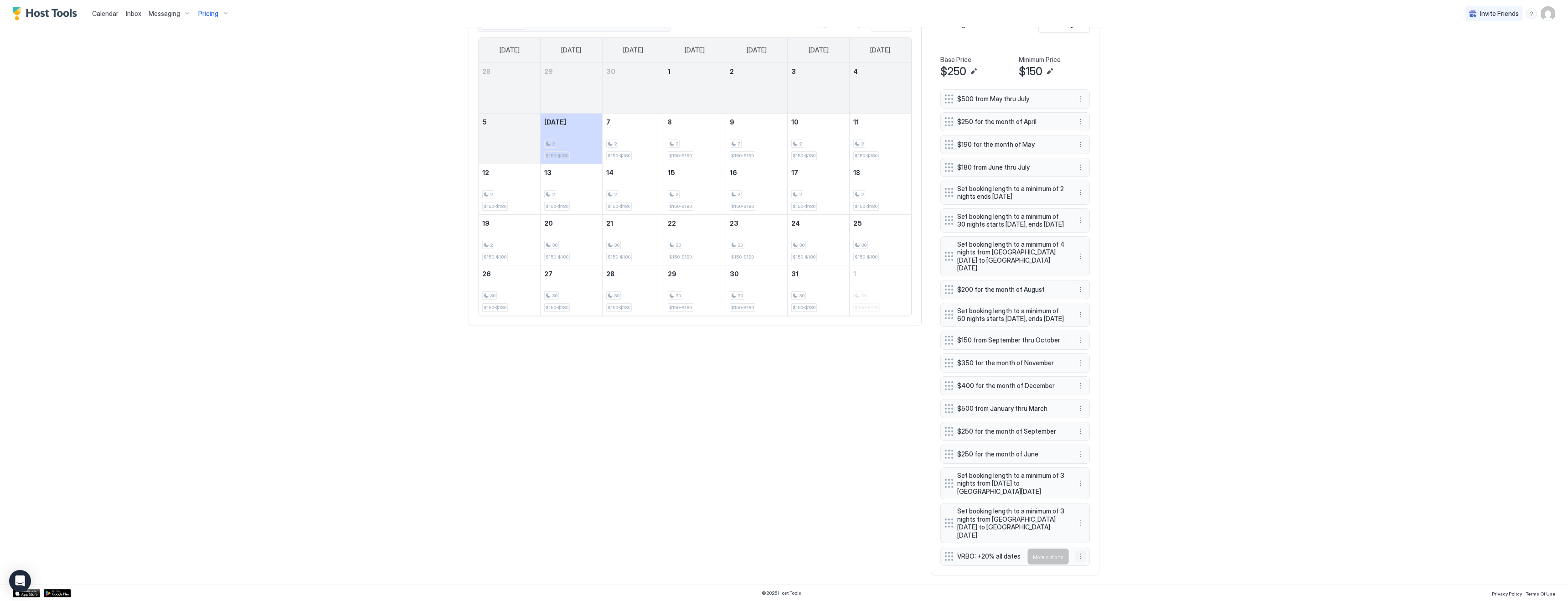
click at [1082, 557] on button "More options" at bounding box center [1080, 556] width 11 height 11
click at [1092, 512] on span "Edit" at bounding box center [1093, 514] width 10 height 7
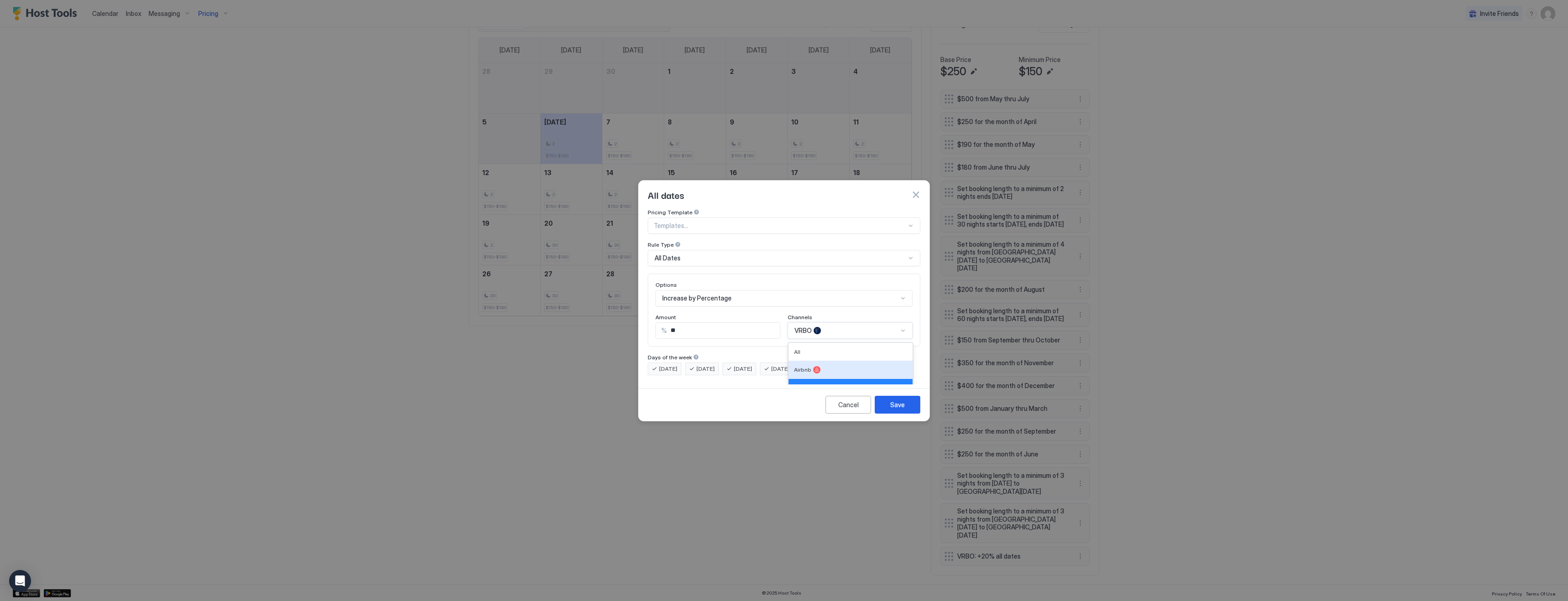
scroll to position [34, 0]
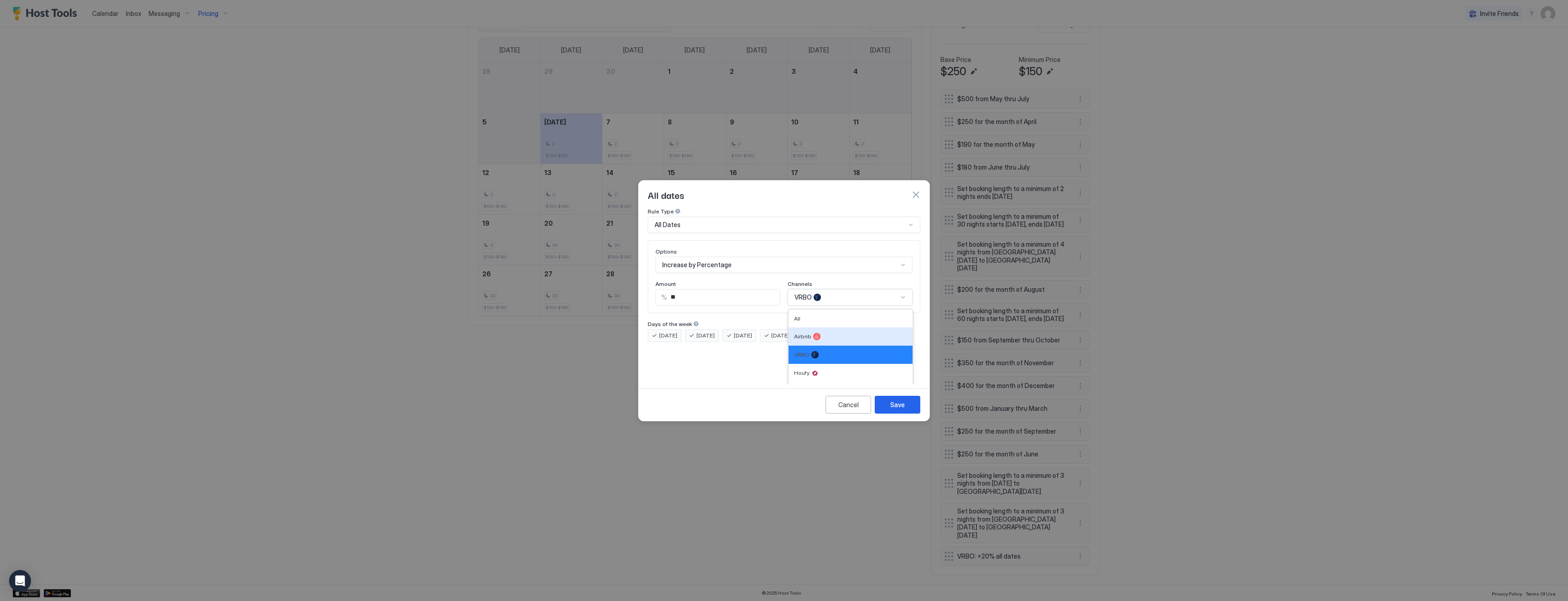
click at [826, 306] on div "Airbnb, 2 of 5. 5 results available. Use Up and Down to choose options, press E…" at bounding box center [850, 297] width 125 height 16
click at [803, 310] on div "All" at bounding box center [850, 318] width 124 height 17
click at [671, 324] on input "**" at bounding box center [723, 330] width 113 height 15
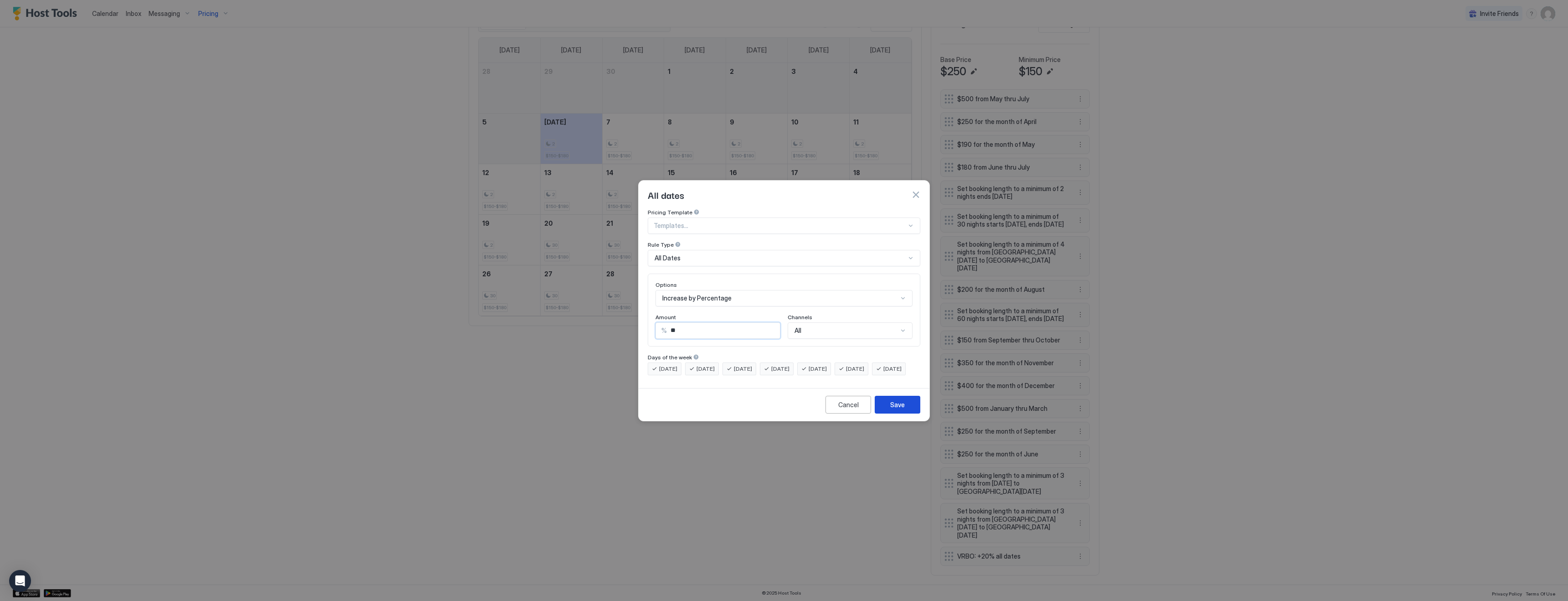
type input "**"
click at [891, 410] on div "Save" at bounding box center [897, 405] width 15 height 9
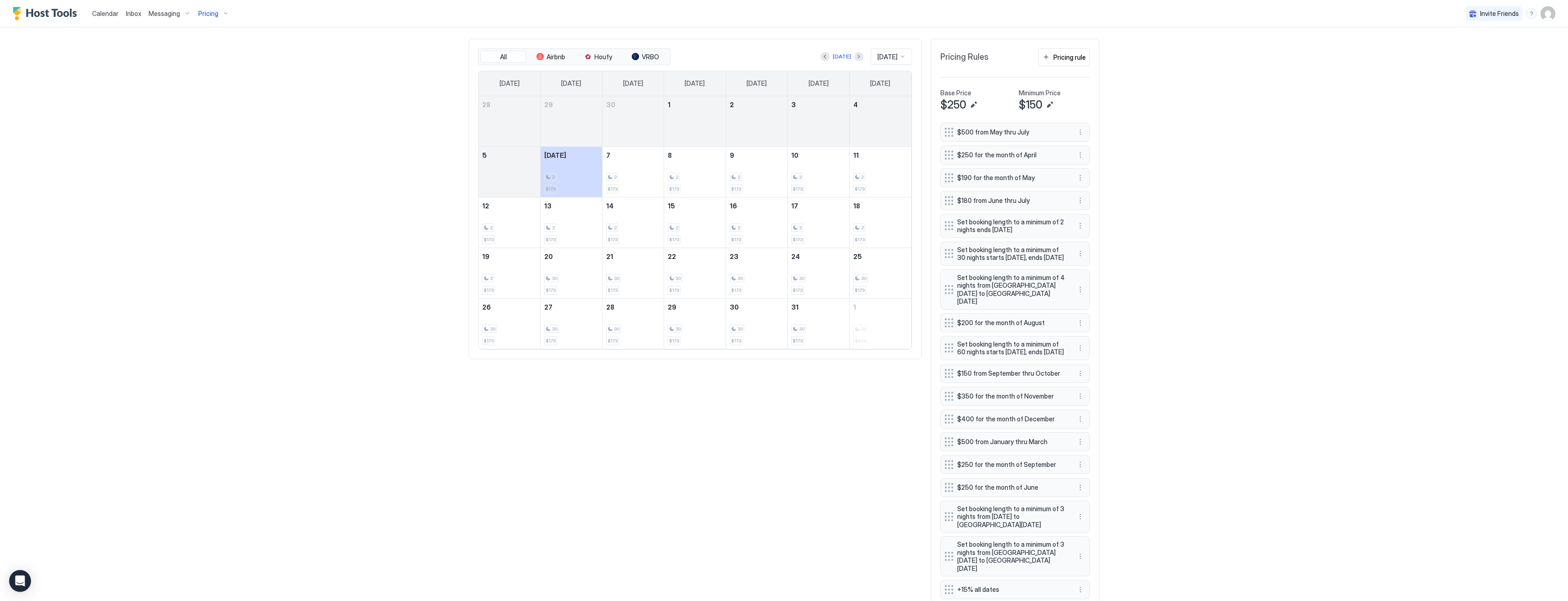
scroll to position [297, 0]
click at [1057, 51] on button "Pricing rule" at bounding box center [1064, 58] width 52 height 17
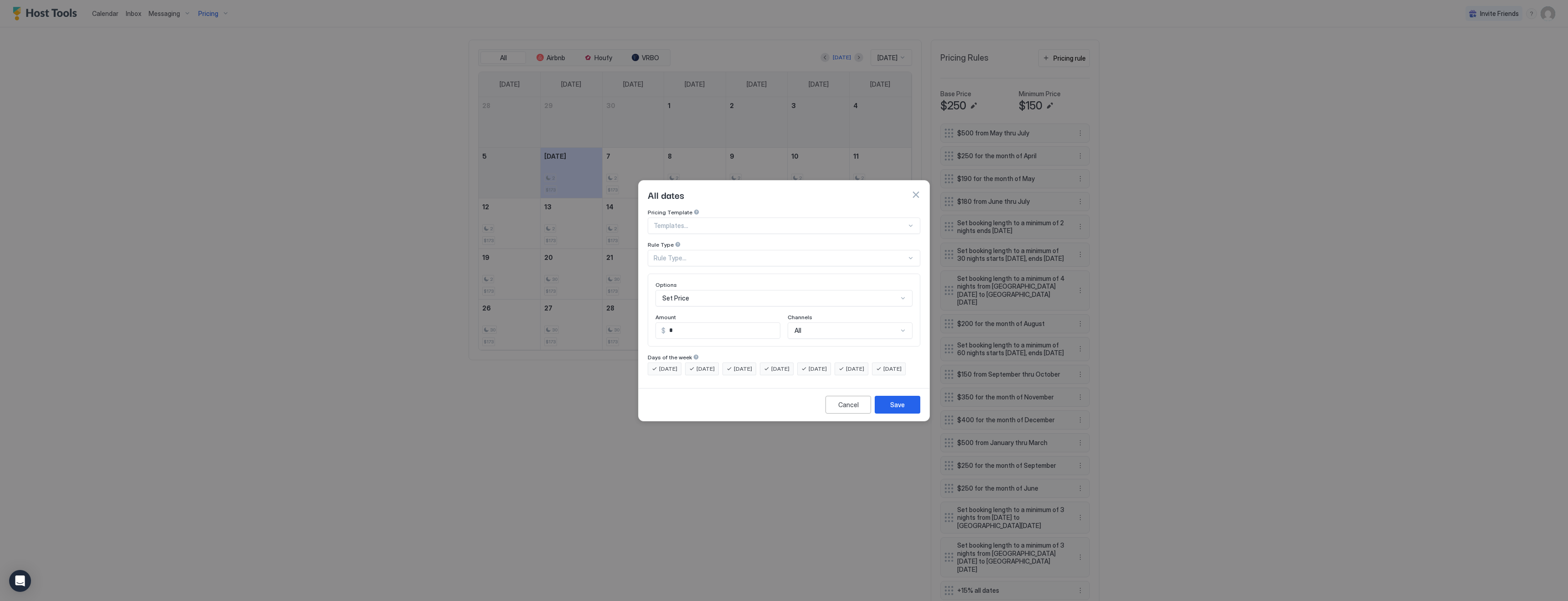
click at [693, 254] on div "Rule Type..." at bounding box center [780, 258] width 253 height 8
click at [677, 329] on span "Date Range" at bounding box center [669, 332] width 30 height 7
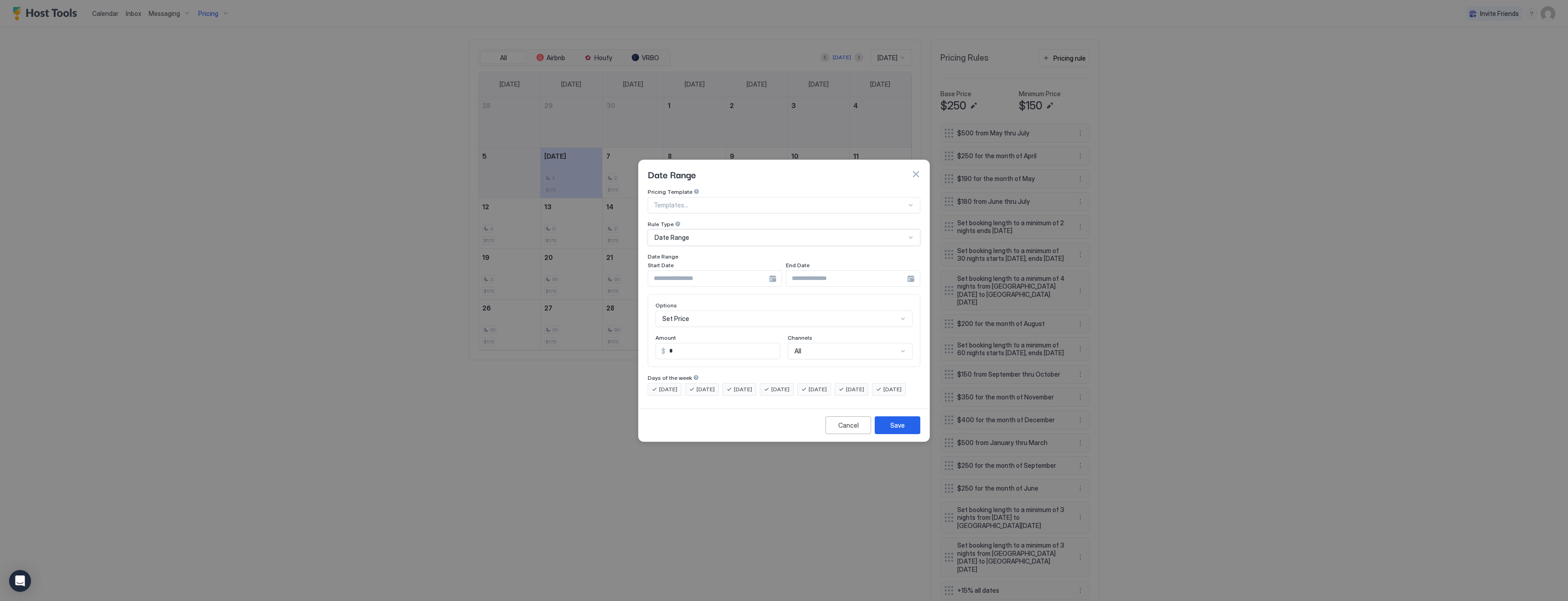
click at [683, 272] on input "Input Field" at bounding box center [709, 278] width 121 height 15
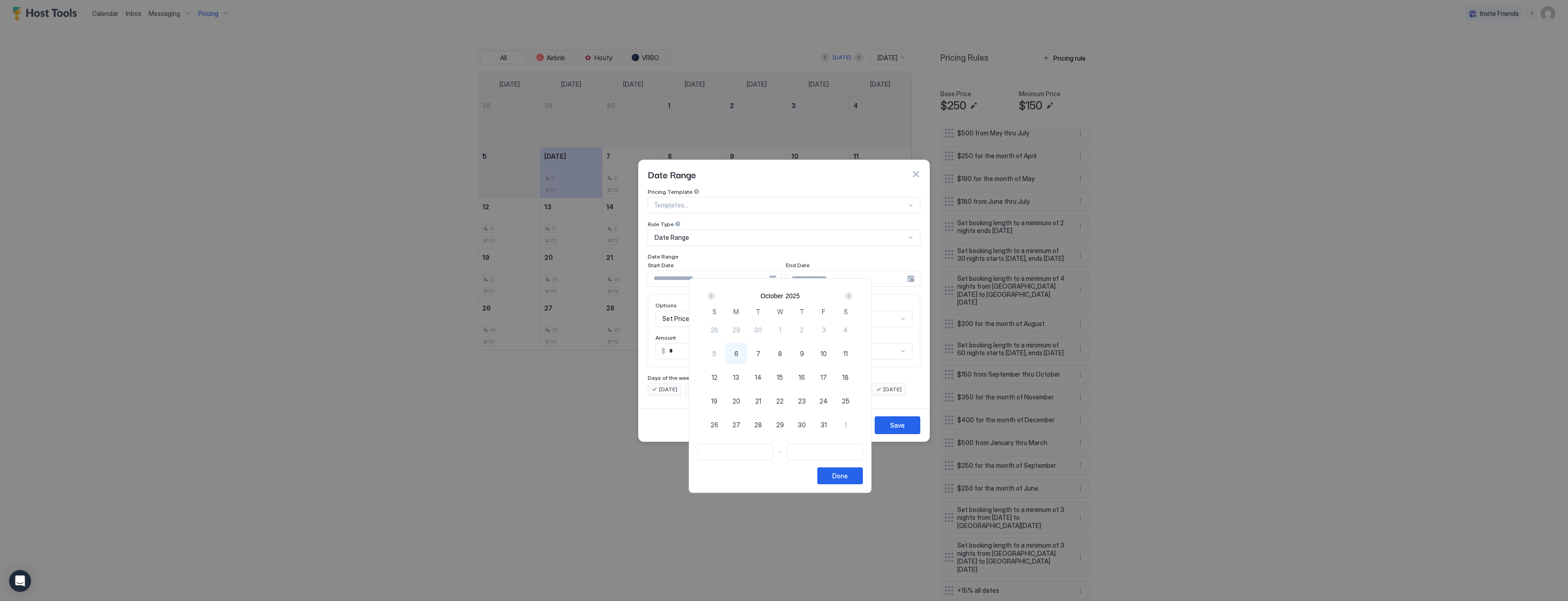
click at [806, 426] on span "30" at bounding box center [801, 424] width 8 height 9
type input "**********"
click at [852, 296] on div "Next" at bounding box center [848, 295] width 7 height 7
type input "**********"
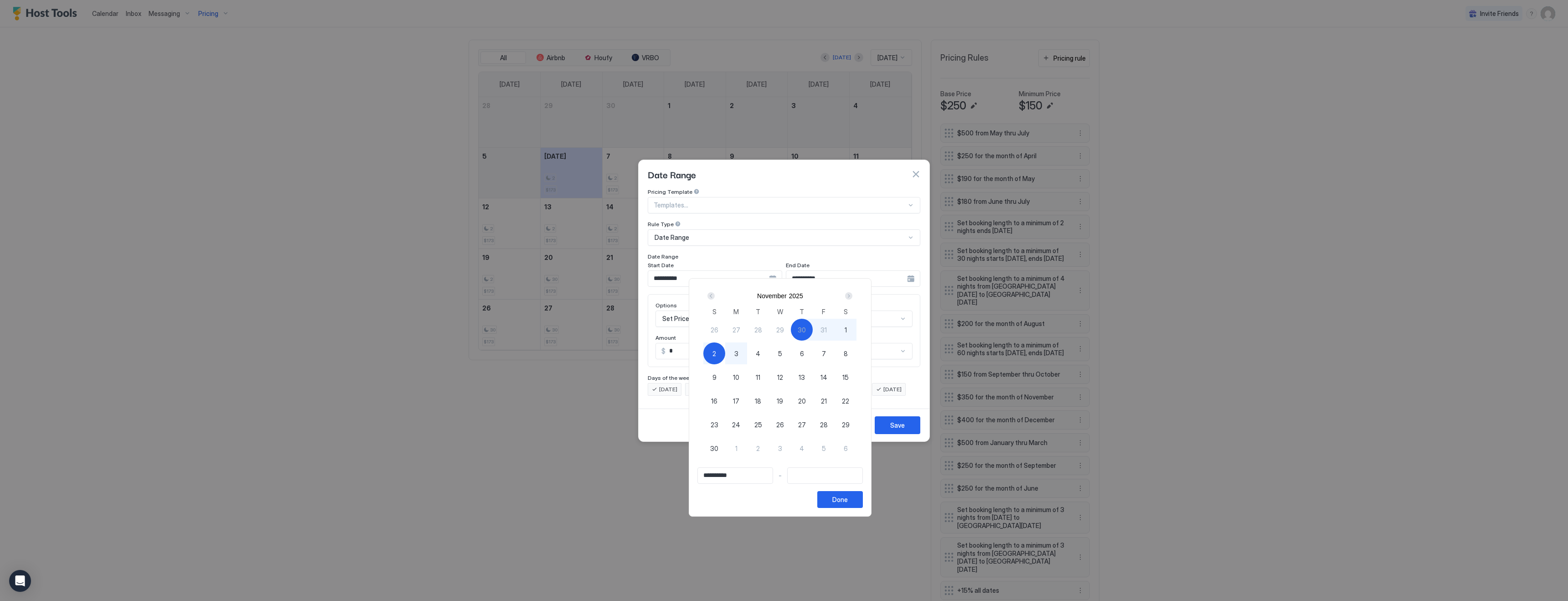
click at [743, 353] on div "3" at bounding box center [736, 353] width 22 height 22
type input "**********"
click at [845, 499] on div "Done" at bounding box center [840, 500] width 15 height 9
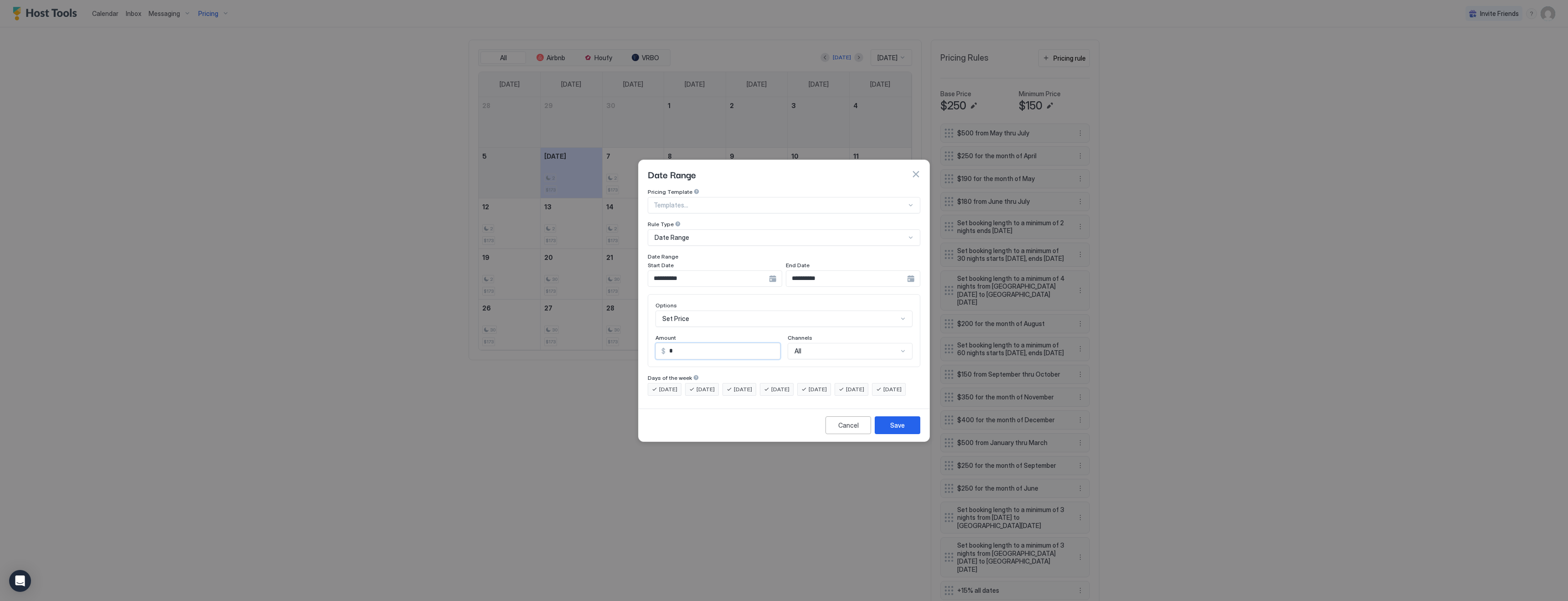
click at [687, 343] on input "*" at bounding box center [722, 351] width 114 height 15
type input "***"
click at [902, 430] on div "Save" at bounding box center [897, 425] width 15 height 9
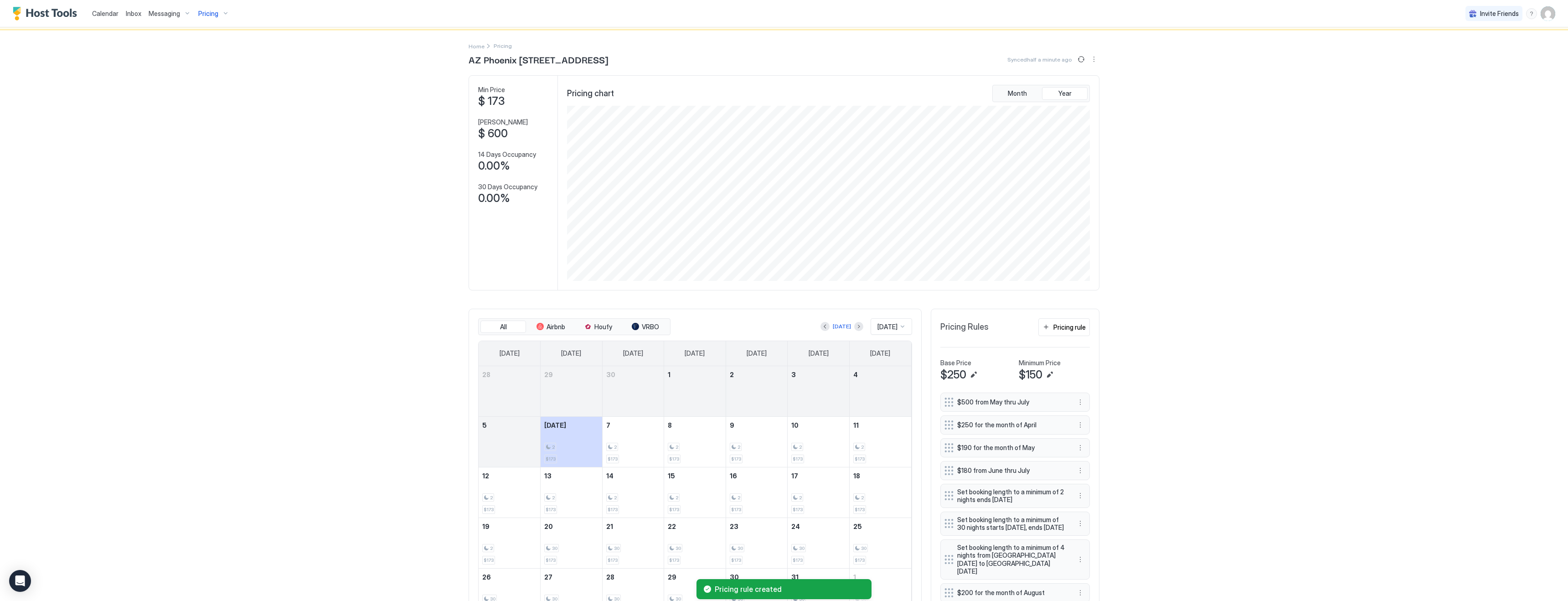
scroll to position [0, 0]
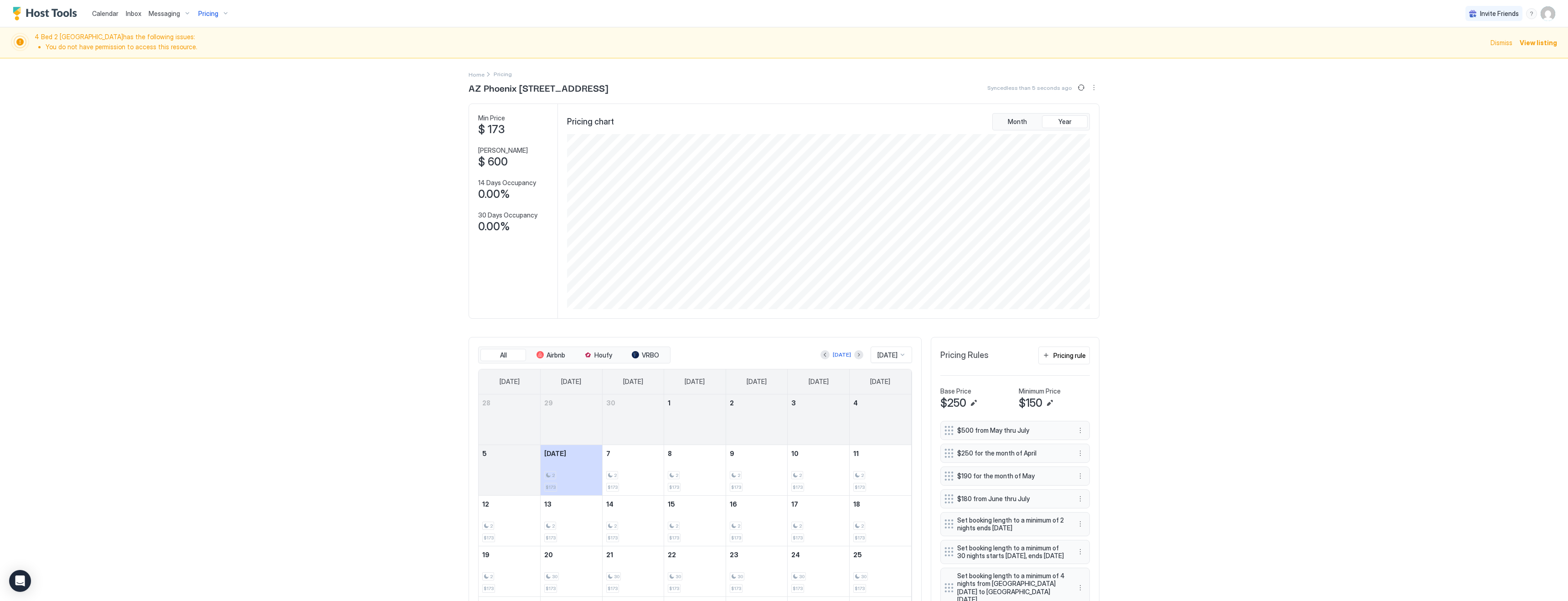
click at [110, 13] on span "Calendar" at bounding box center [105, 13] width 26 height 8
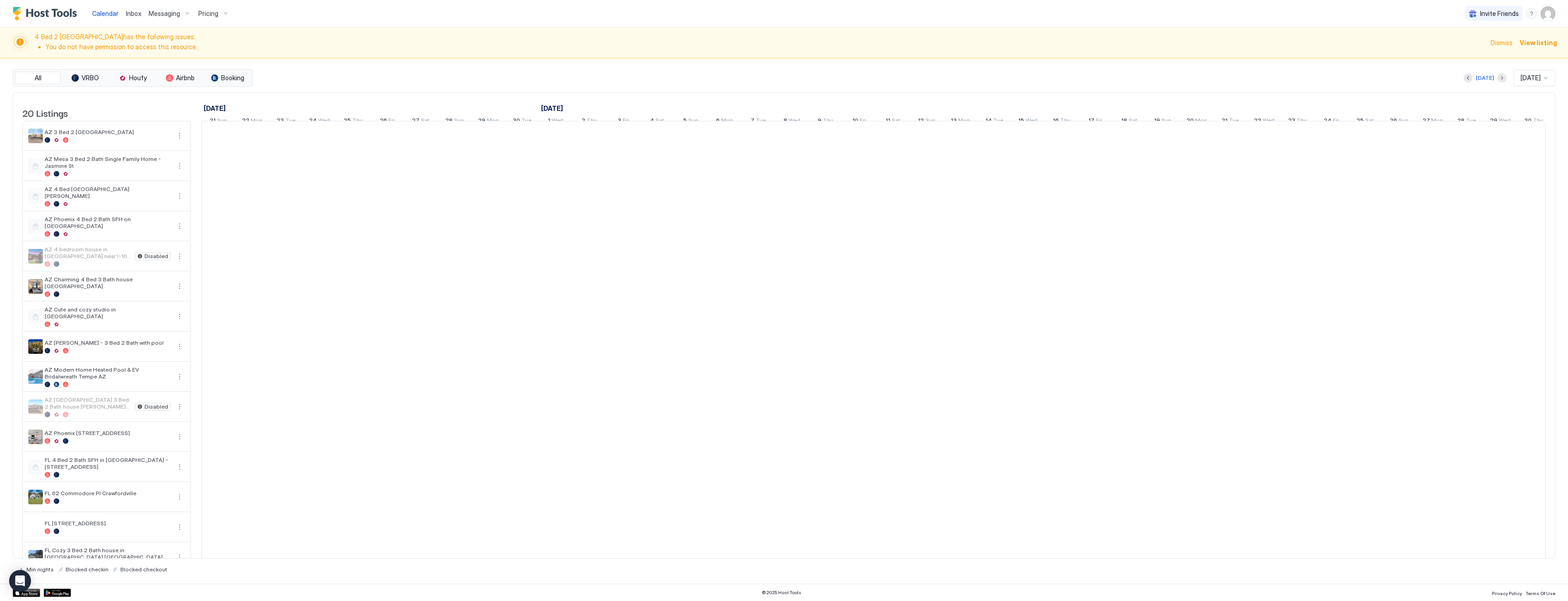
scroll to position [0, 174]
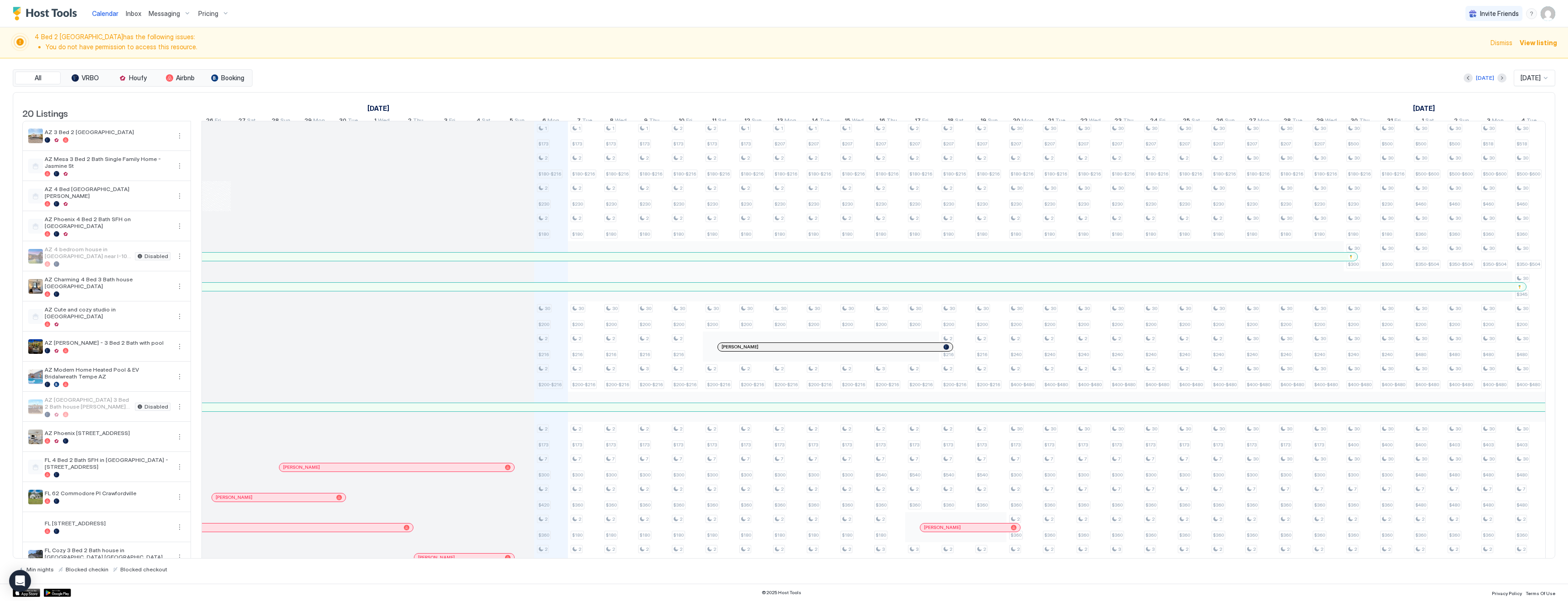
click at [211, 13] on span "Pricing" at bounding box center [208, 13] width 20 height 8
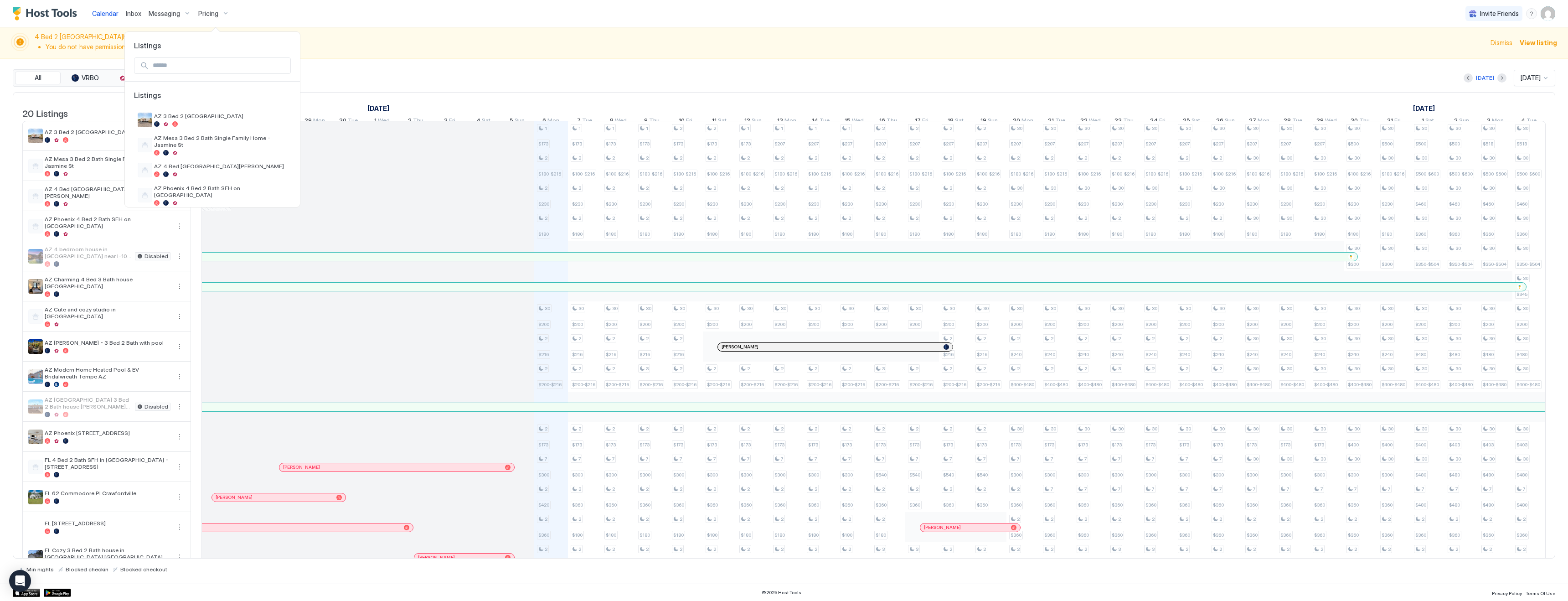
click at [204, 68] on input "Input Field" at bounding box center [219, 65] width 141 height 15
type input "***"
click at [213, 119] on span "FL 62 Commodore Pl Crawfordville" at bounding box center [200, 116] width 91 height 7
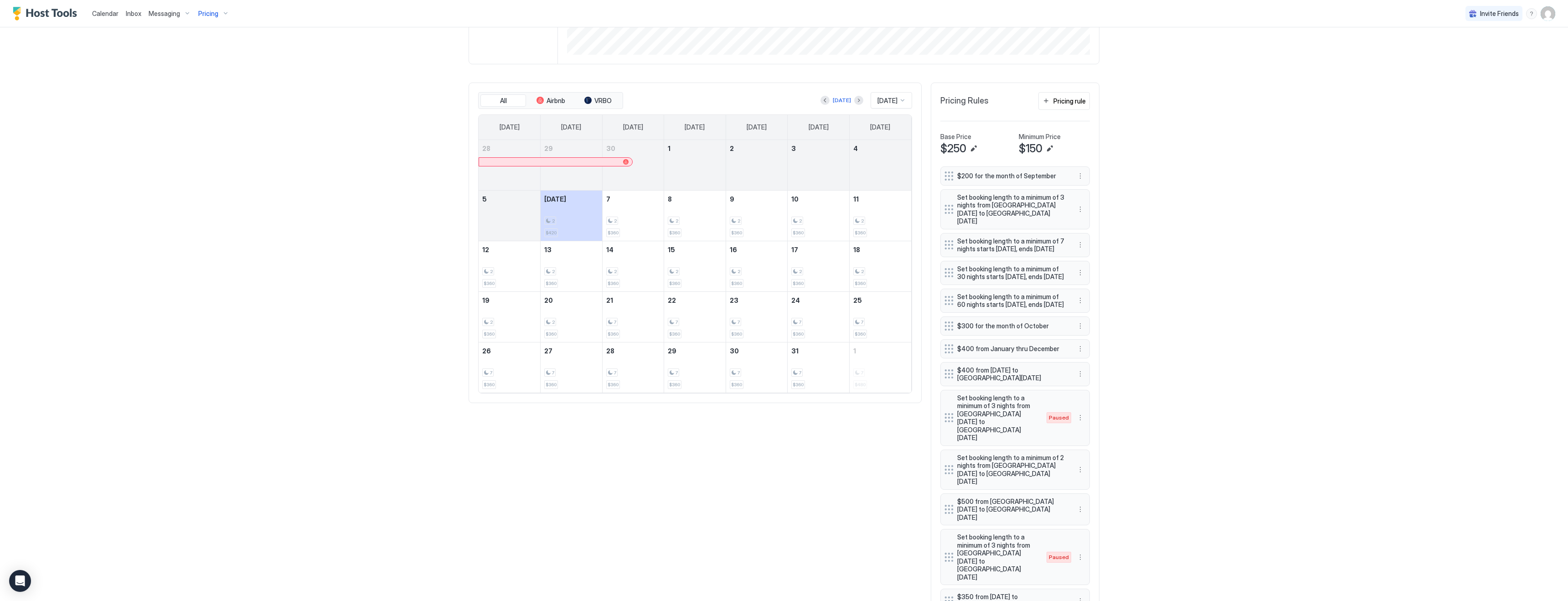
scroll to position [292, 0]
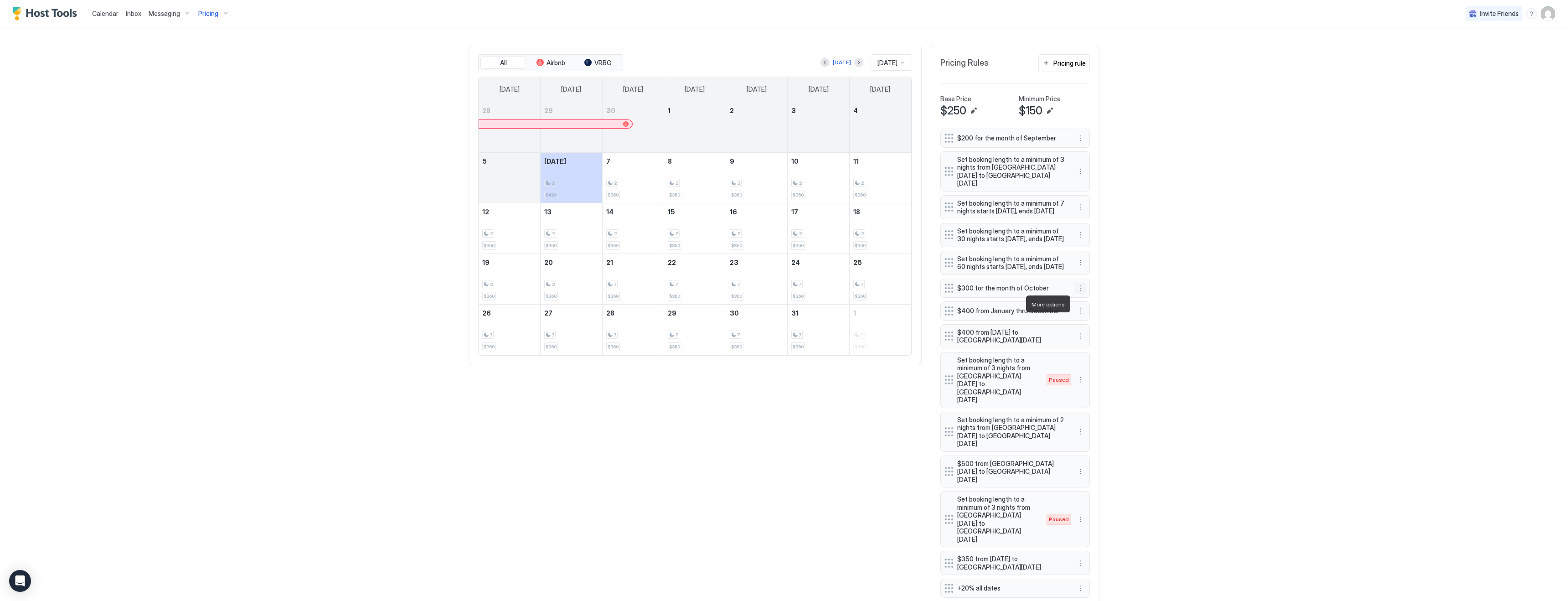
click at [1081, 293] on button "More options" at bounding box center [1080, 288] width 11 height 11
click at [1089, 320] on span "Edit" at bounding box center [1093, 316] width 10 height 7
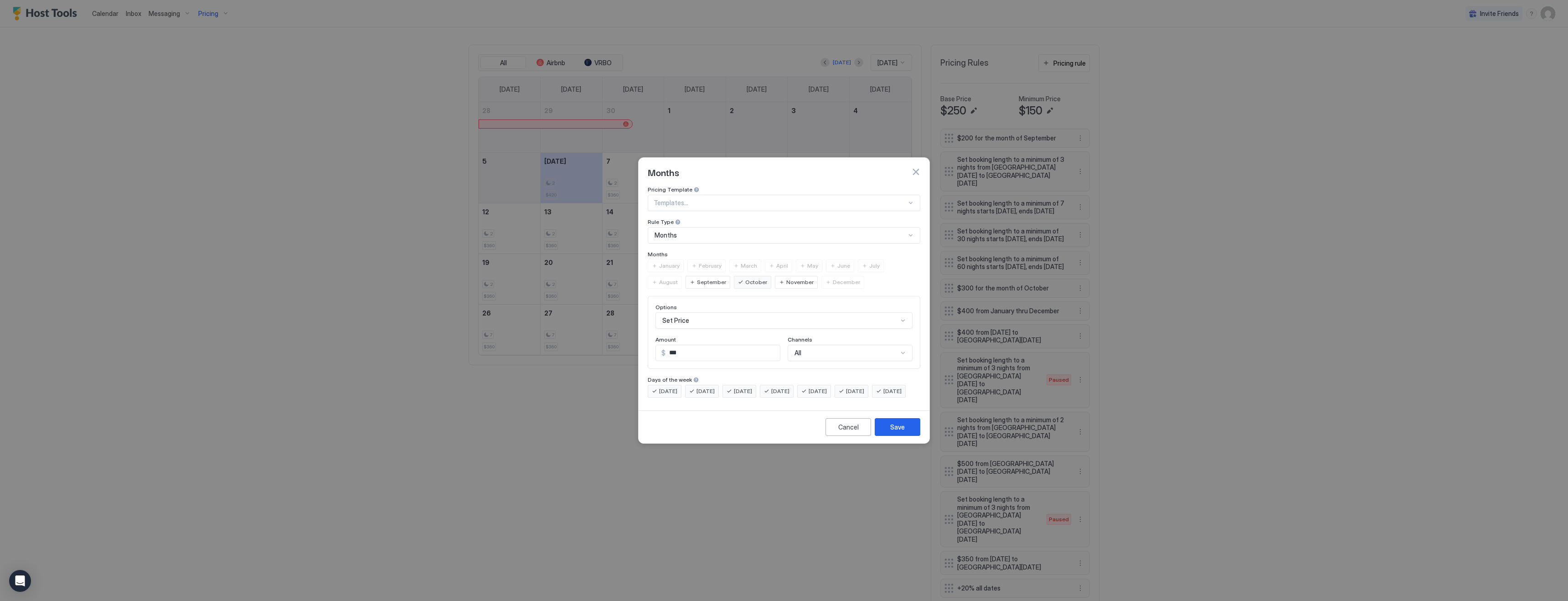
click at [672, 345] on input "***" at bounding box center [722, 353] width 114 height 15
type input "***"
click at [897, 432] on div "Save" at bounding box center [897, 427] width 15 height 9
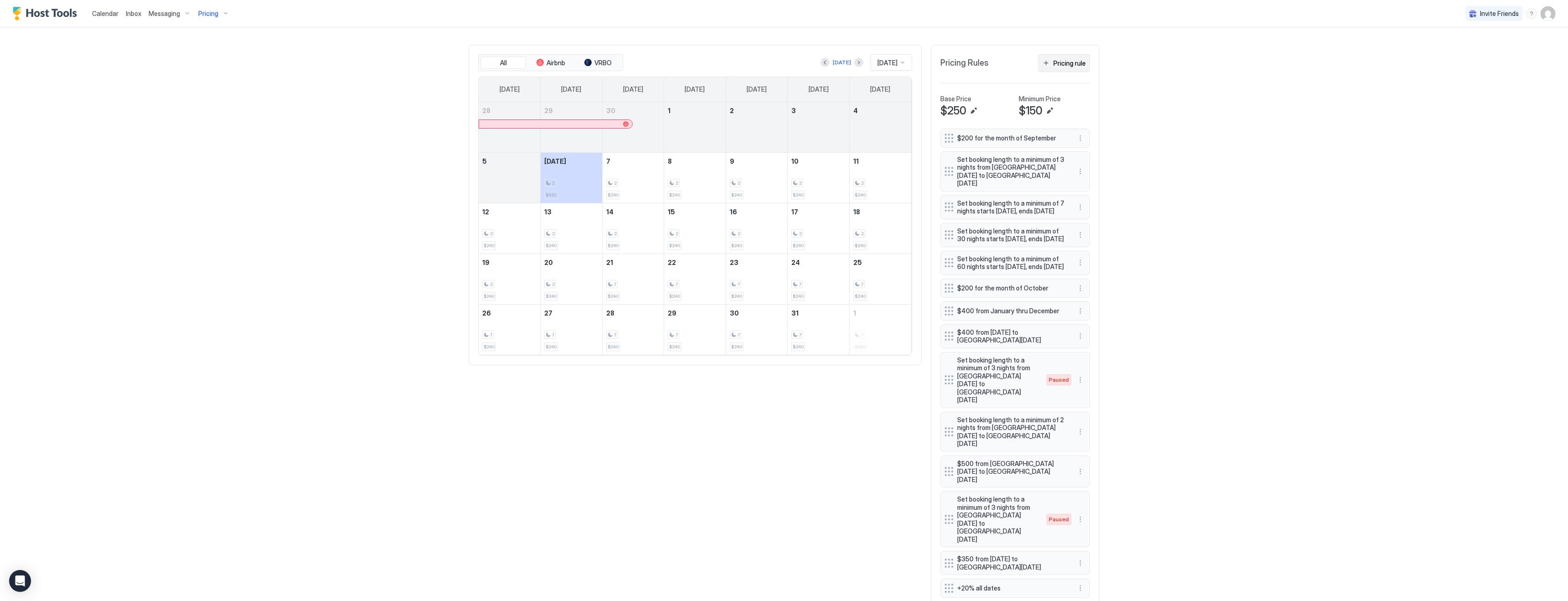
click at [1063, 63] on div "Pricing rule" at bounding box center [1069, 63] width 32 height 9
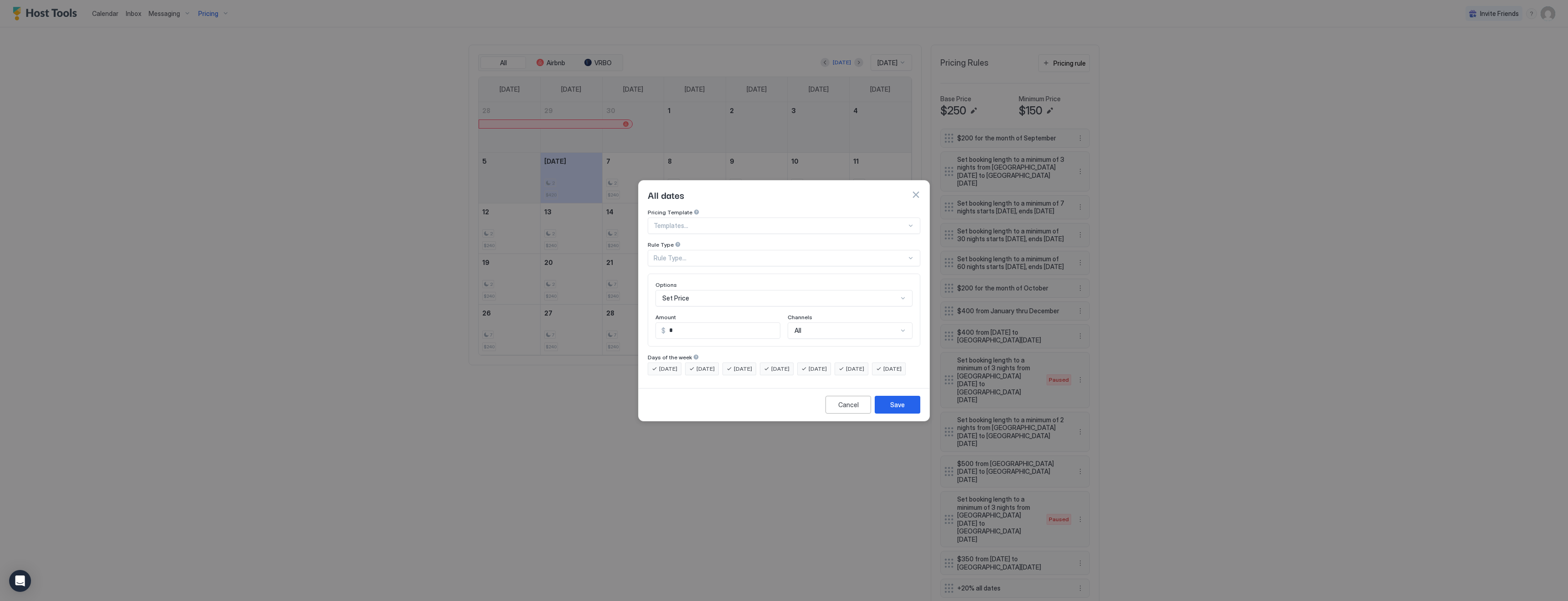
scroll to position [47, 0]
click at [675, 291] on div "Set Price" at bounding box center [783, 298] width 257 height 16
click at [703, 209] on div "Pricing Template Templates... Rule Type All Dates, 1 of 7. 7 results available.…" at bounding box center [784, 238] width 273 height 58
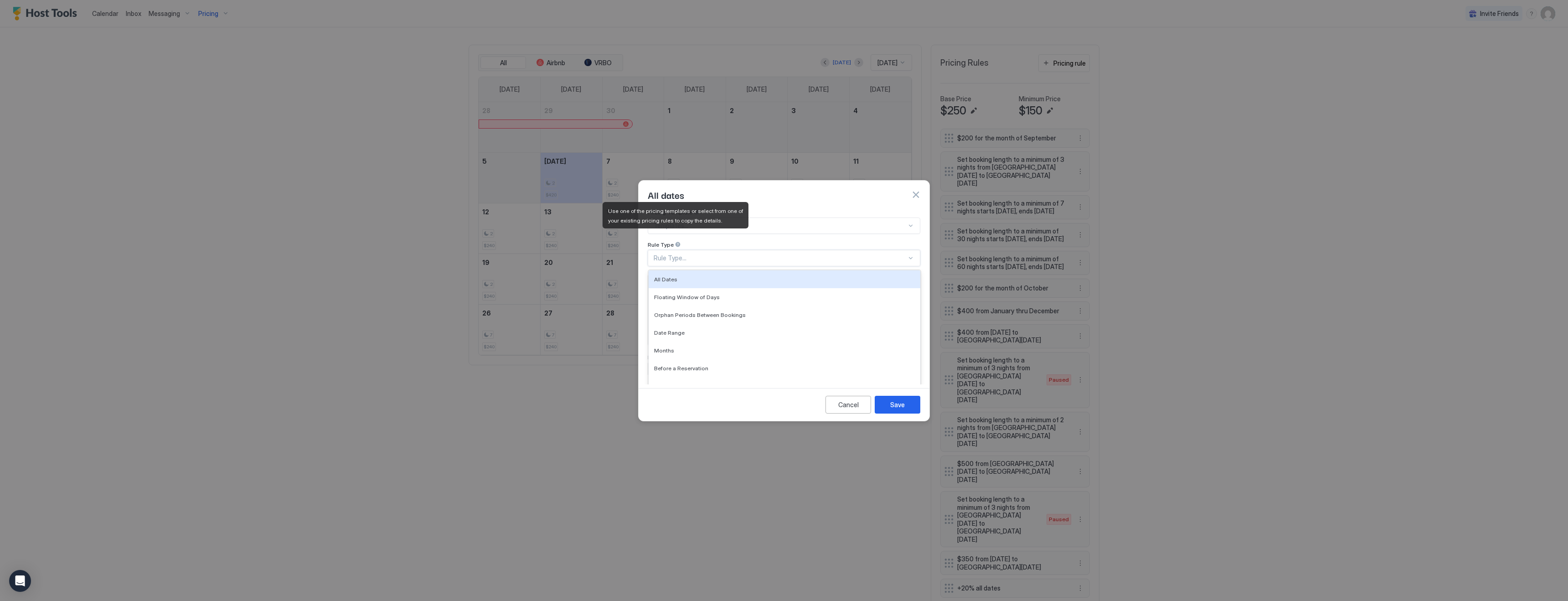
click at [756, 241] on div "Rule Type" at bounding box center [784, 245] width 273 height 9
click at [710, 254] on div "Rule Type..." at bounding box center [780, 258] width 253 height 8
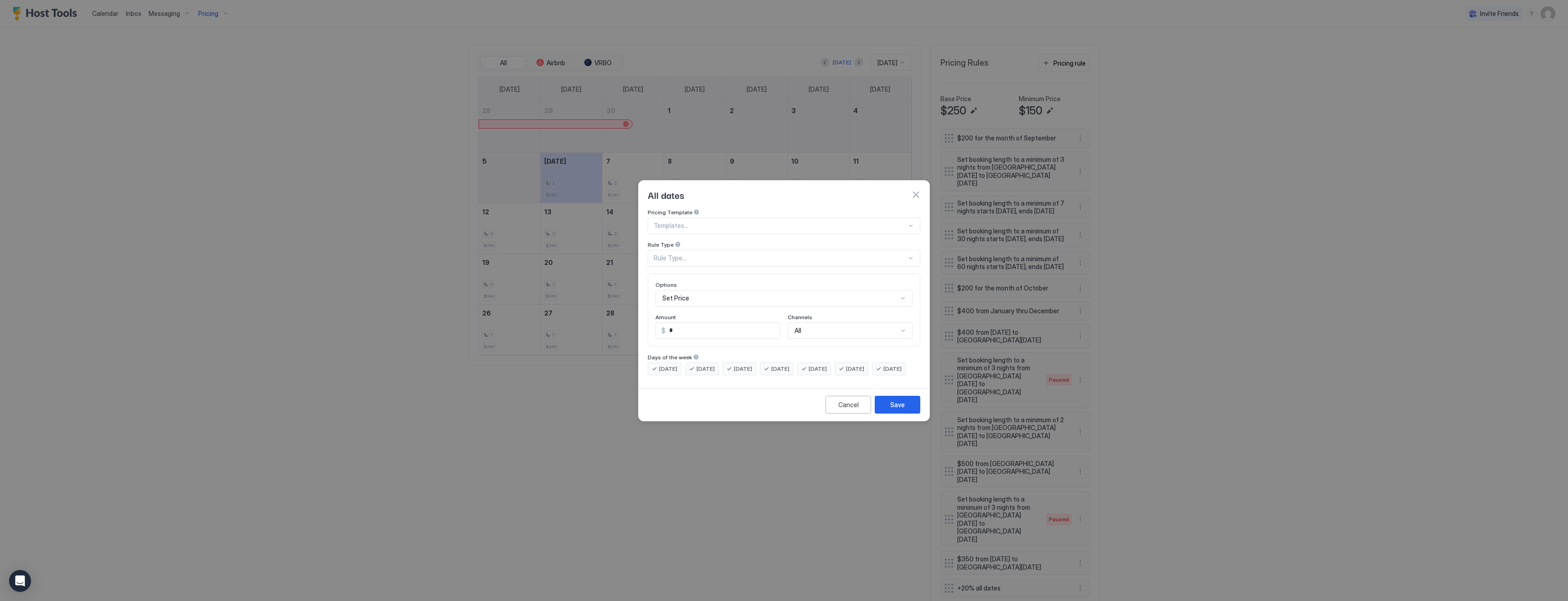
click at [690, 227] on div "Pricing Template Templates... Rule Type Rule Type..." at bounding box center [784, 238] width 273 height 58
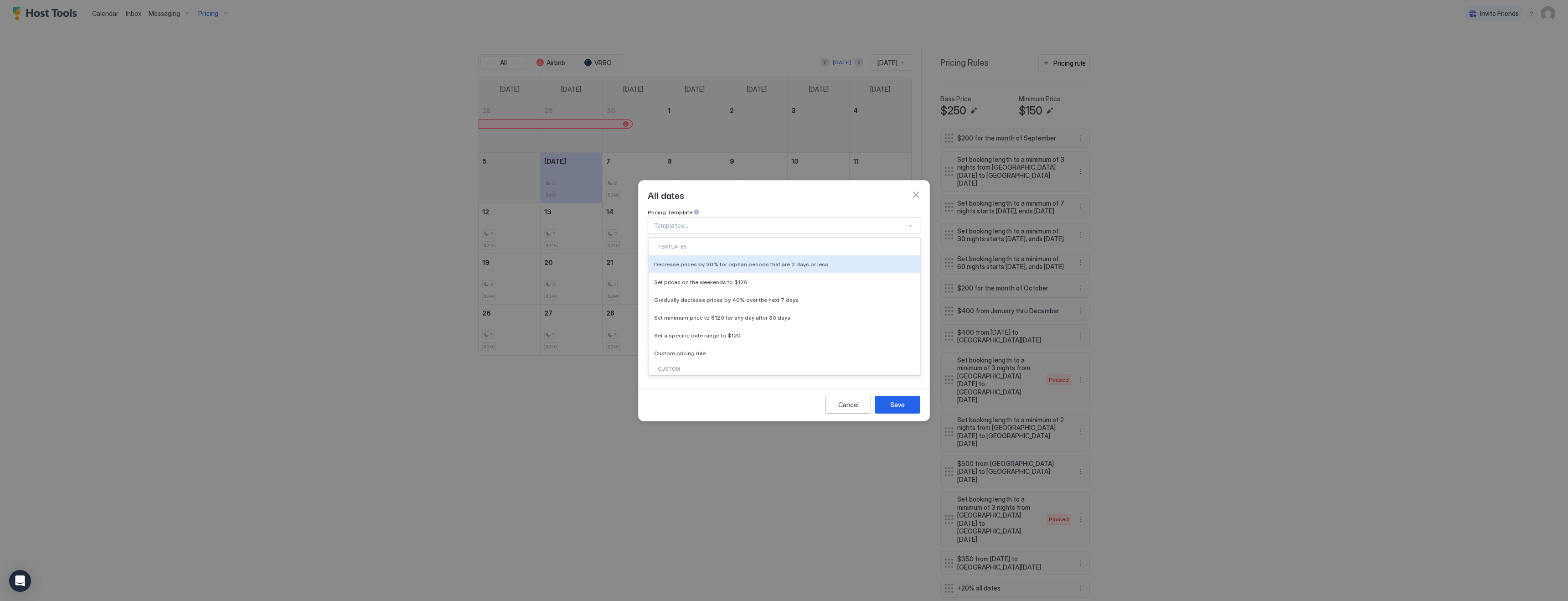
click at [691, 222] on div at bounding box center [780, 226] width 253 height 8
click at [740, 209] on div "Pricing Template" at bounding box center [784, 213] width 273 height 9
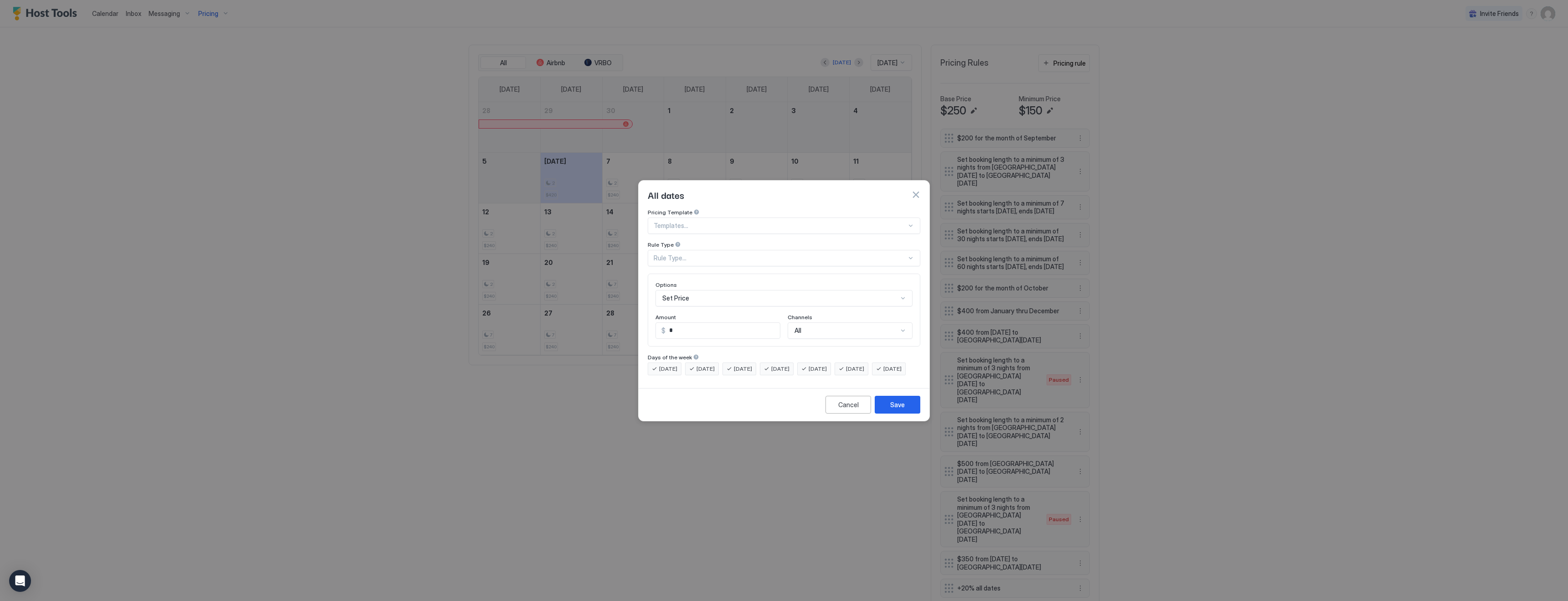
click at [708, 290] on div "Set Price" at bounding box center [783, 298] width 257 height 16
click at [709, 334] on span "Set Minimum Nights" at bounding box center [688, 338] width 53 height 7
click at [789, 365] on span "[DATE]" at bounding box center [780, 369] width 18 height 8
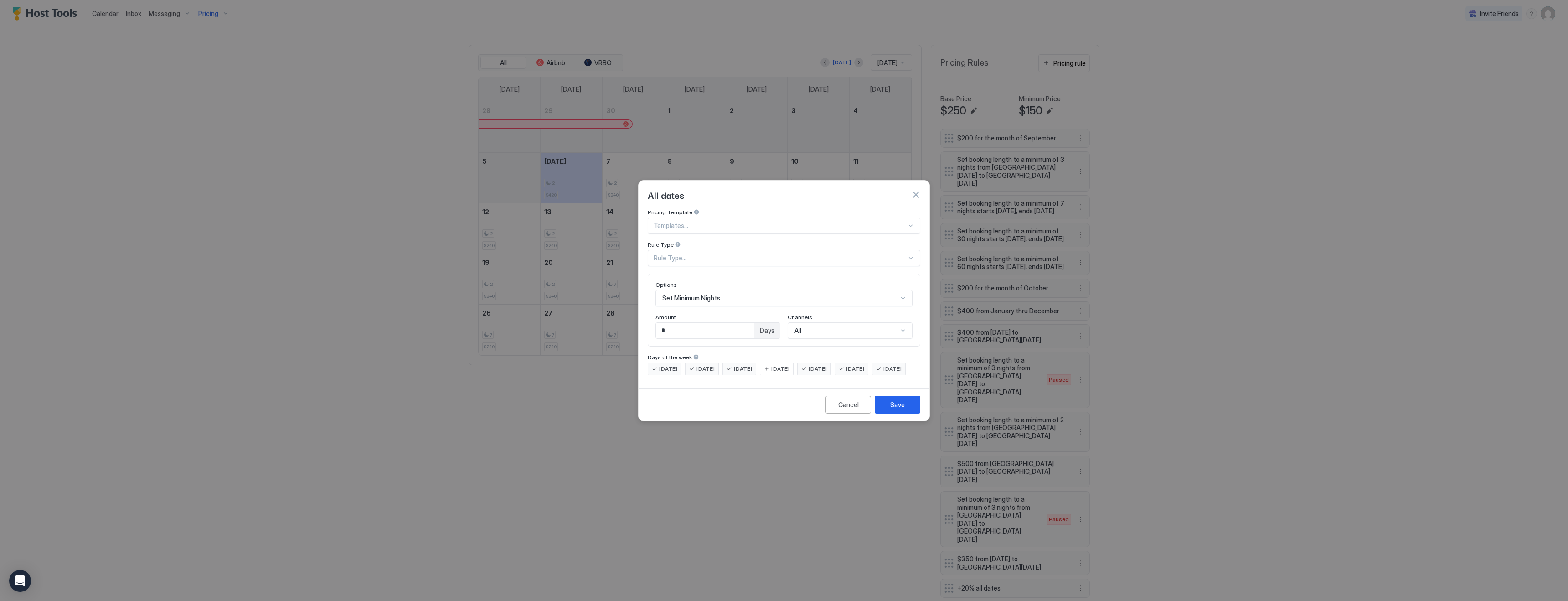
click at [744, 365] on span "[DATE]" at bounding box center [742, 369] width 18 height 8
click at [715, 365] on span "[DATE]" at bounding box center [705, 369] width 18 height 8
click at [667, 365] on span "[DATE]" at bounding box center [668, 369] width 18 height 8
click at [883, 373] on span "[DATE]" at bounding box center [892, 369] width 18 height 8
click at [827, 365] on span "[DATE]" at bounding box center [818, 369] width 18 height 8
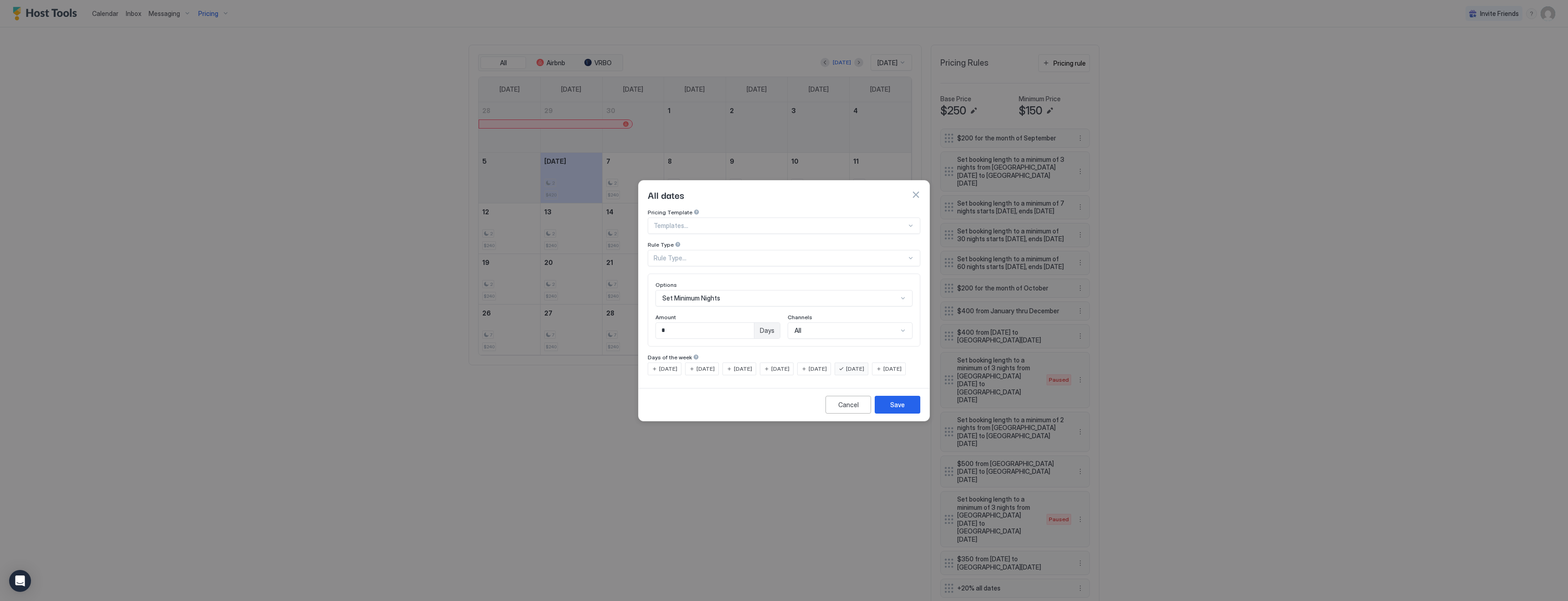
click at [864, 365] on span "[DATE]" at bounding box center [854, 369] width 18 height 8
click at [786, 365] on span "[DATE]" at bounding box center [780, 369] width 18 height 8
click at [703, 323] on input "*" at bounding box center [705, 330] width 98 height 15
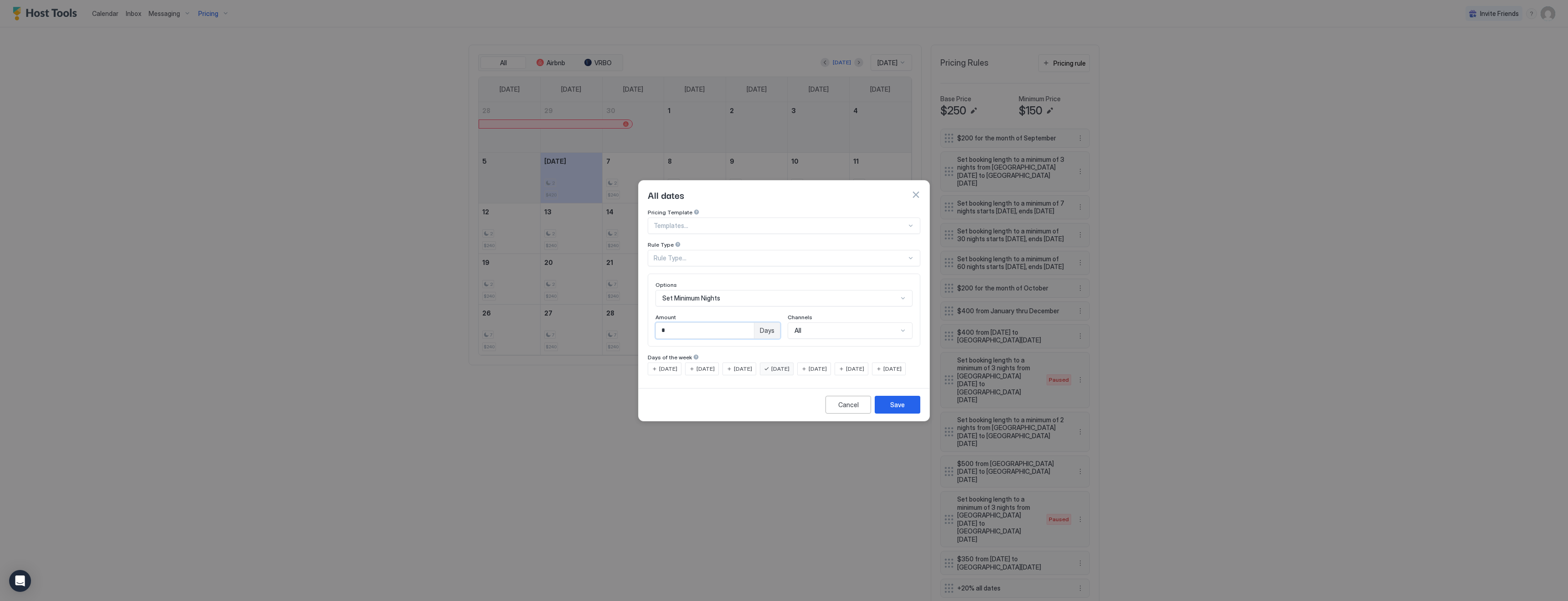
type input "*"
click at [921, 416] on div "Cancel Save" at bounding box center [783, 404] width 291 height 33
click at [902, 410] on div "Save" at bounding box center [897, 405] width 15 height 9
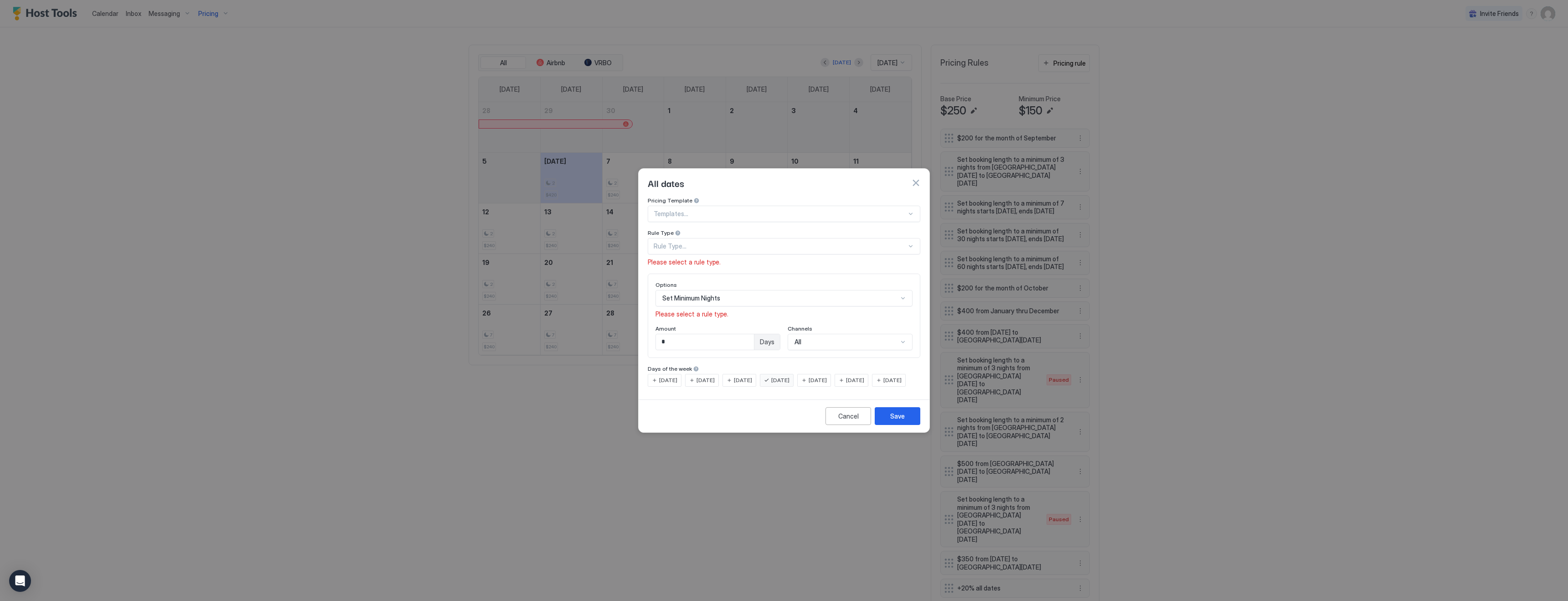
click at [698, 242] on div "Rule Type..." at bounding box center [780, 246] width 253 height 8
click at [695, 264] on div "All Dates" at bounding box center [784, 267] width 260 height 7
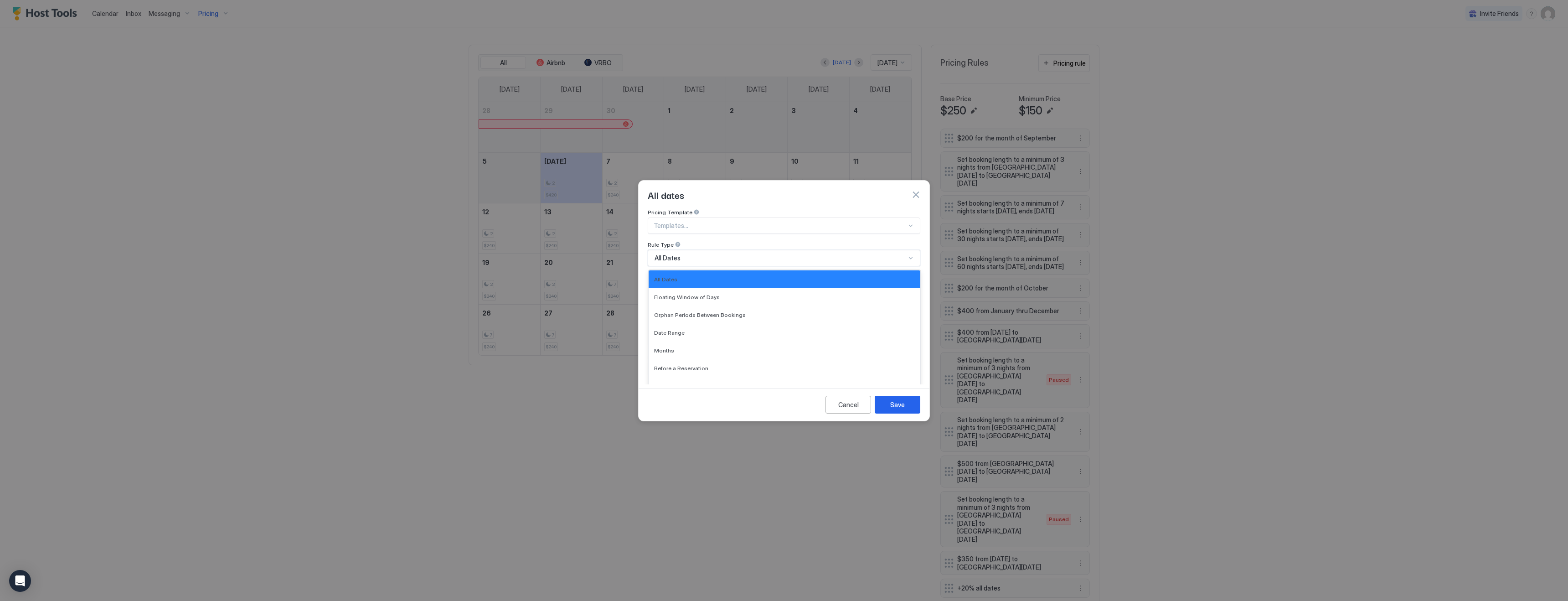
click at [688, 254] on div "All Dates" at bounding box center [780, 258] width 251 height 8
click at [688, 293] on span "Floating Window of Days" at bounding box center [687, 297] width 66 height 7
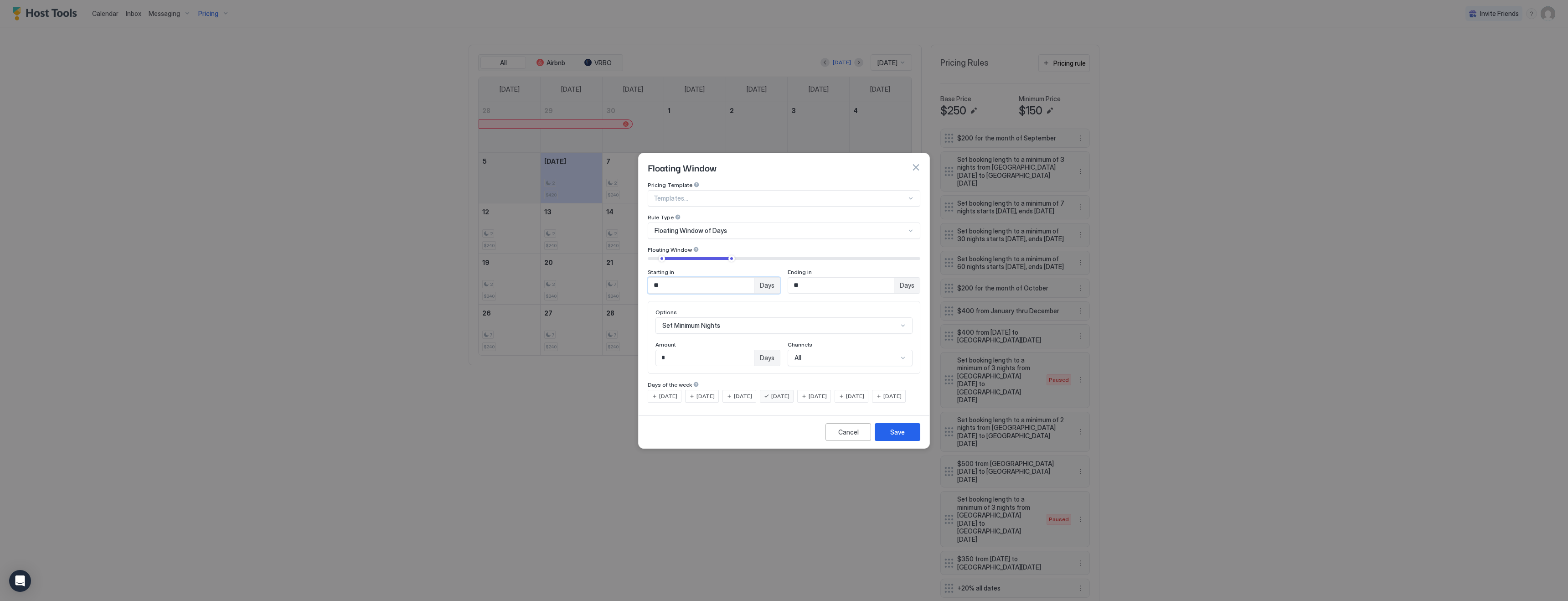
click at [671, 279] on input "**" at bounding box center [701, 285] width 106 height 15
type input "*"
click at [834, 281] on input "**" at bounding box center [841, 285] width 106 height 15
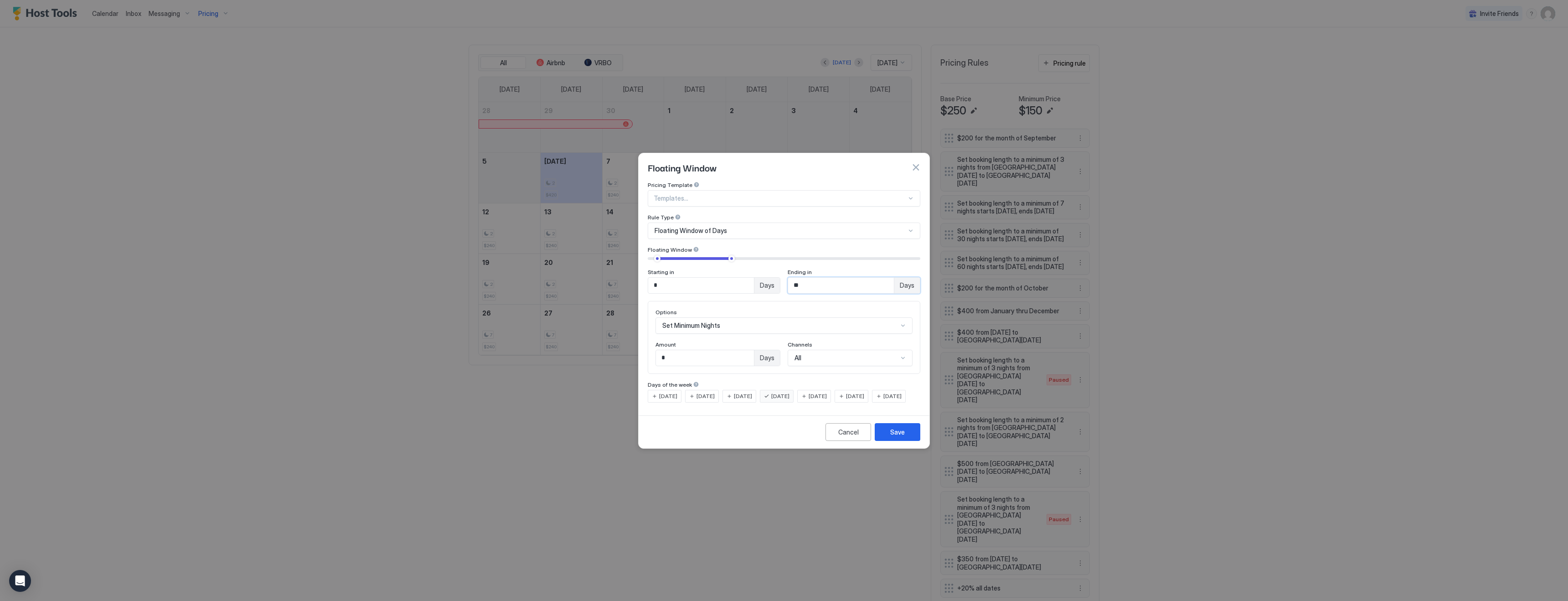
click at [834, 281] on input "**" at bounding box center [841, 285] width 106 height 15
type input "**"
click at [908, 441] on button "Save" at bounding box center [897, 432] width 46 height 17
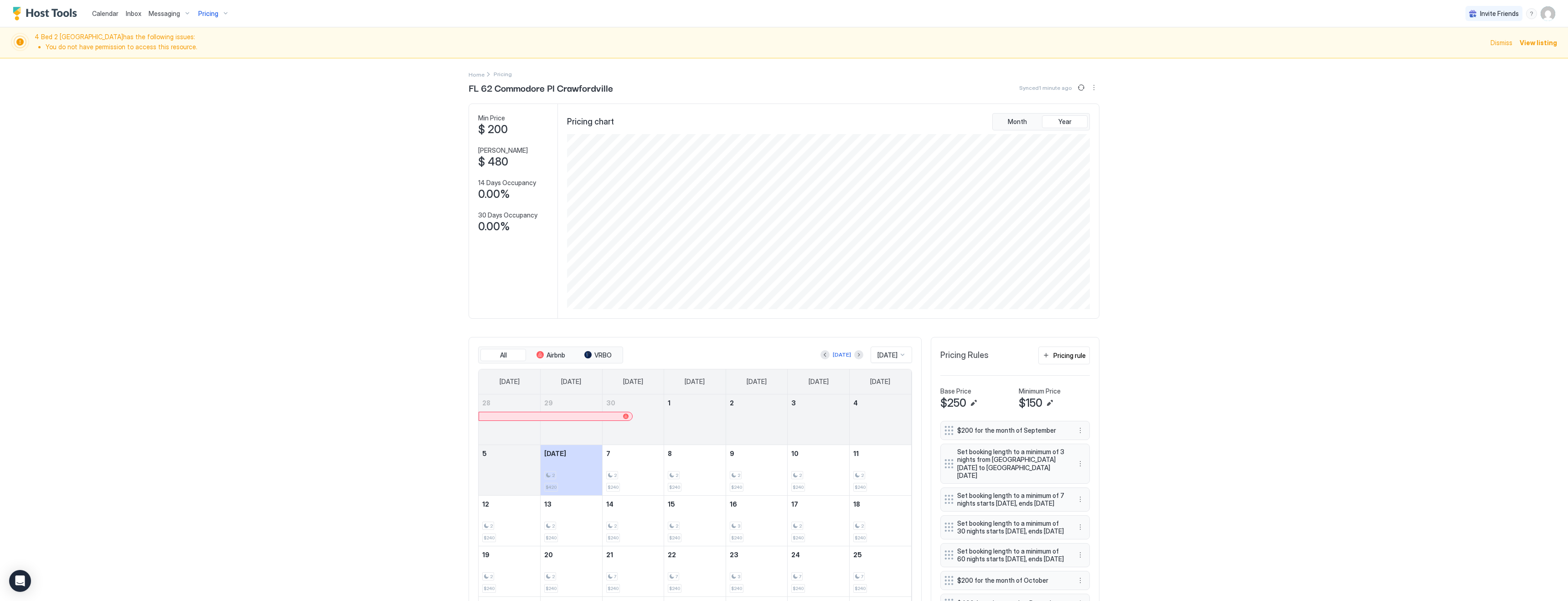
scroll to position [185, 0]
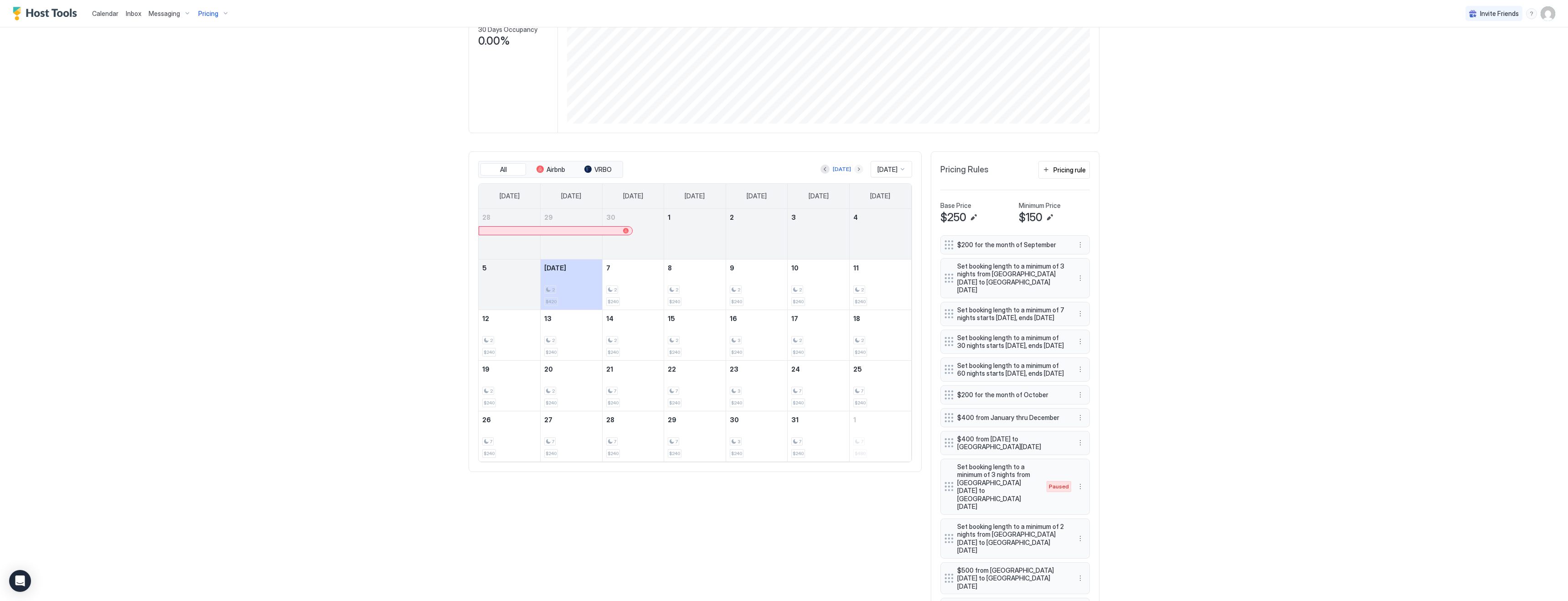
click at [854, 170] on button "Next month" at bounding box center [859, 169] width 9 height 9
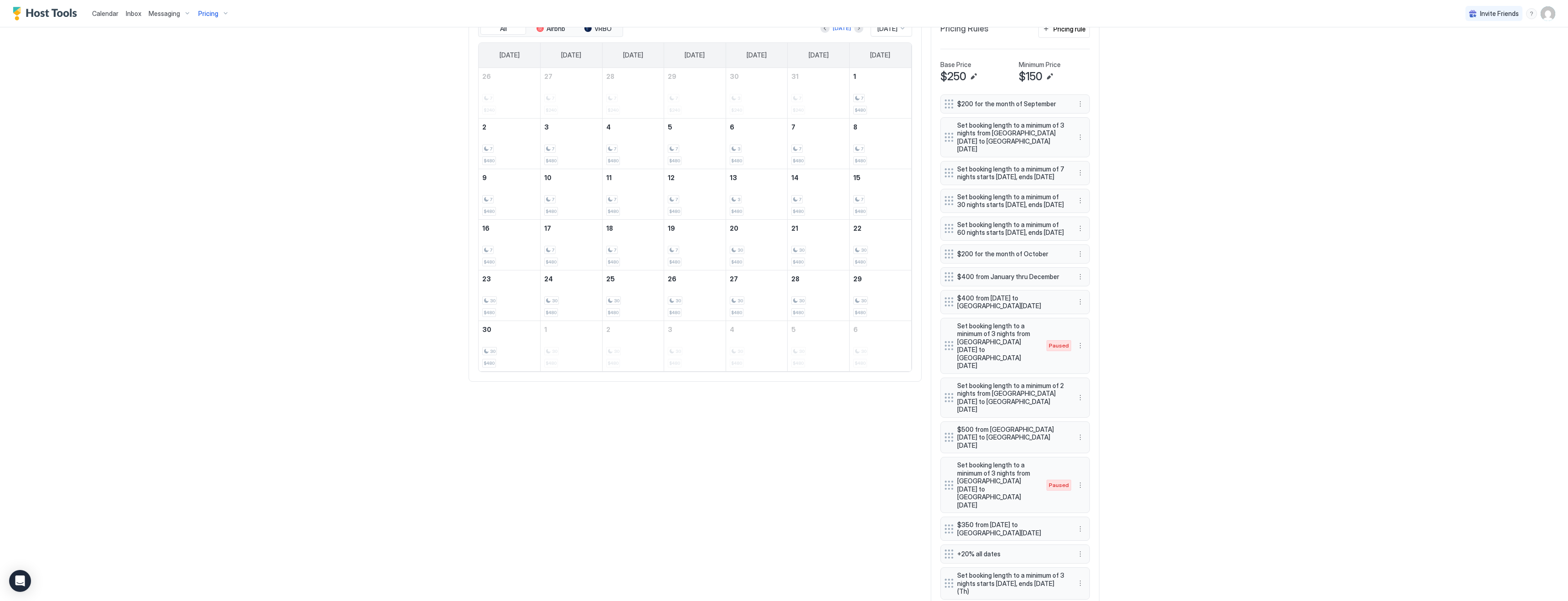
scroll to position [328, 0]
click at [1081, 169] on button "More options" at bounding box center [1080, 171] width 11 height 11
click at [1091, 195] on span "Pause" at bounding box center [1097, 195] width 16 height 7
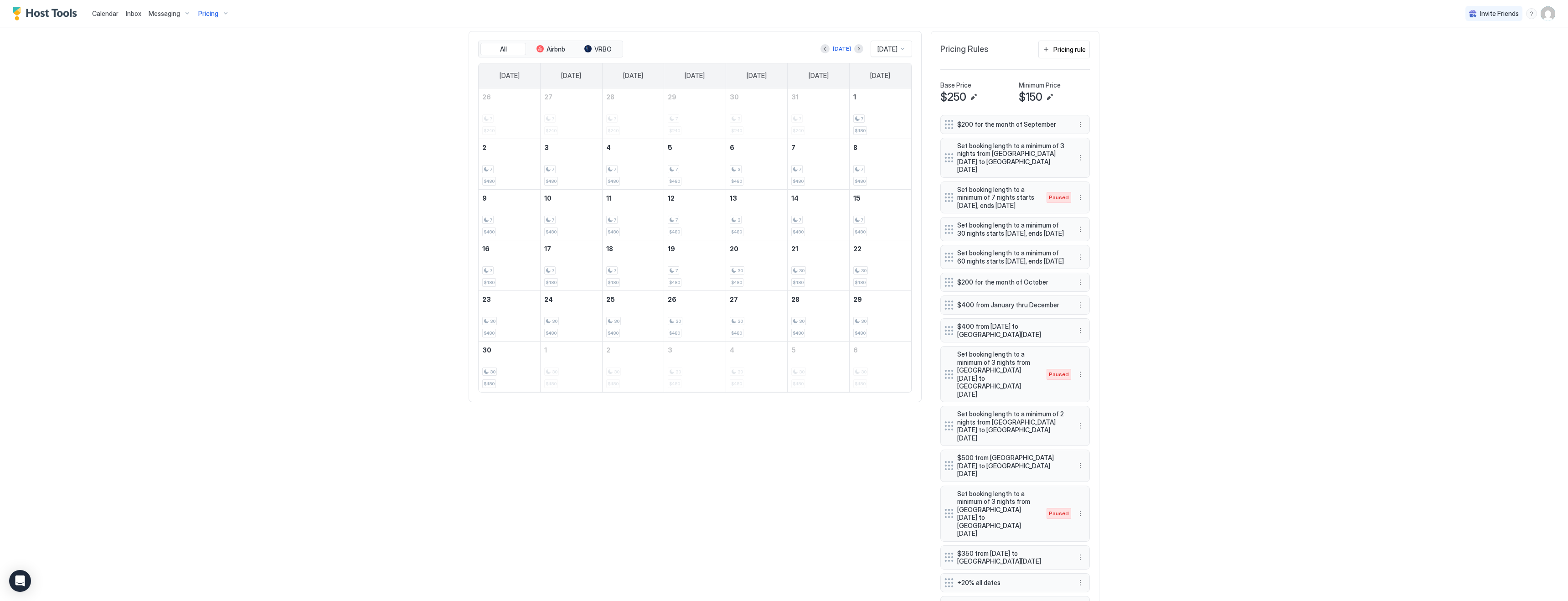
scroll to position [299, 0]
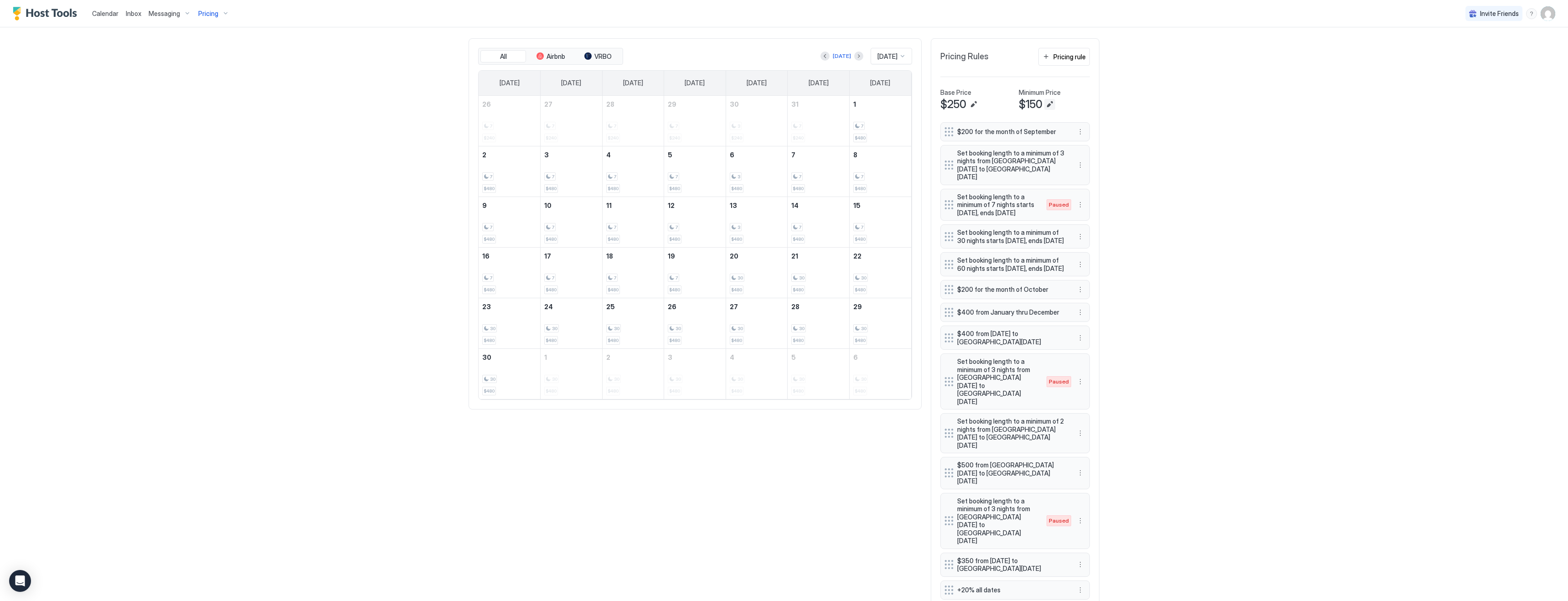
click at [1047, 104] on button "Edit" at bounding box center [1050, 104] width 11 height 11
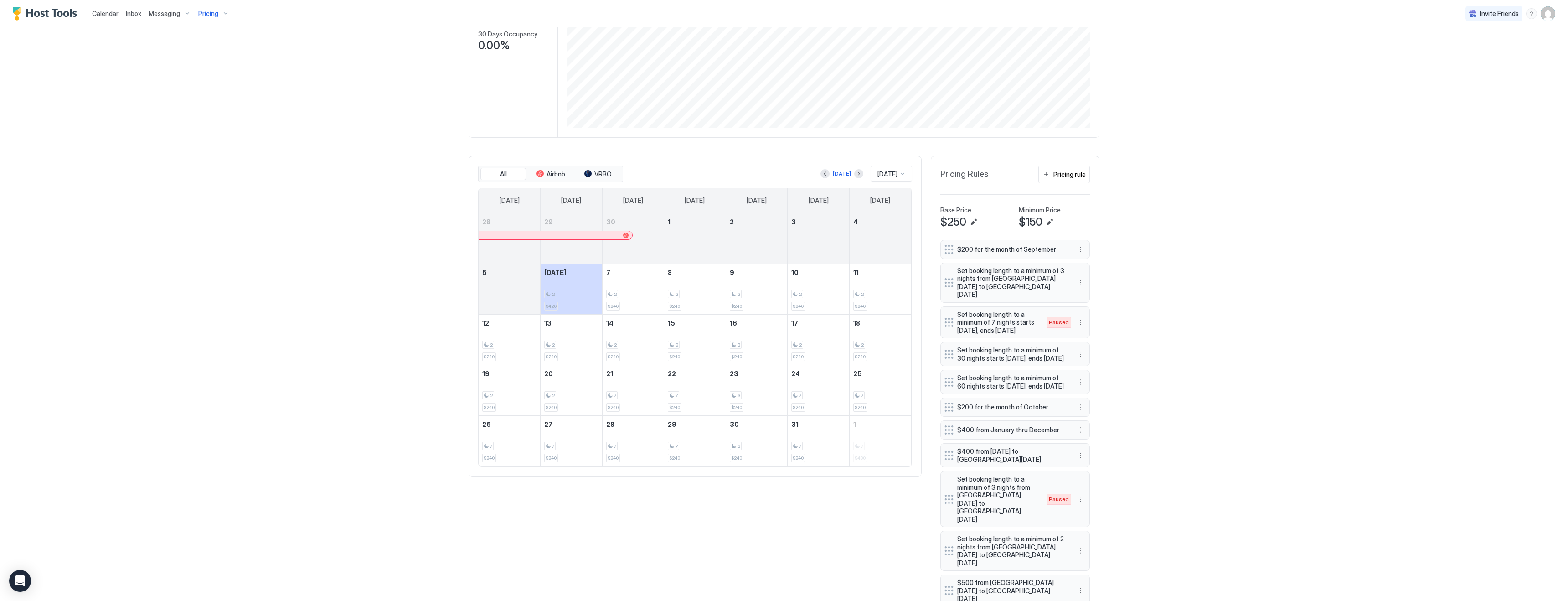
scroll to position [226, 0]
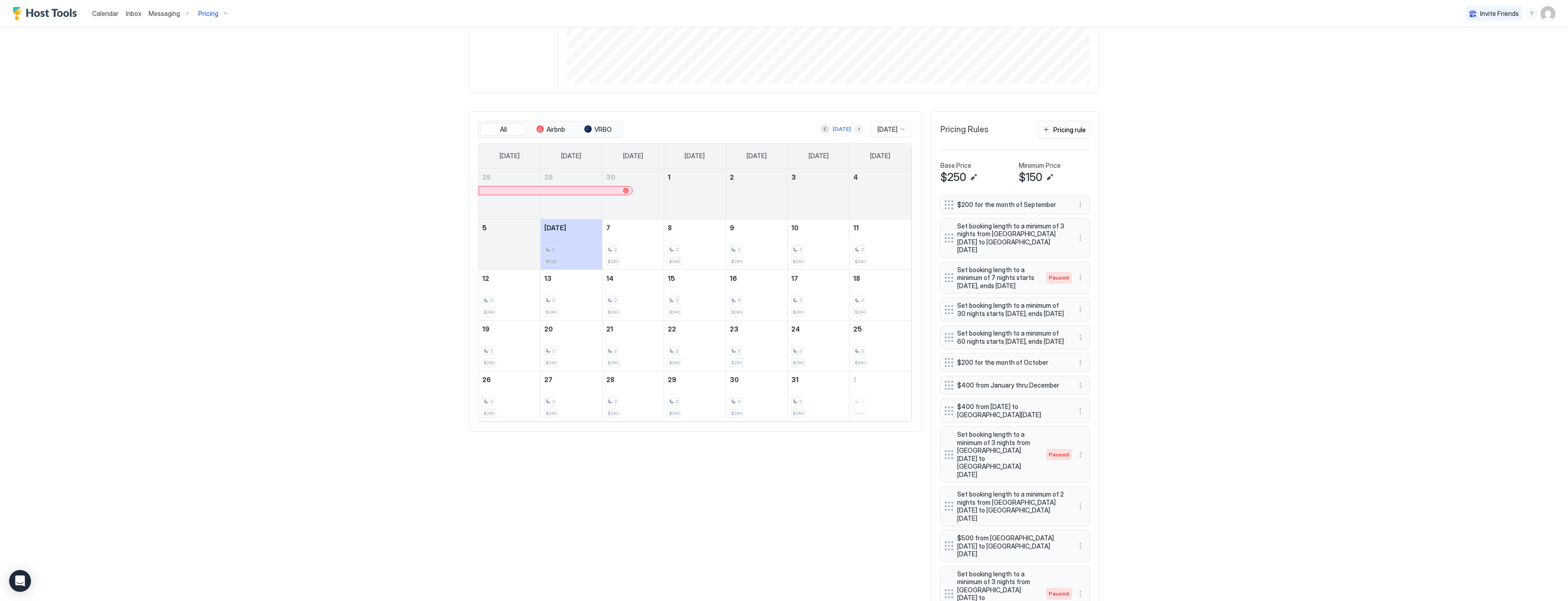
click at [854, 128] on button "Next month" at bounding box center [859, 129] width 9 height 9
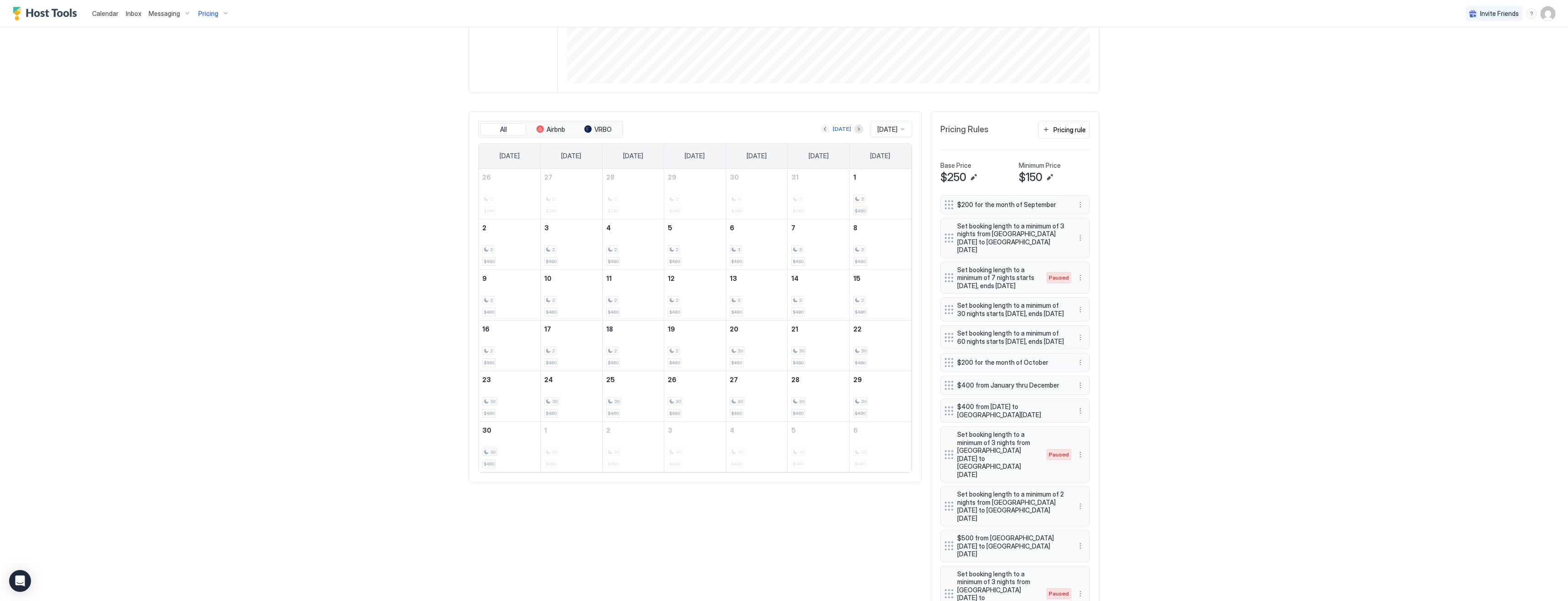
click at [822, 131] on button "Previous month" at bounding box center [825, 129] width 9 height 9
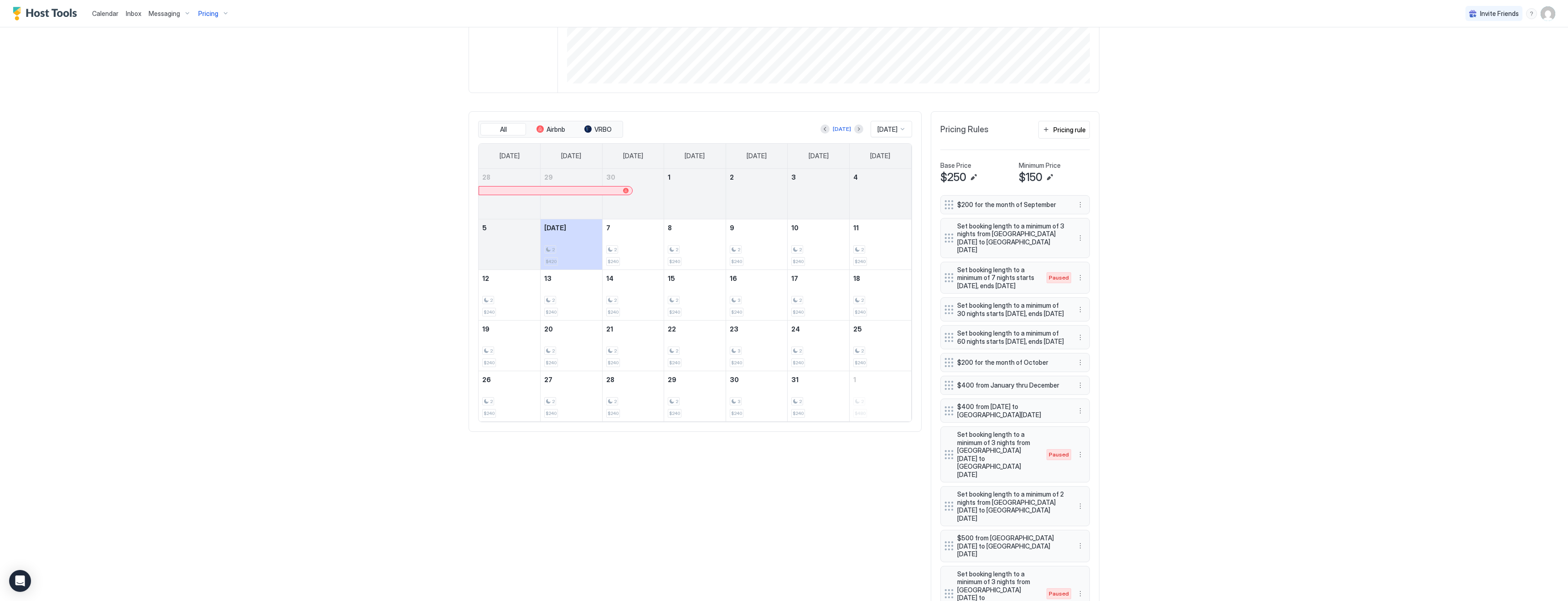
scroll to position [328, 0]
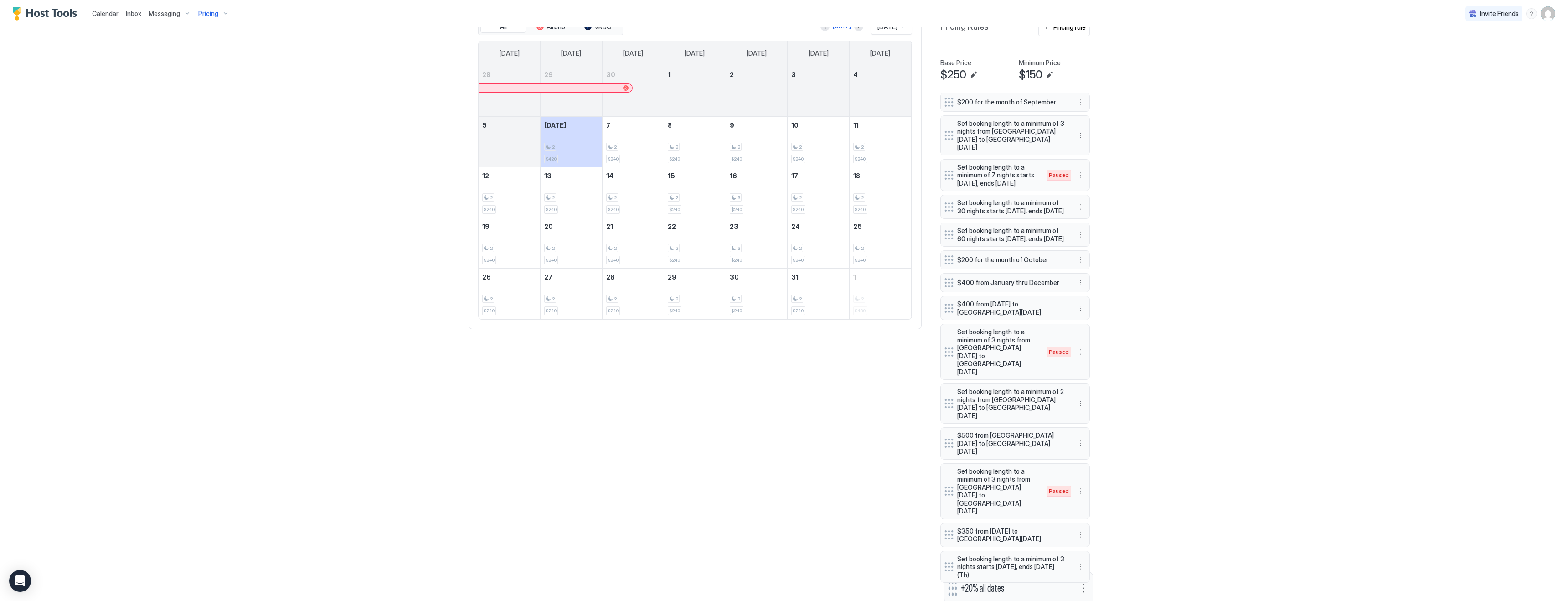
drag, startPoint x: 945, startPoint y: 516, endPoint x: 949, endPoint y: 544, distance: 28.3
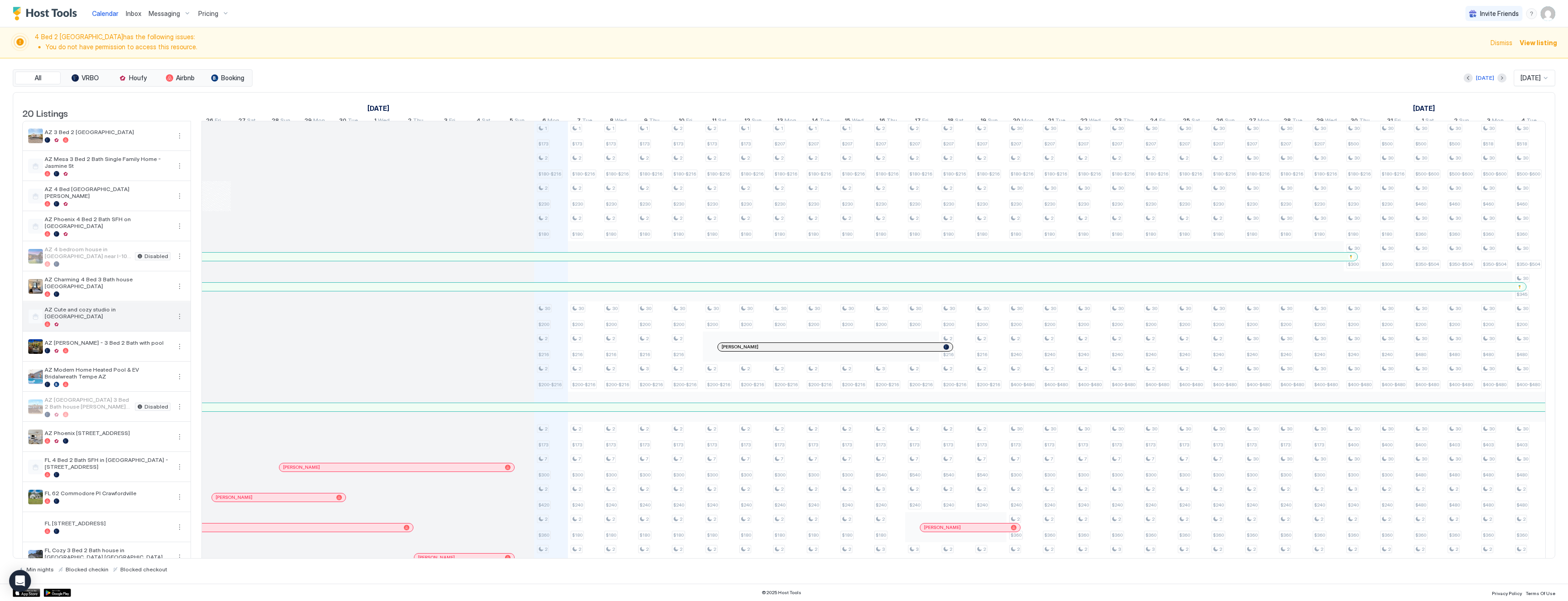
scroll to position [173, 0]
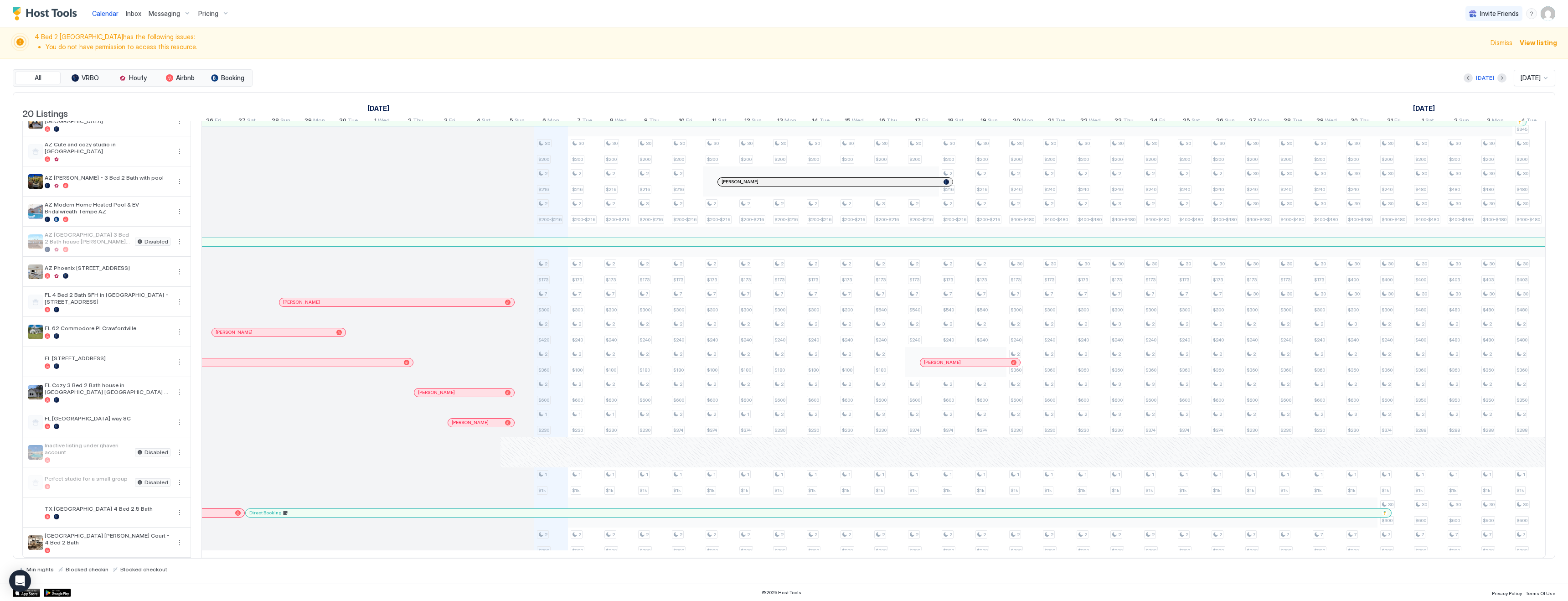
click at [598, 513] on div at bounding box center [597, 512] width 7 height 7
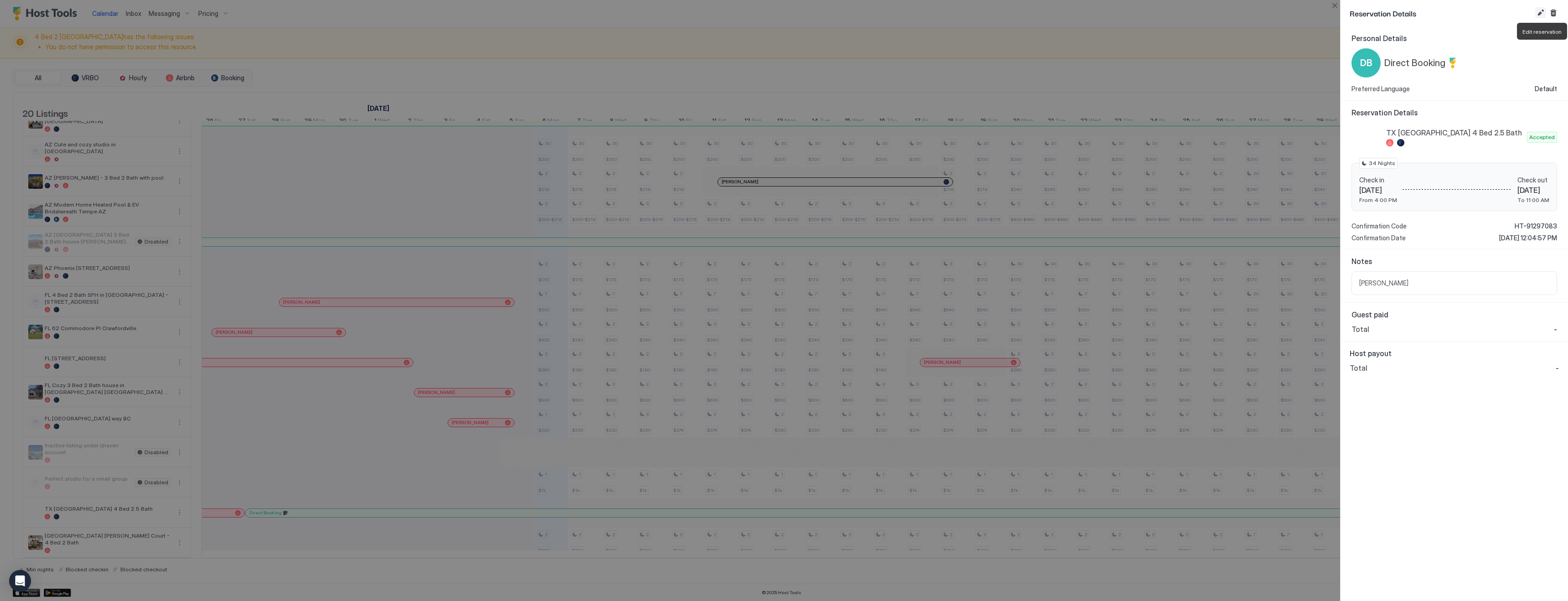
click at [1540, 15] on button "Edit reservation" at bounding box center [1540, 13] width 11 height 11
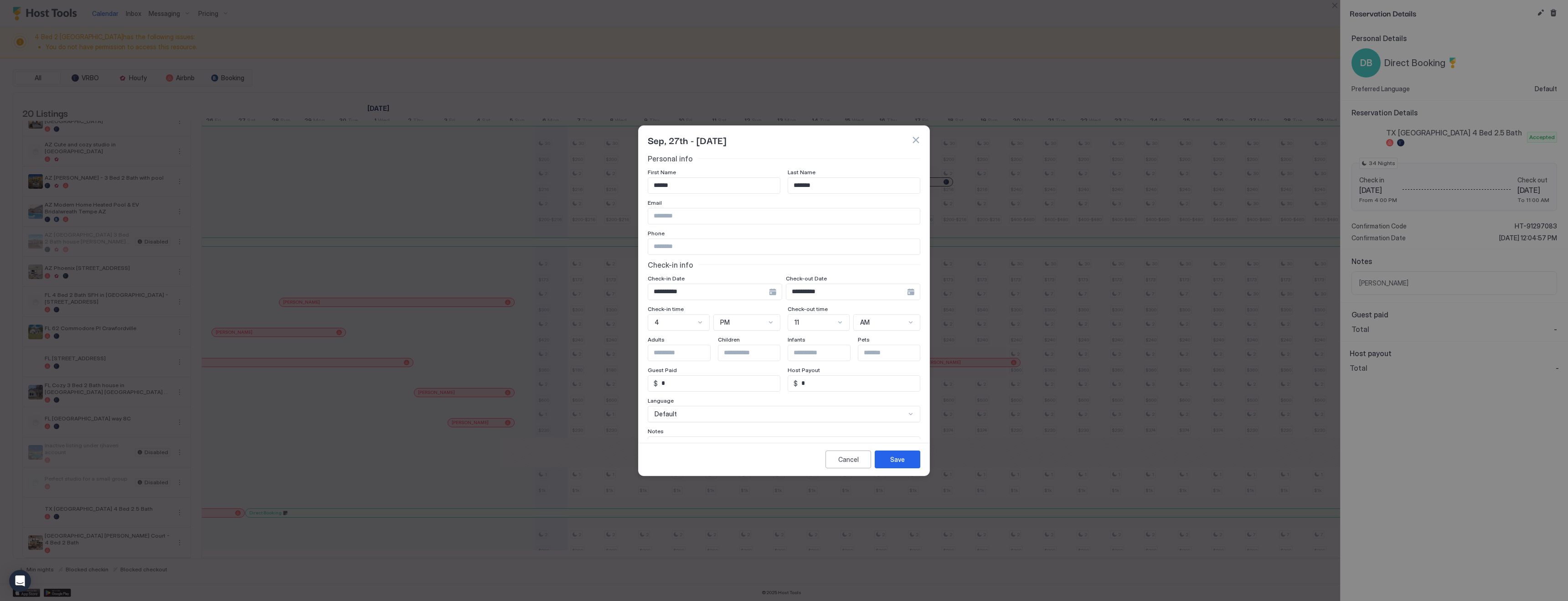
click at [673, 293] on input "**********" at bounding box center [709, 291] width 121 height 15
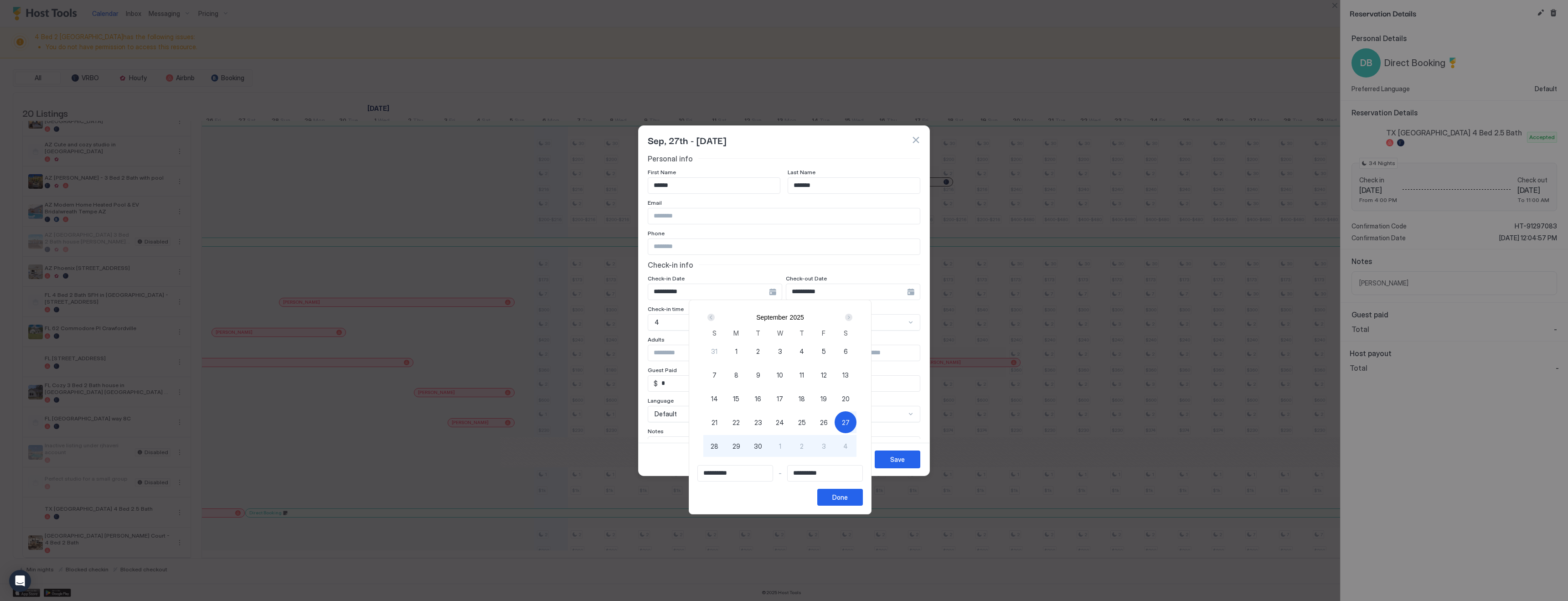
click at [850, 422] on span "27" at bounding box center [846, 422] width 8 height 9
click at [852, 290] on div at bounding box center [784, 300] width 1568 height 601
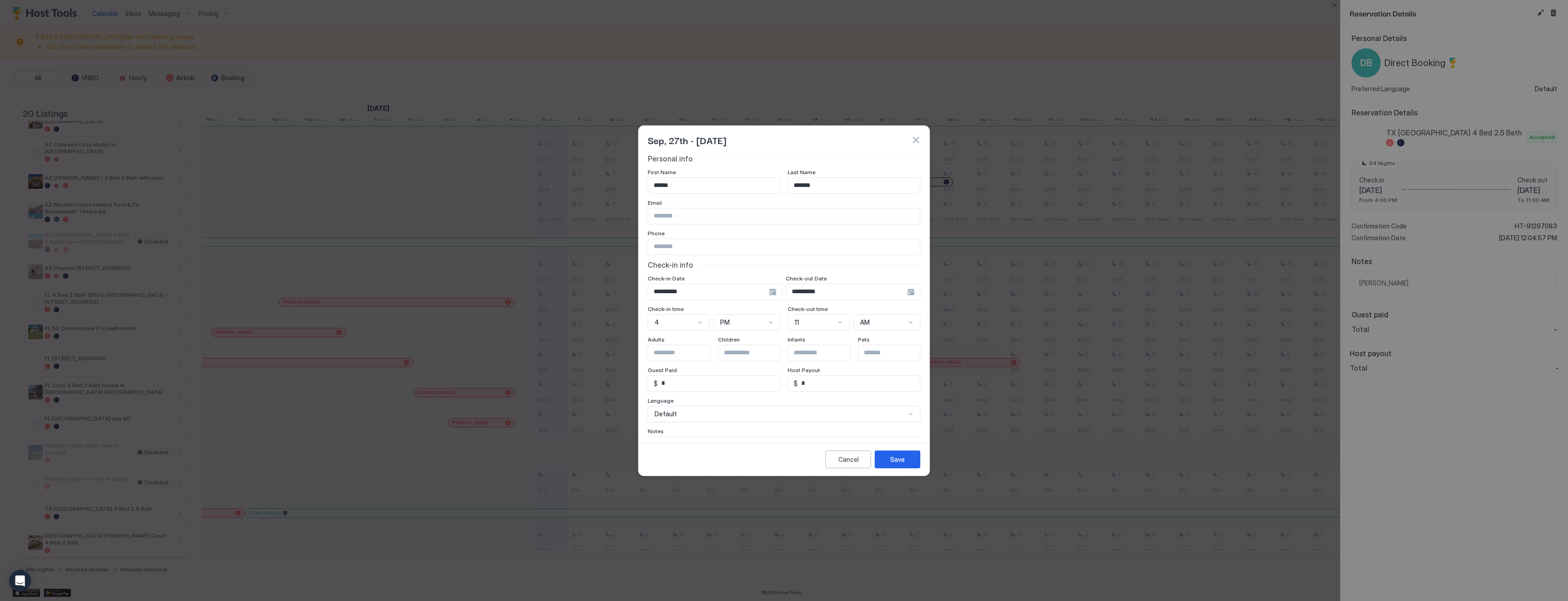
click at [910, 294] on div "**********" at bounding box center [853, 291] width 134 height 16
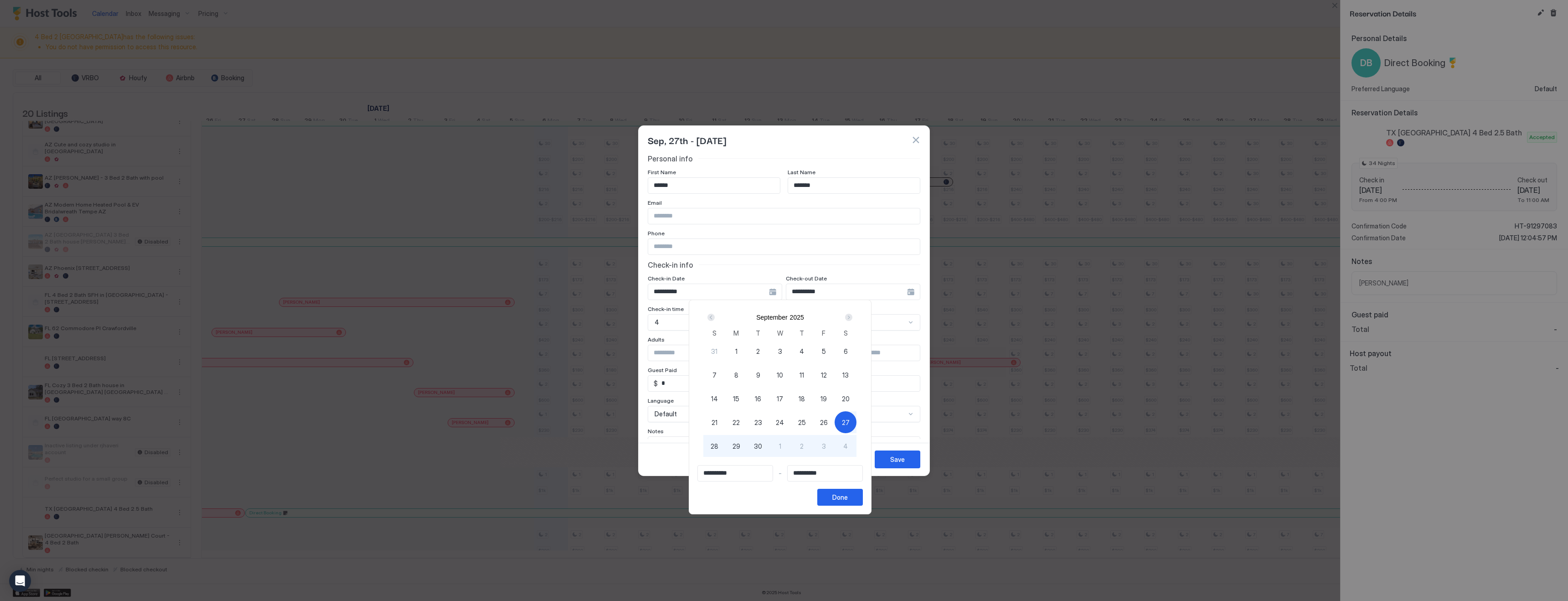
click at [852, 317] on div "Next" at bounding box center [848, 317] width 7 height 7
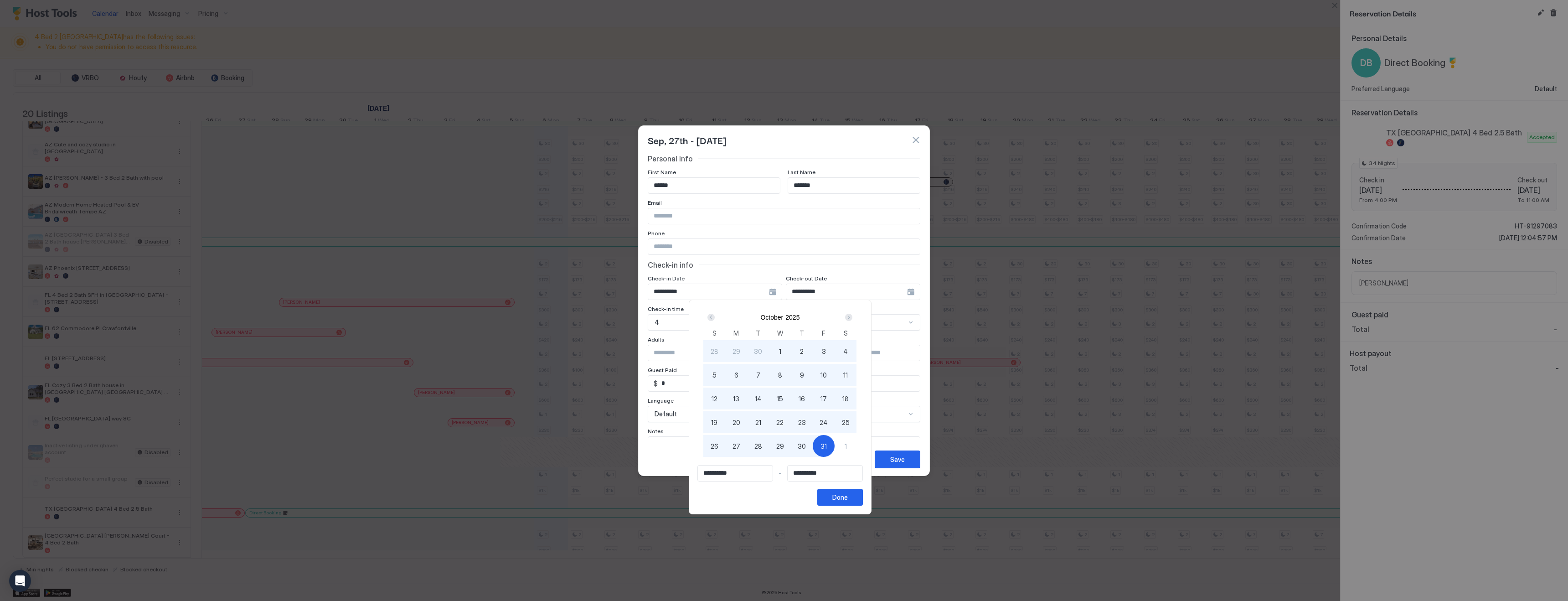
click at [805, 399] on span "16" at bounding box center [802, 399] width 7 height 9
type input "**********"
click at [715, 318] on div "Prev" at bounding box center [711, 317] width 7 height 7
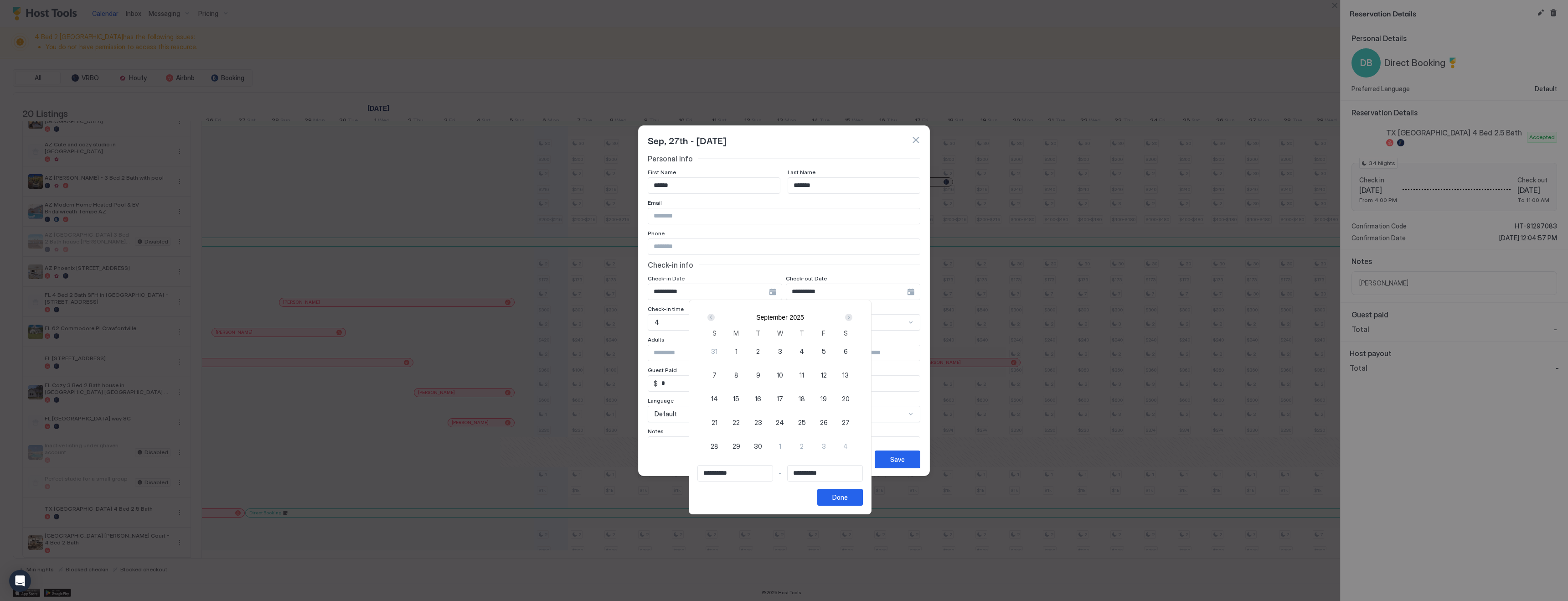
click at [850, 424] on span "27" at bounding box center [846, 422] width 8 height 9
type input "**********"
click at [854, 316] on div "Next" at bounding box center [848, 317] width 11 height 11
type input "**********"
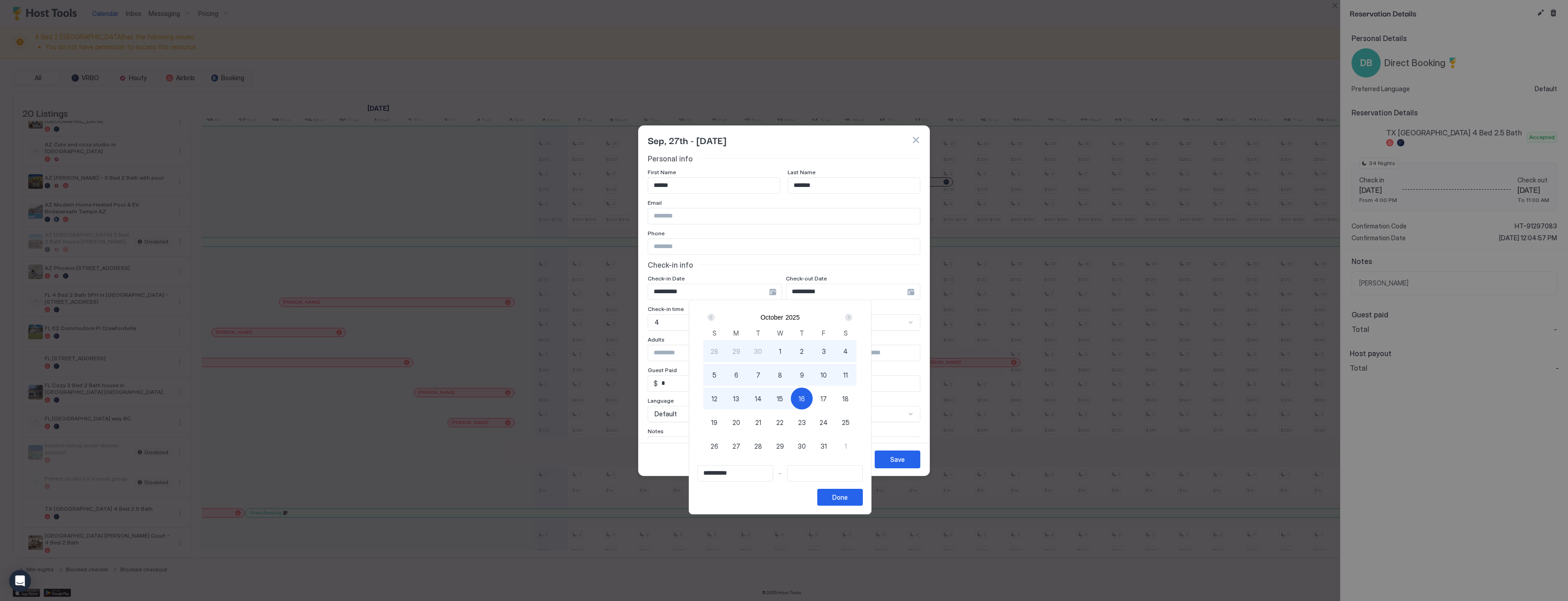
click at [803, 399] on span "16" at bounding box center [802, 399] width 7 height 9
type input "**********"
click at [857, 499] on button "Done" at bounding box center [840, 497] width 46 height 17
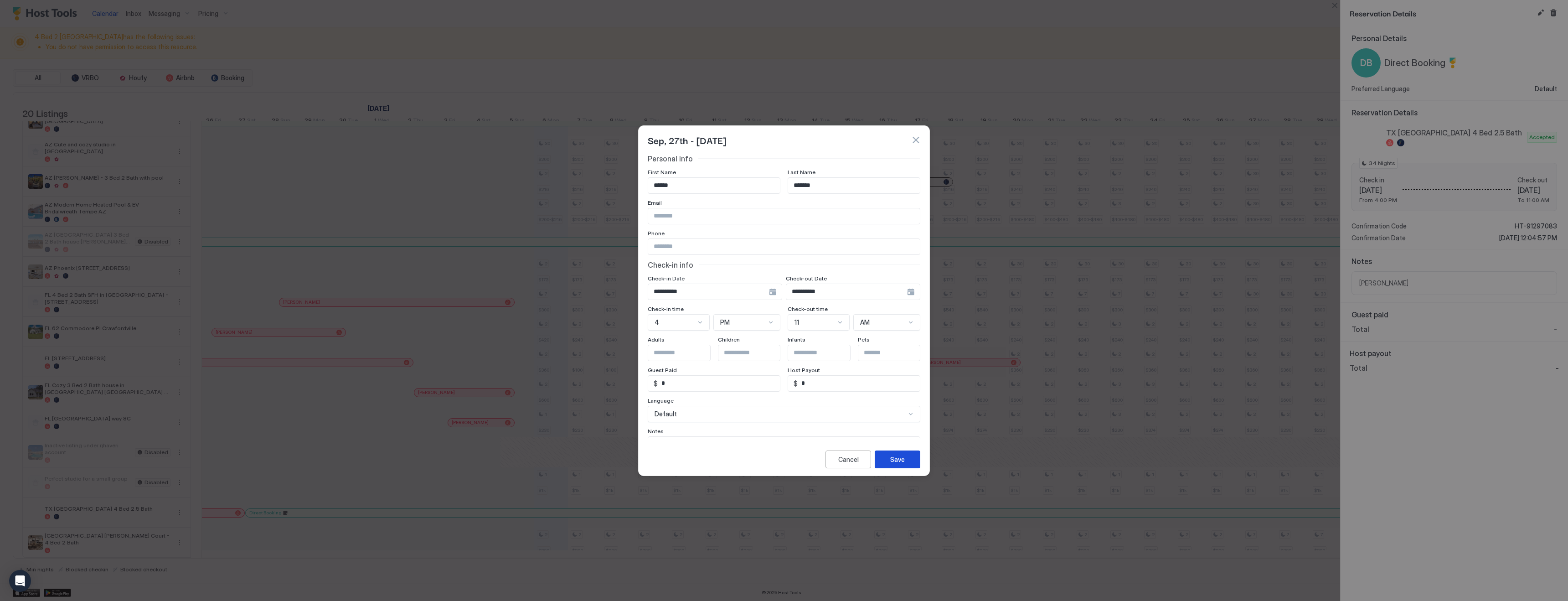
click at [897, 463] on div "Save" at bounding box center [897, 459] width 15 height 9
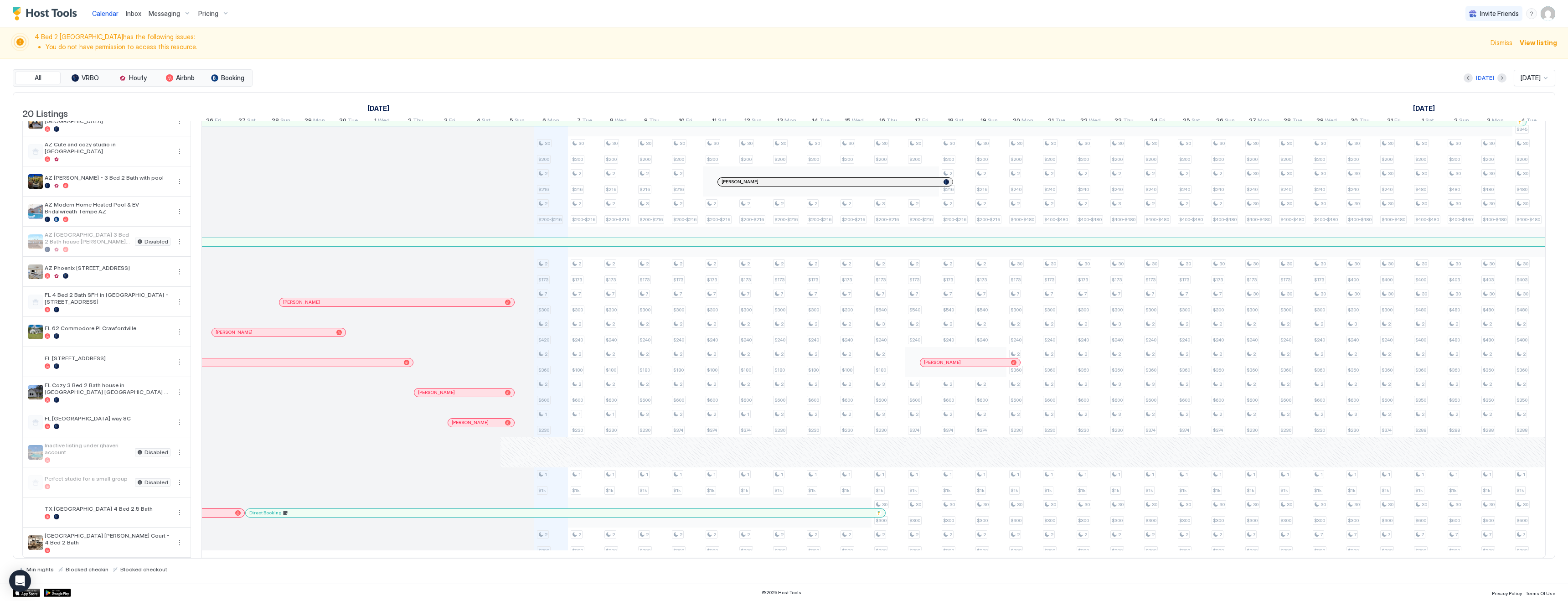
click at [205, 16] on span "Pricing" at bounding box center [208, 13] width 20 height 8
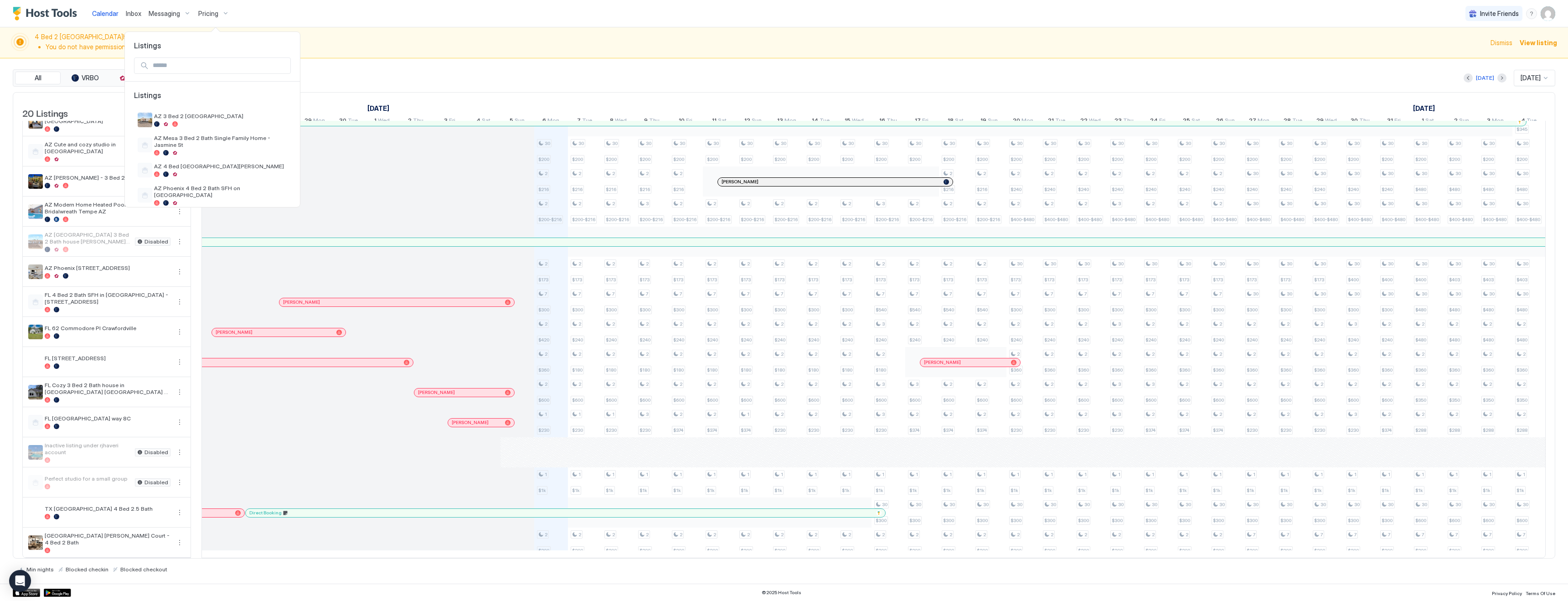
click at [201, 71] on input "Input Field" at bounding box center [219, 65] width 141 height 15
type input "***"
click at [205, 120] on div "TX [GEOGRAPHIC_DATA] 4 Bed 2.5 Bath" at bounding box center [208, 120] width 108 height 14
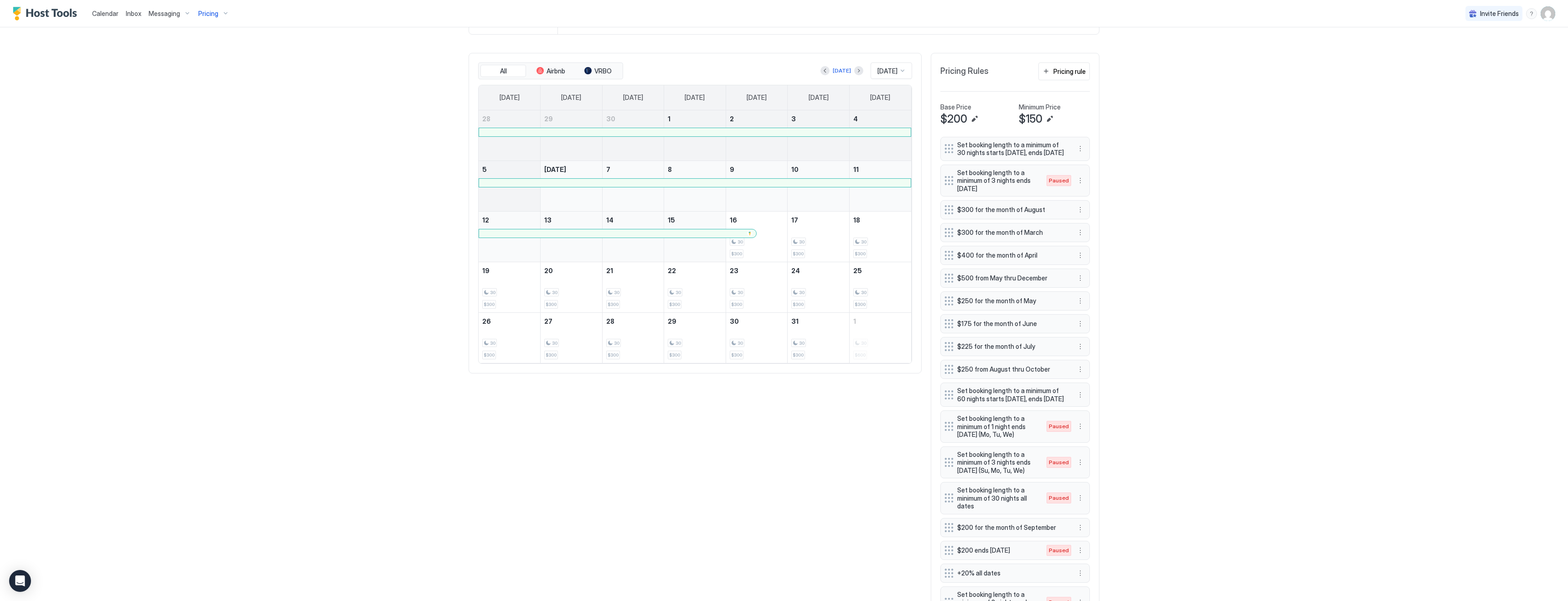
scroll to position [318, 0]
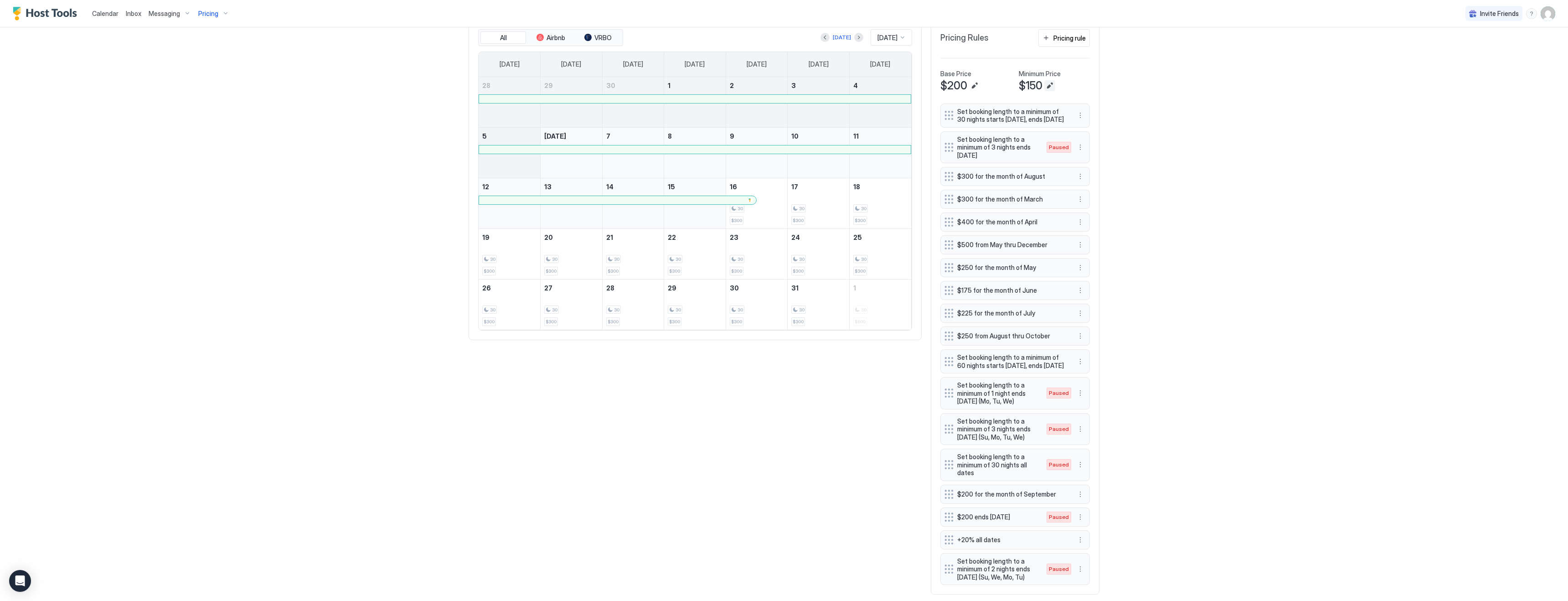
click at [1053, 83] on button "Edit" at bounding box center [1050, 86] width 11 height 11
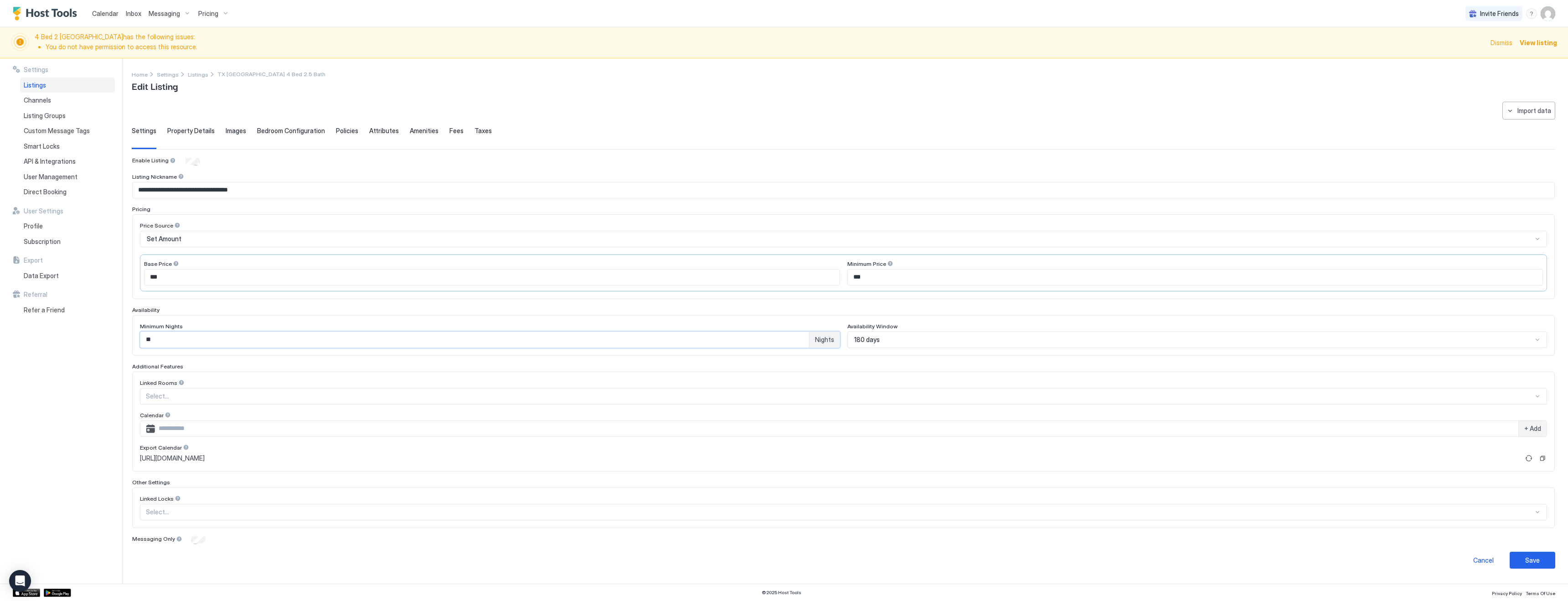
click at [244, 339] on input "**" at bounding box center [475, 339] width 669 height 15
type input "*"
click at [1526, 555] on div "Save" at bounding box center [1532, 560] width 15 height 9
type input "*"
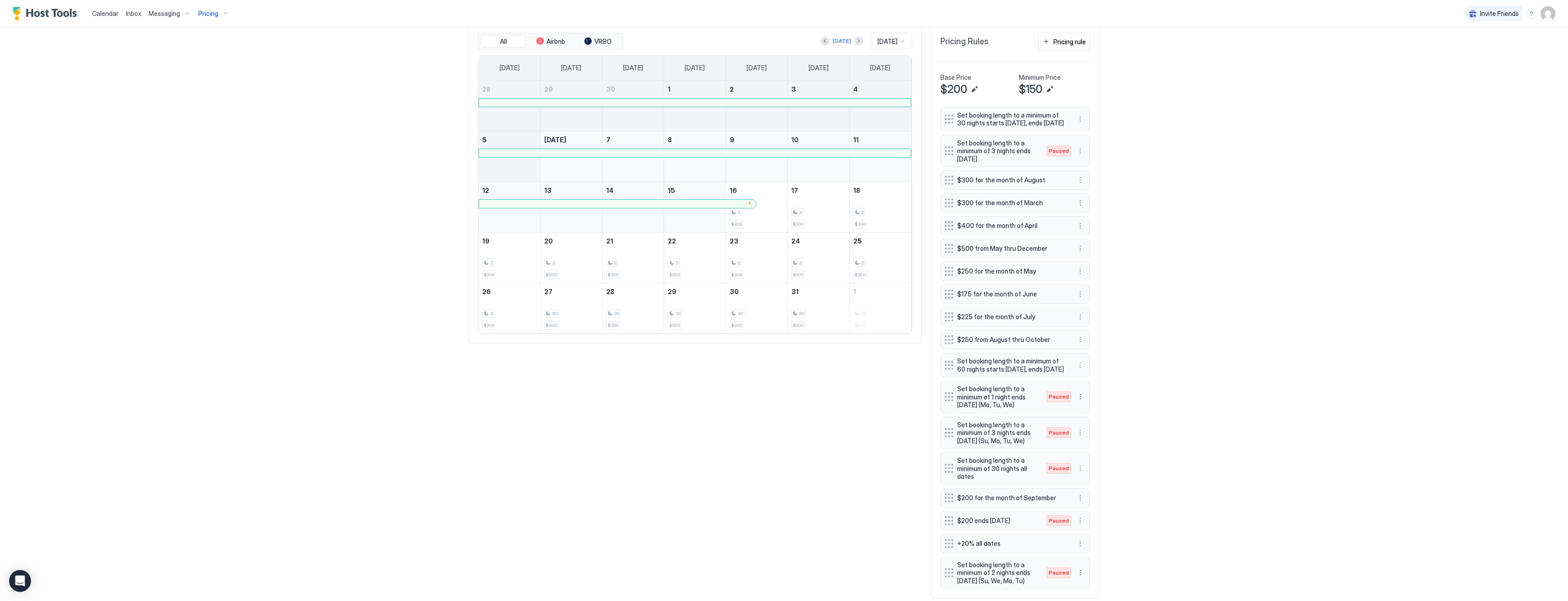
scroll to position [283, 0]
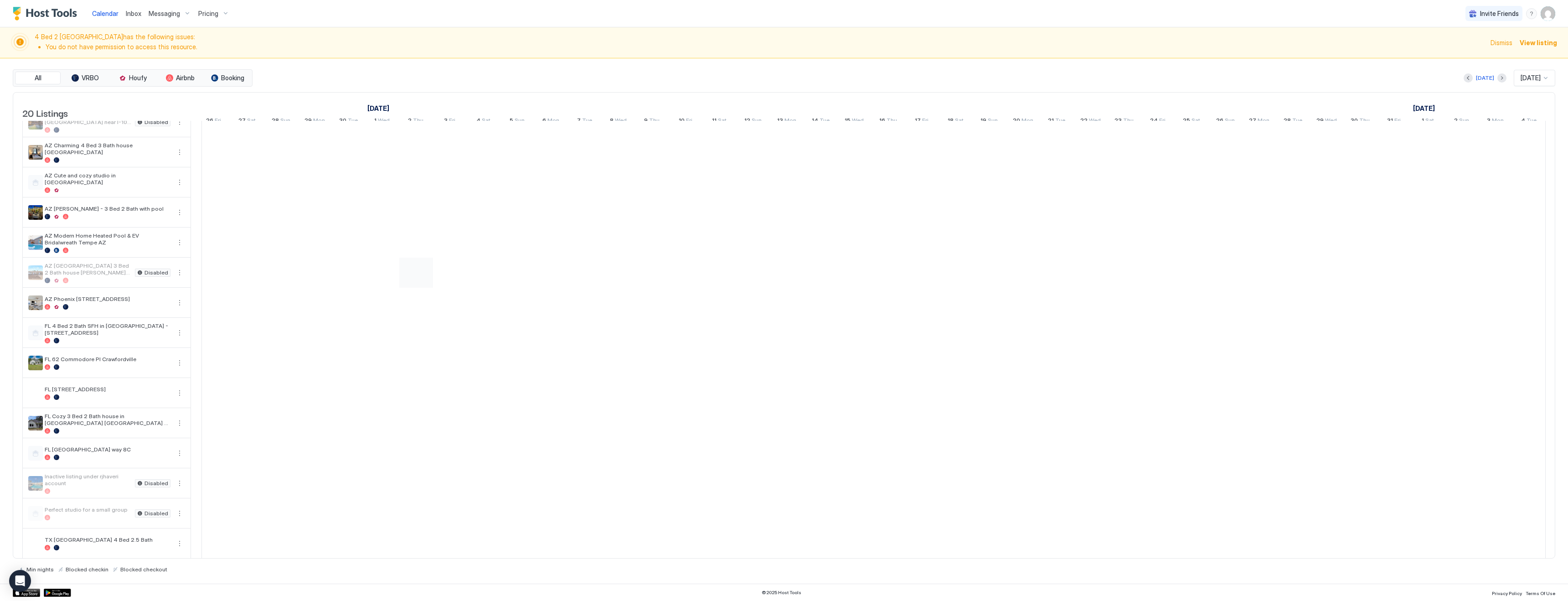
scroll to position [173, 0]
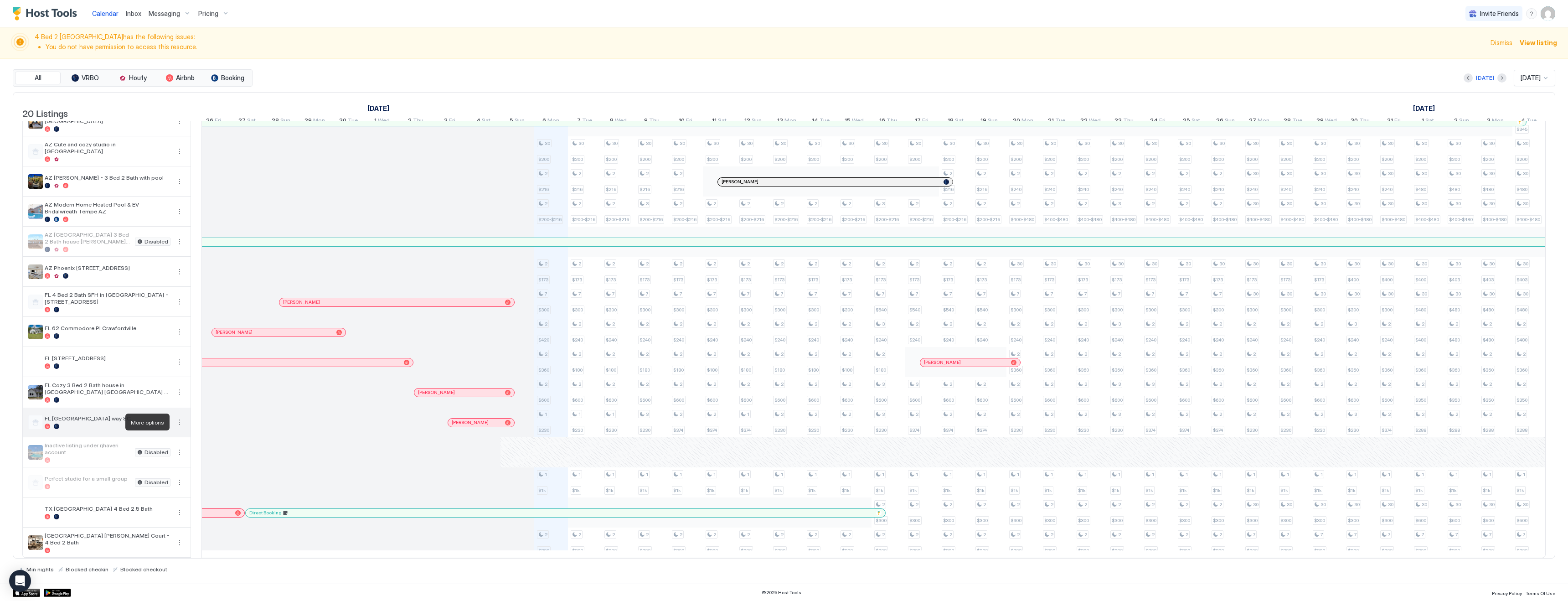
click at [182, 422] on button "More options" at bounding box center [179, 422] width 11 height 11
click at [160, 461] on span "Listing Settings" at bounding box center [164, 464] width 40 height 7
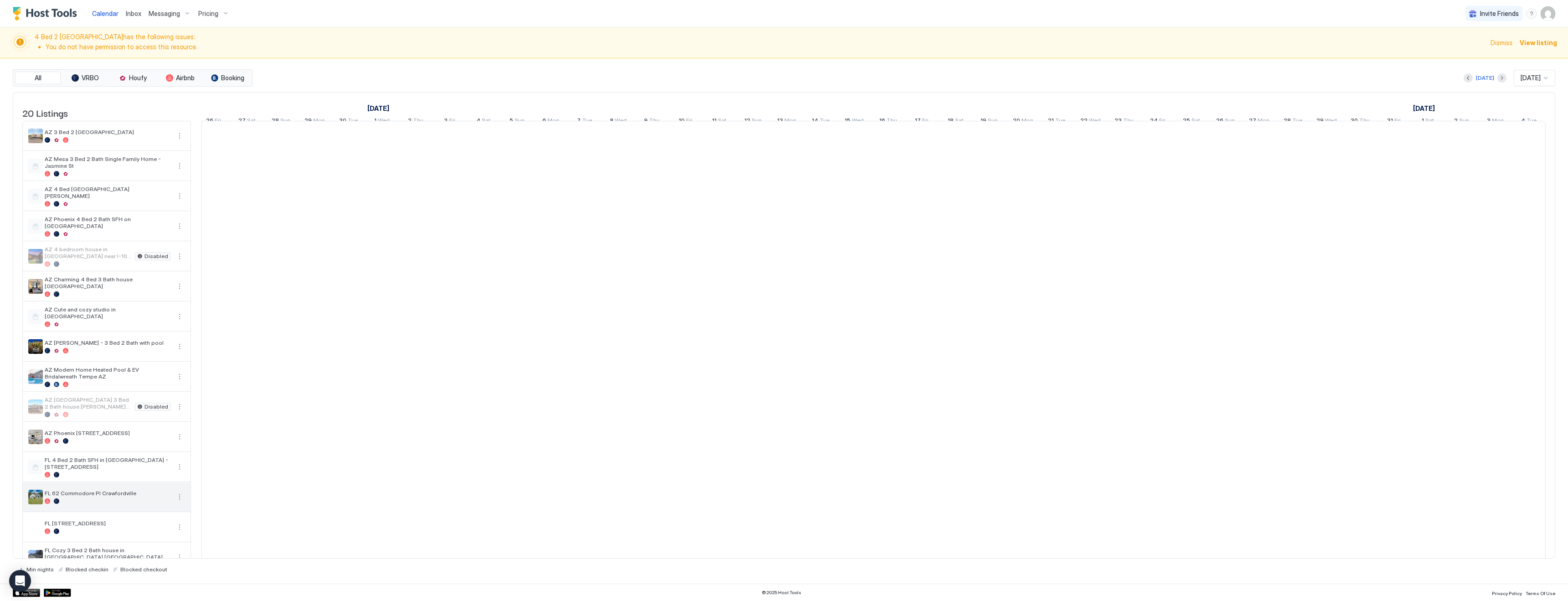
scroll to position [173, 0]
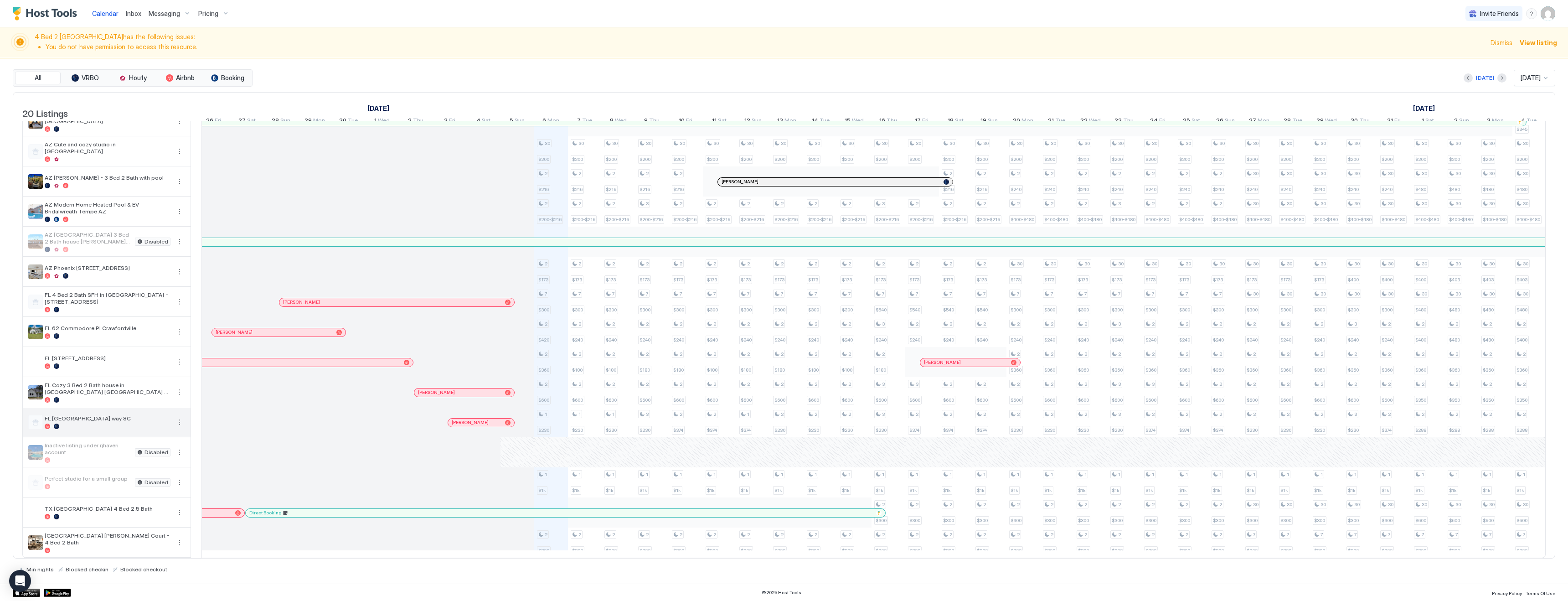
click at [179, 426] on button "More options" at bounding box center [179, 422] width 11 height 11
click at [157, 450] on span "Pricing" at bounding box center [152, 449] width 18 height 7
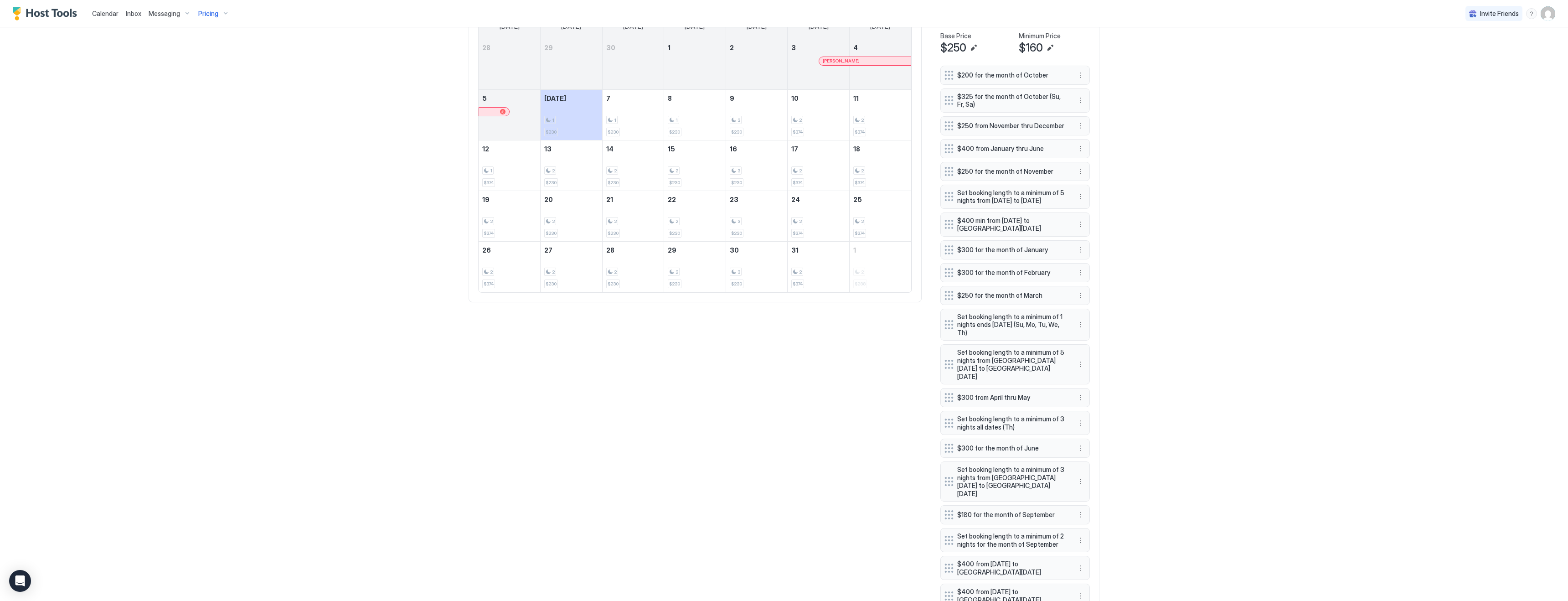
scroll to position [318, 0]
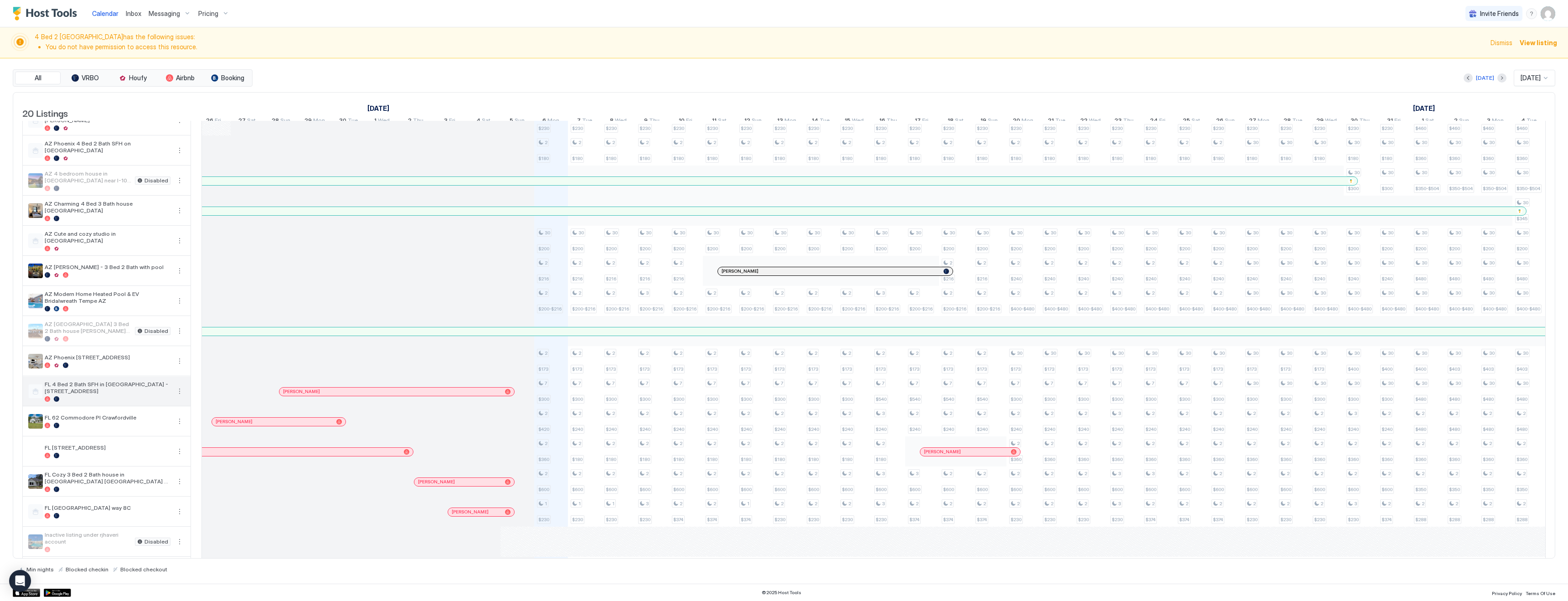
scroll to position [173, 0]
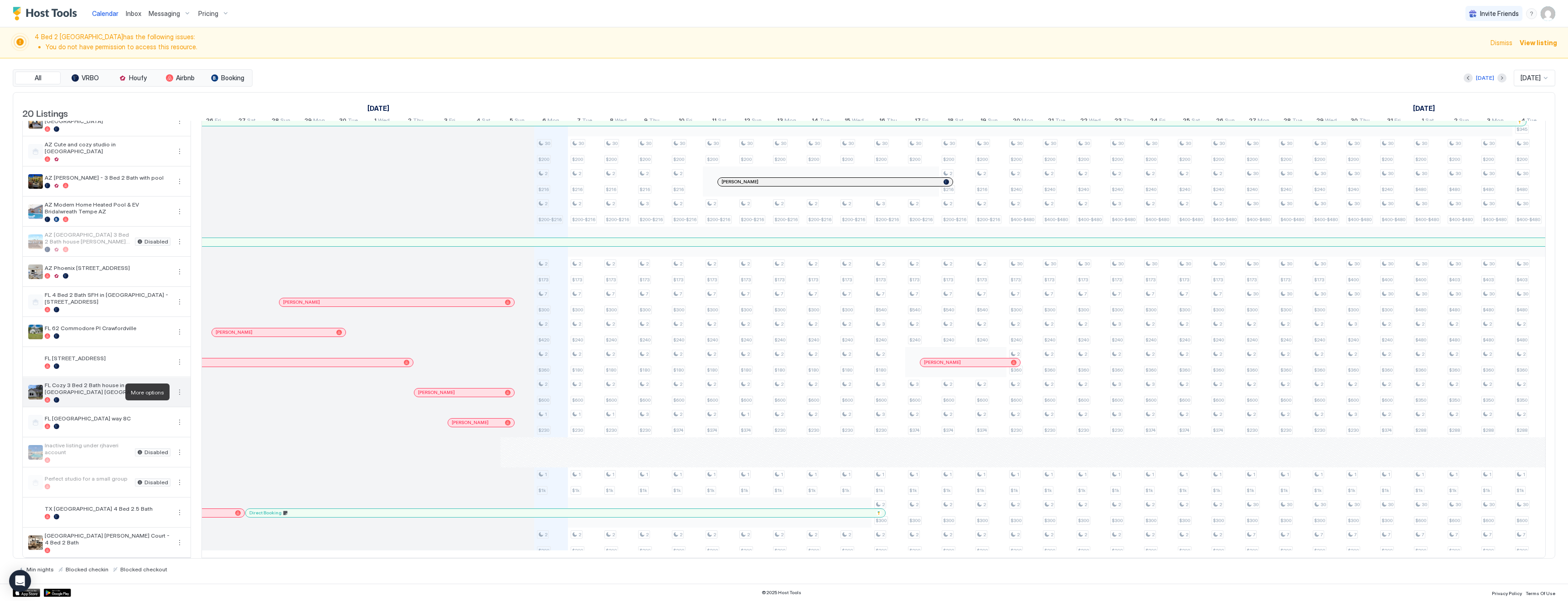
click at [180, 391] on button "More options" at bounding box center [179, 392] width 11 height 11
click at [162, 420] on div "Pricing" at bounding box center [159, 420] width 58 height 15
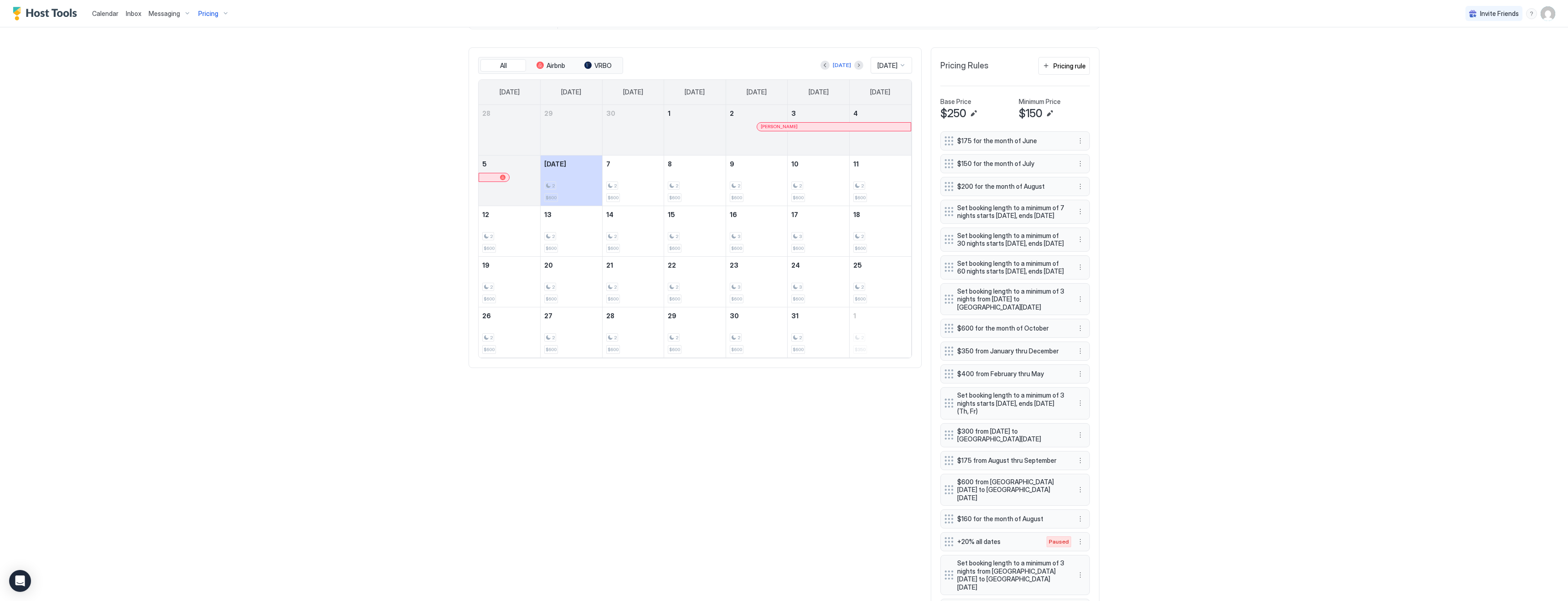
scroll to position [355, 0]
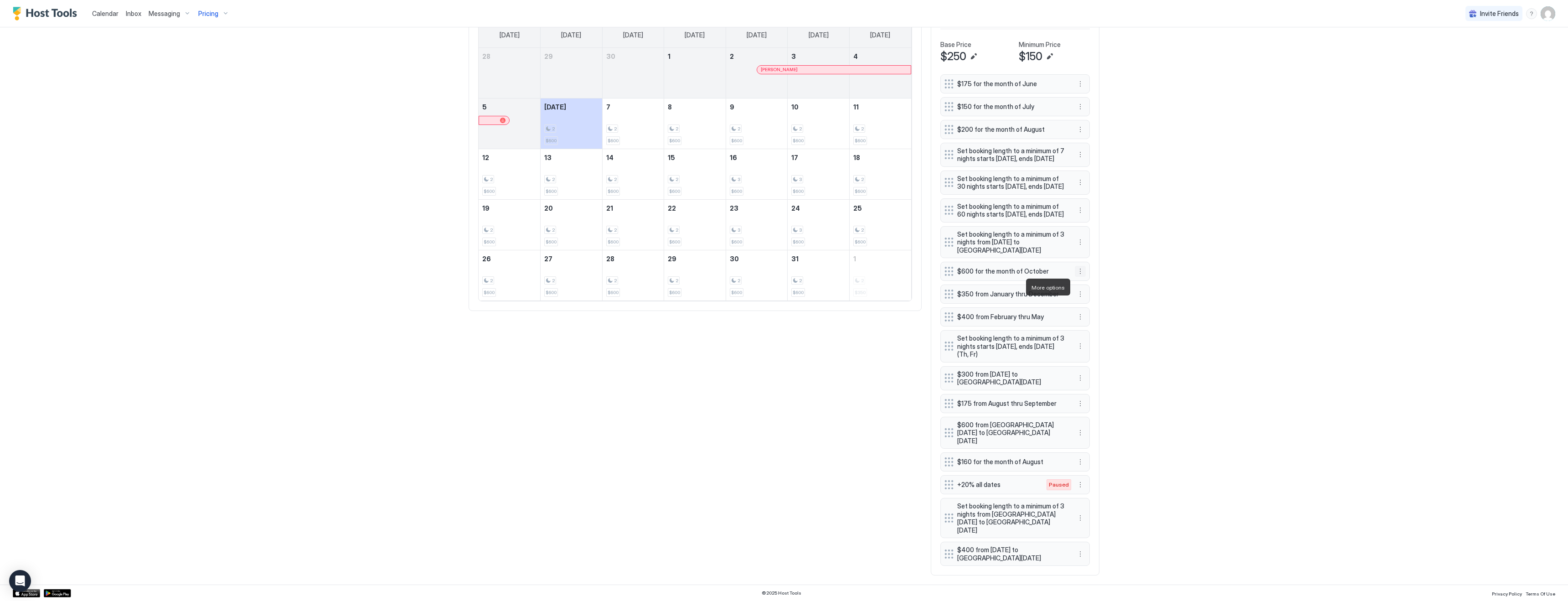
click at [1081, 277] on button "More options" at bounding box center [1080, 271] width 11 height 11
click at [1093, 301] on span "Edit" at bounding box center [1093, 299] width 10 height 7
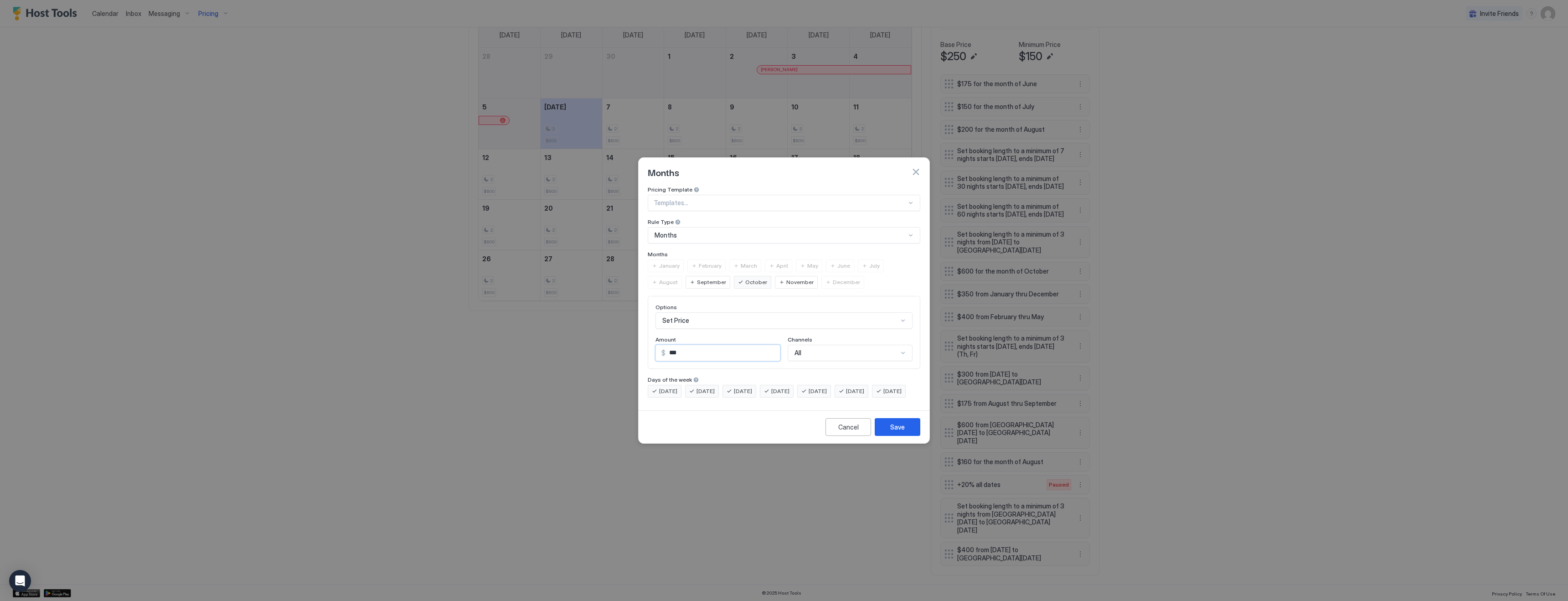
click at [673, 345] on input "***" at bounding box center [722, 353] width 114 height 15
type input "***"
click at [909, 434] on button "Save" at bounding box center [897, 427] width 46 height 17
